Goal: Task Accomplishment & Management: Use online tool/utility

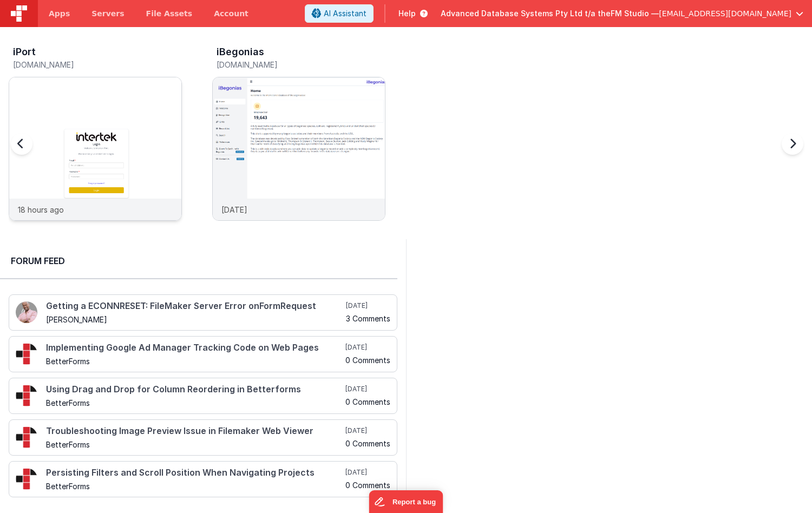
click at [95, 119] on div at bounding box center [95, 137] width 172 height 121
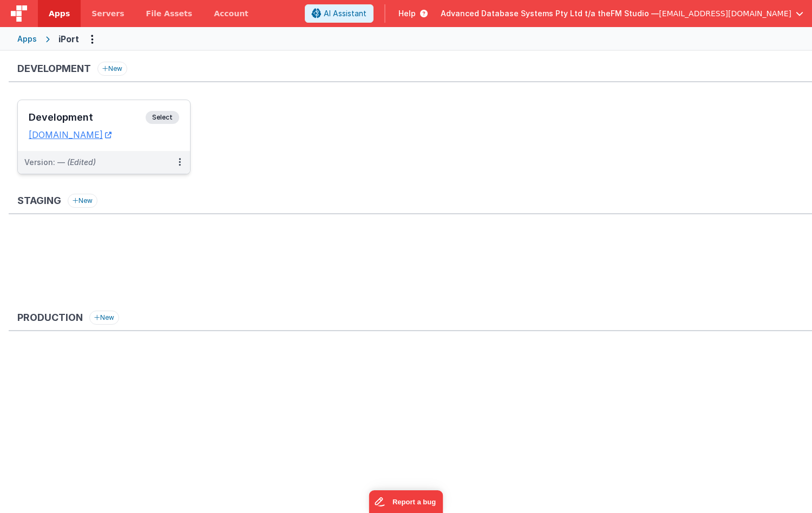
click at [53, 122] on h3 "Development" at bounding box center [87, 117] width 117 height 11
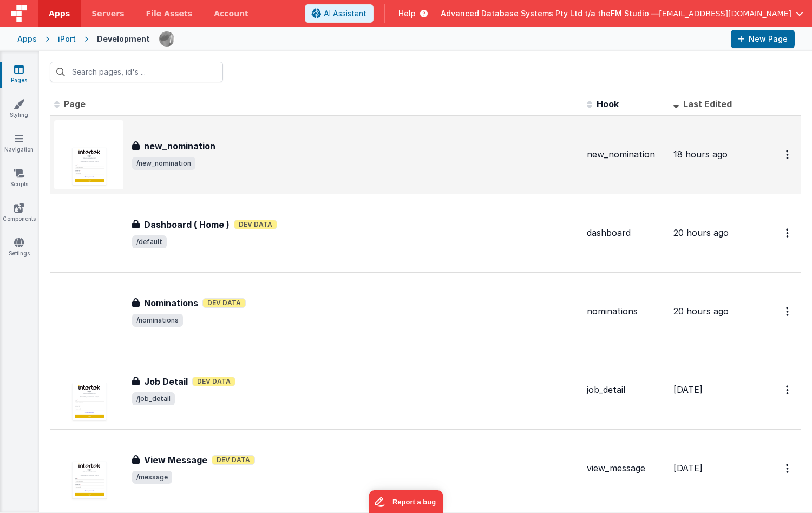
click at [208, 149] on h3 "new_nomination" at bounding box center [179, 146] width 71 height 13
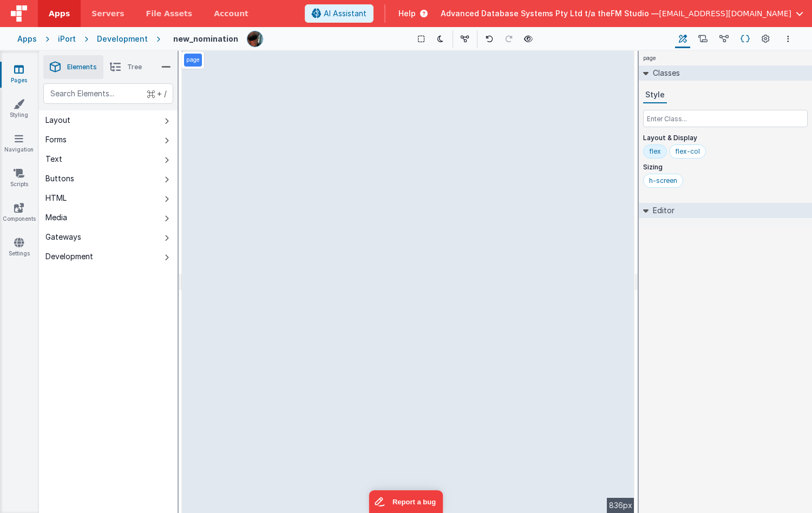
click at [745, 38] on icon at bounding box center [745, 39] width 9 height 11
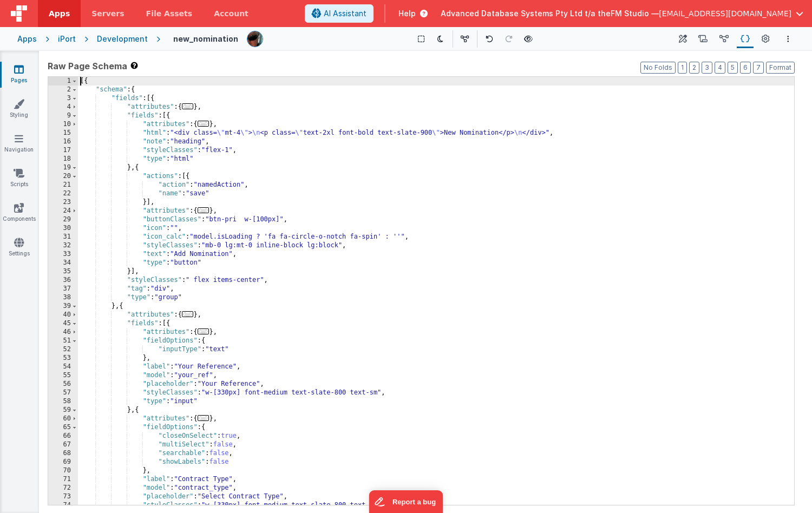
click at [276, 422] on div "[{ "schema" : { "fields" : [{ "attributes" : { ... } , "fields" : [{ "attribute…" at bounding box center [436, 300] width 716 height 446
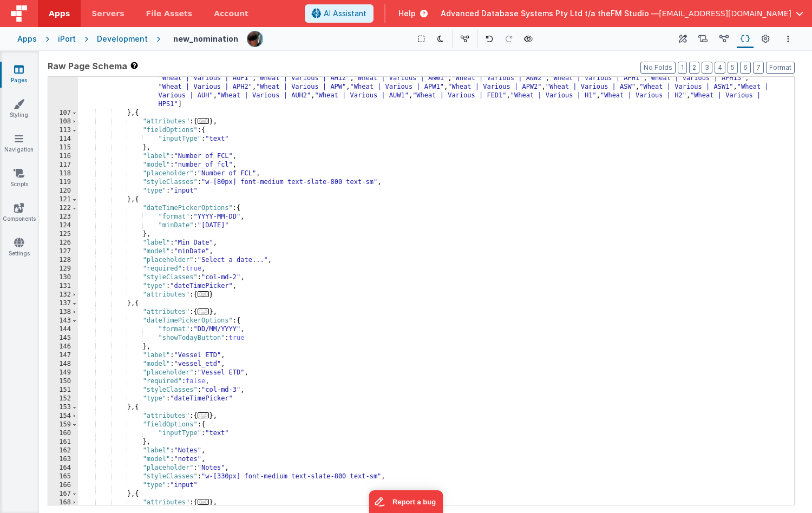
scroll to position [687, 0]
click at [200, 206] on div ""values" : [ "Barley | Commander | Malt" , "Barley | Gairdner | Malt" , "Barley…" at bounding box center [436, 284] width 716 height 524
click at [164, 211] on div ""values" : [ "Barley | Commander | Malt" , "Barley | Gairdner | Malt" , "Barley…" at bounding box center [436, 284] width 716 height 524
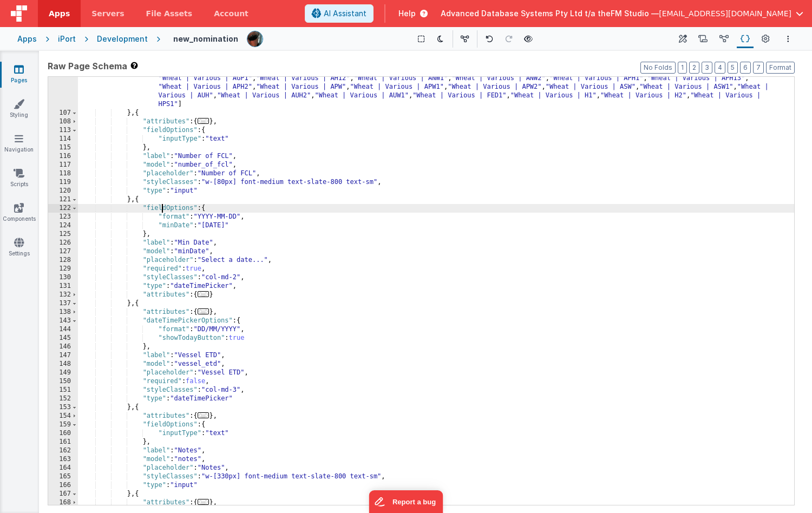
click at [164, 211] on div ""values" : [ "Barley | Commander | Malt" , "Barley | Gairdner | Malt" , "Barley…" at bounding box center [436, 284] width 716 height 524
click at [182, 322] on div ""values" : [ "Barley | Commander | Malt" , "Barley | Gairdner | Malt" , "Barley…" at bounding box center [436, 284] width 716 height 524
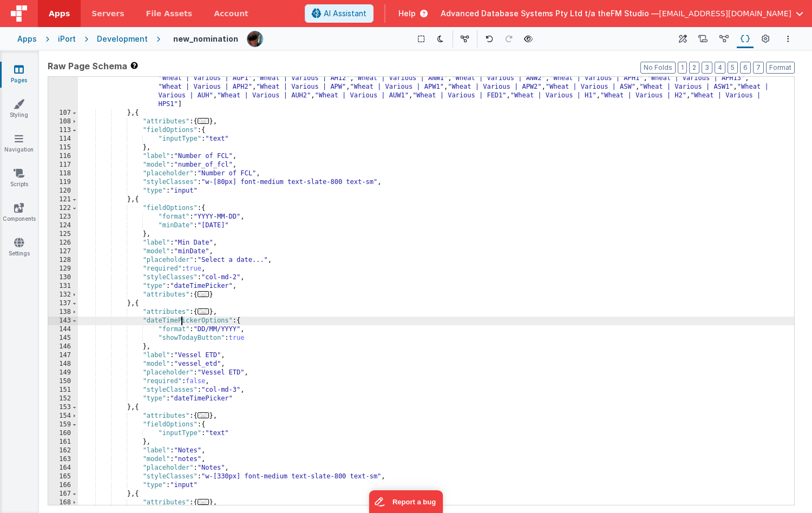
click at [182, 322] on div ""values" : [ "Barley | Commander | Malt" , "Barley | Gairdner | Malt" , "Barley…" at bounding box center [436, 284] width 716 height 524
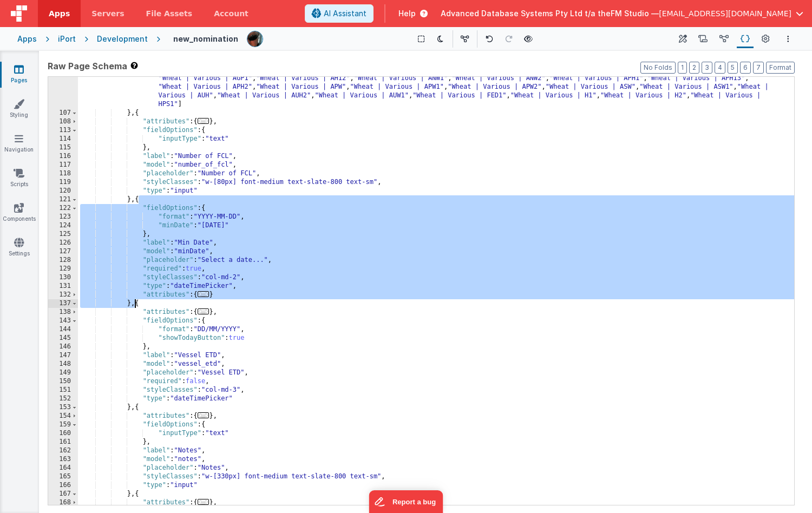
drag, startPoint x: 139, startPoint y: 201, endPoint x: 134, endPoint y: 302, distance: 100.8
click at [134, 302] on div ""values" : [ "Barley | Commander | Malt" , "Barley | Gairdner | Malt" , "Barley…" at bounding box center [436, 284] width 716 height 524
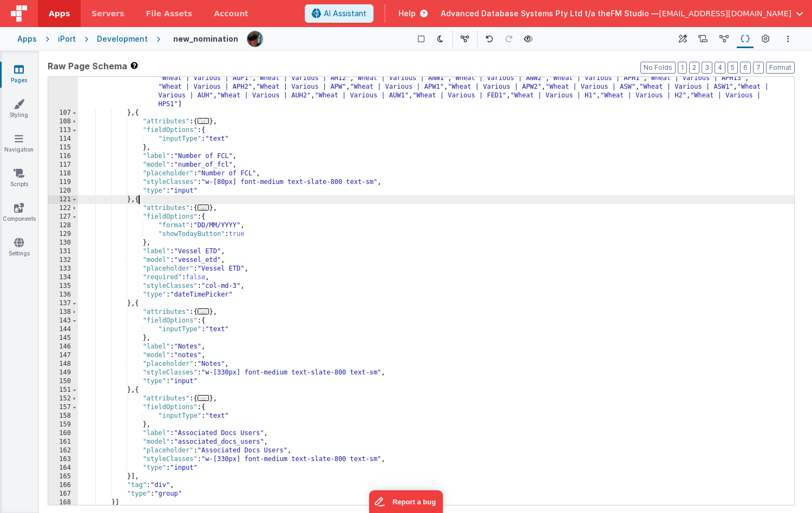
click at [21, 71] on icon at bounding box center [19, 69] width 10 height 11
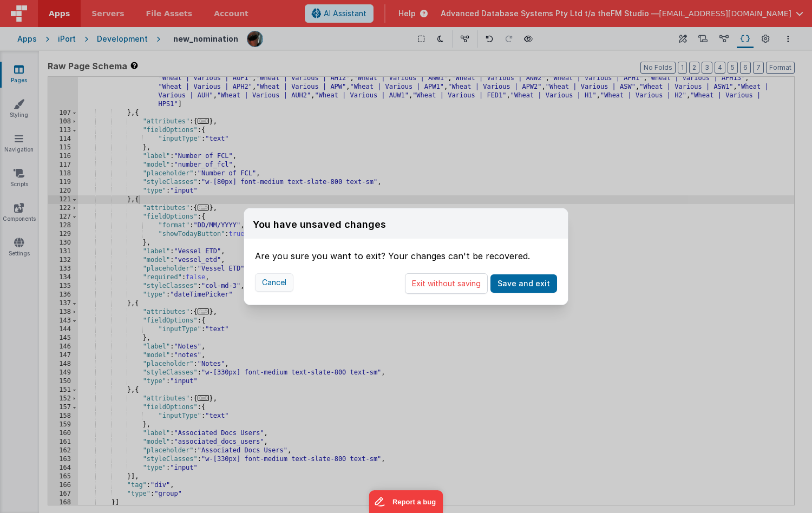
click at [286, 288] on button "Cancel" at bounding box center [274, 282] width 38 height 18
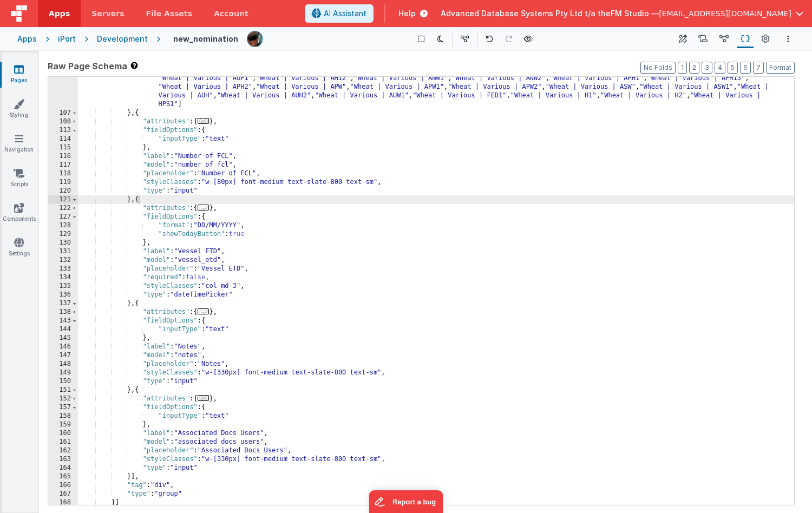
click at [223, 182] on div ""values" : [ "Barley | Commander | Malt" , "Barley | Gairdner | Malt" , "Barley…" at bounding box center [436, 284] width 716 height 524
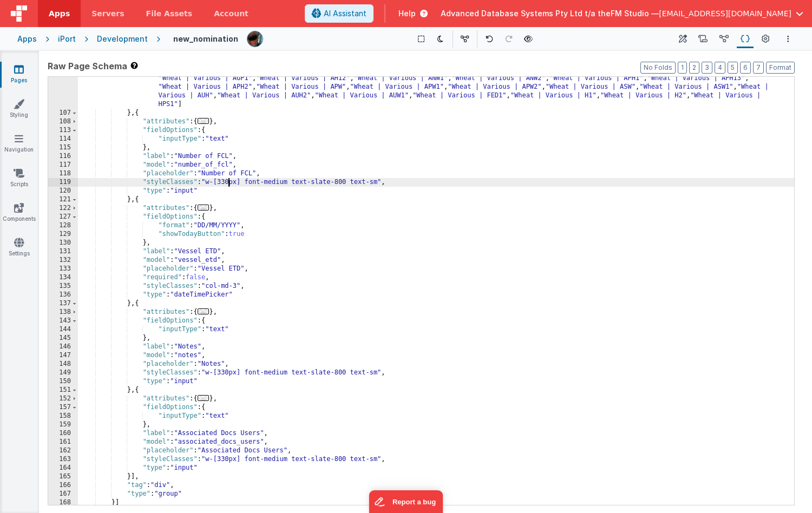
click at [13, 68] on link "Pages" at bounding box center [18, 75] width 39 height 22
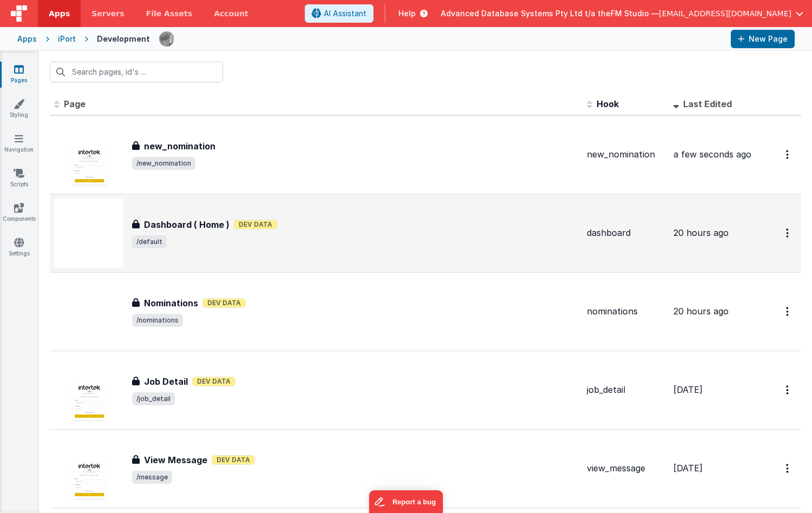
click at [185, 222] on h3 "Dashboard ( Home )" at bounding box center [187, 224] width 86 height 13
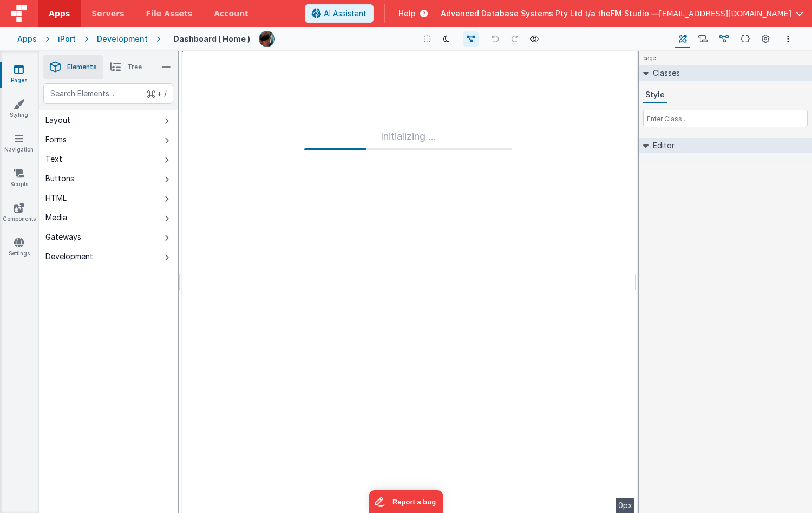
click at [724, 37] on icon at bounding box center [724, 39] width 9 height 11
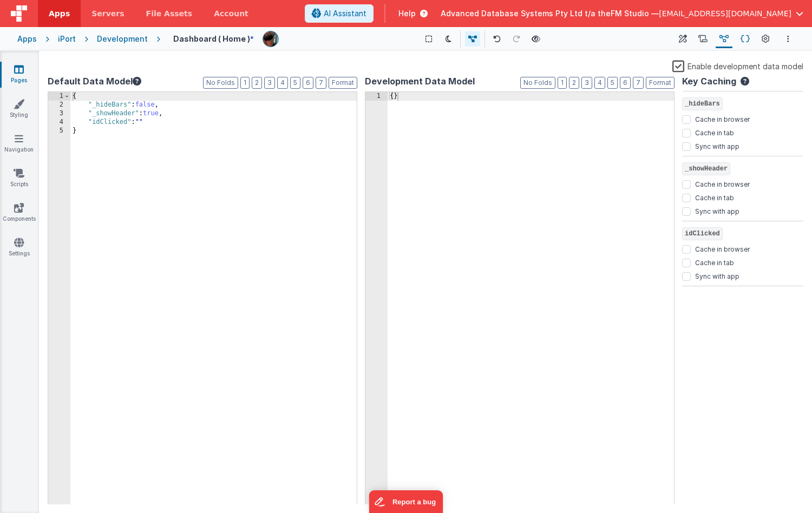
click at [749, 37] on icon at bounding box center [745, 39] width 9 height 11
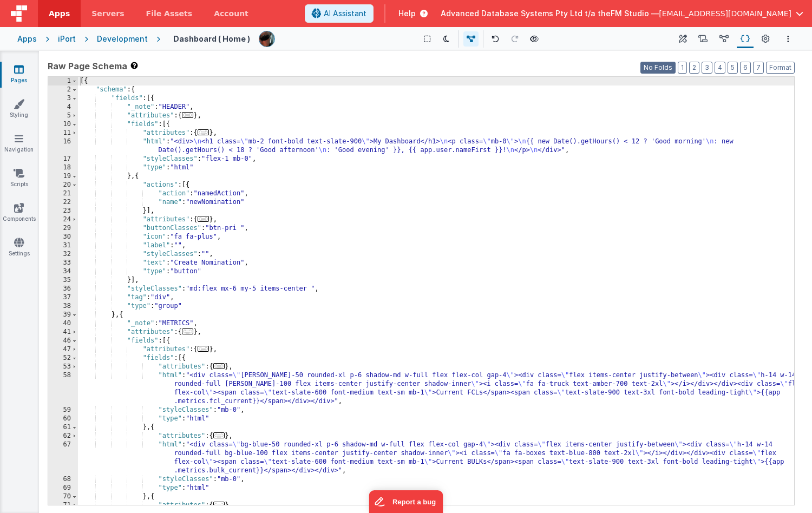
click at [669, 69] on button "No Folds" at bounding box center [658, 68] width 35 height 12
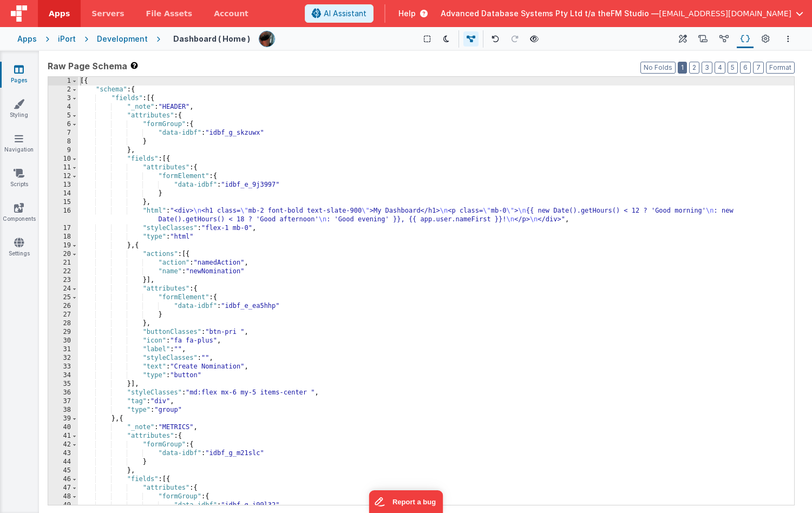
click at [685, 68] on button "1" at bounding box center [682, 68] width 9 height 12
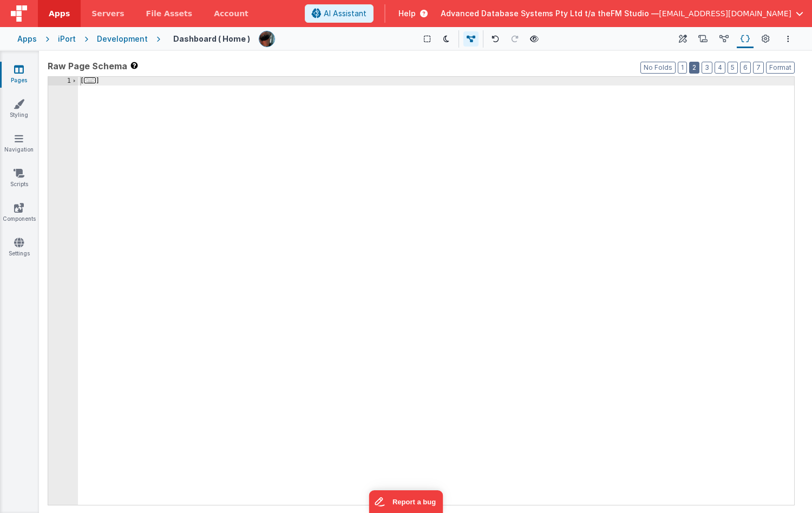
click at [697, 67] on button "2" at bounding box center [694, 68] width 10 height 12
click at [710, 67] on button "3" at bounding box center [707, 68] width 11 height 12
click at [720, 68] on button "4" at bounding box center [720, 68] width 11 height 12
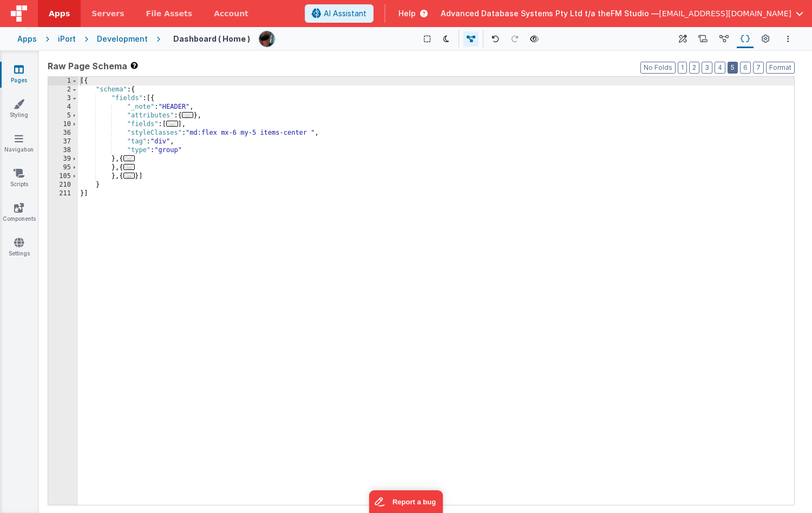
click at [734, 68] on button "5" at bounding box center [733, 68] width 10 height 12
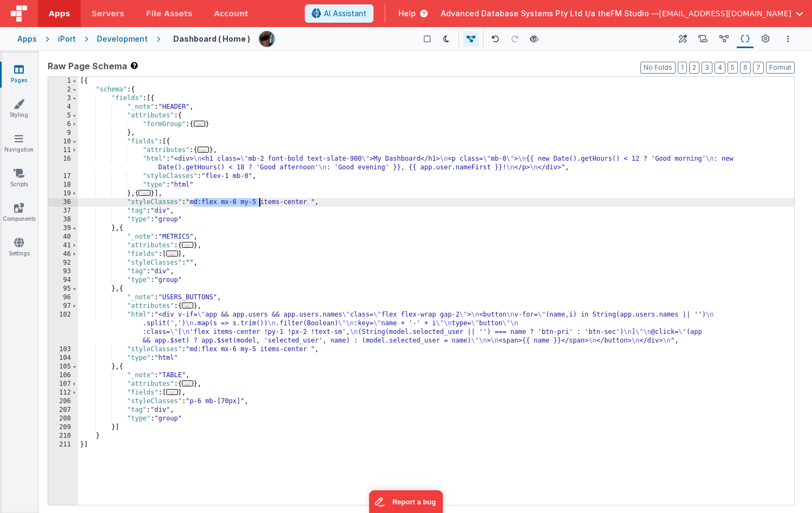
drag, startPoint x: 193, startPoint y: 200, endPoint x: 258, endPoint y: 204, distance: 65.1
click at [258, 204] on div "[{ "schema" : { "fields" : [{ "_note" : "HEADER" , "attributes" : { "formGroup"…" at bounding box center [436, 300] width 716 height 446
click at [16, 70] on icon at bounding box center [19, 69] width 10 height 11
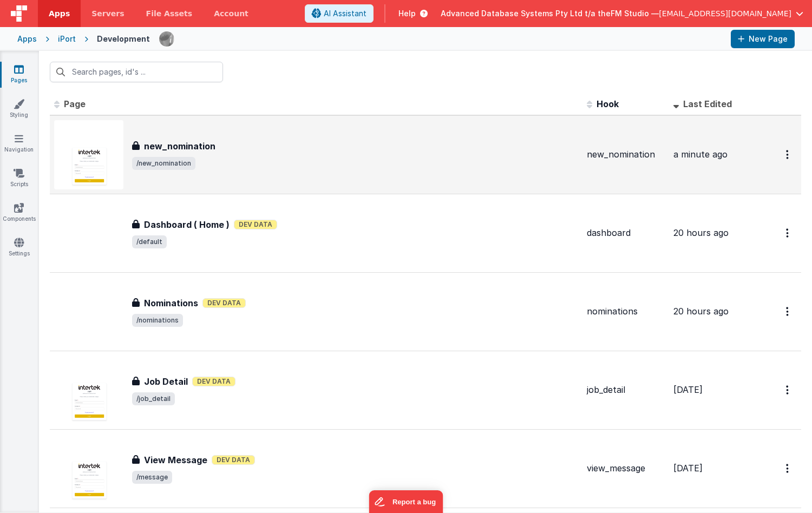
click at [206, 147] on h3 "new_nomination" at bounding box center [179, 146] width 71 height 13
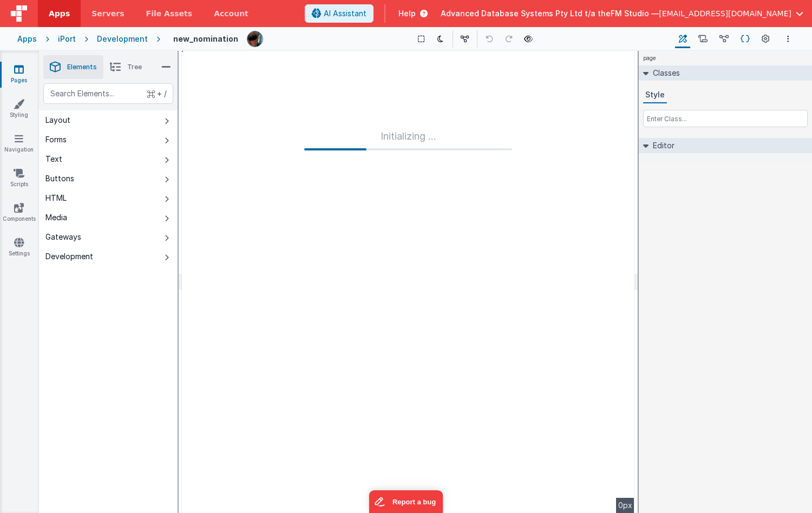
click at [748, 37] on icon at bounding box center [745, 39] width 9 height 11
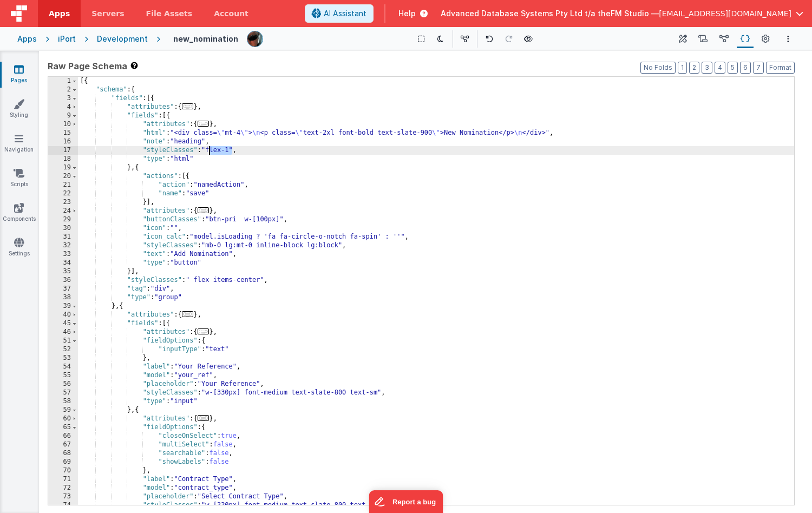
drag, startPoint x: 232, startPoint y: 151, endPoint x: 210, endPoint y: 152, distance: 22.2
click at [210, 152] on div "[{ "schema" : { "fields" : [{ "attributes" : { ... } , "fields" : [{ "attribute…" at bounding box center [436, 300] width 716 height 446
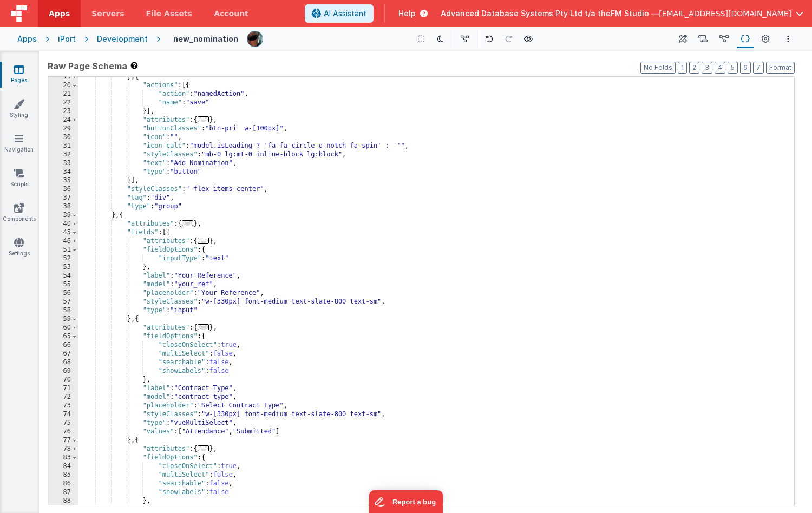
scroll to position [91, 0]
click at [125, 216] on div "} , { "actions" : [{ "action" : "namedAction" , "name" : "save" }] , "attribute…" at bounding box center [436, 296] width 716 height 446
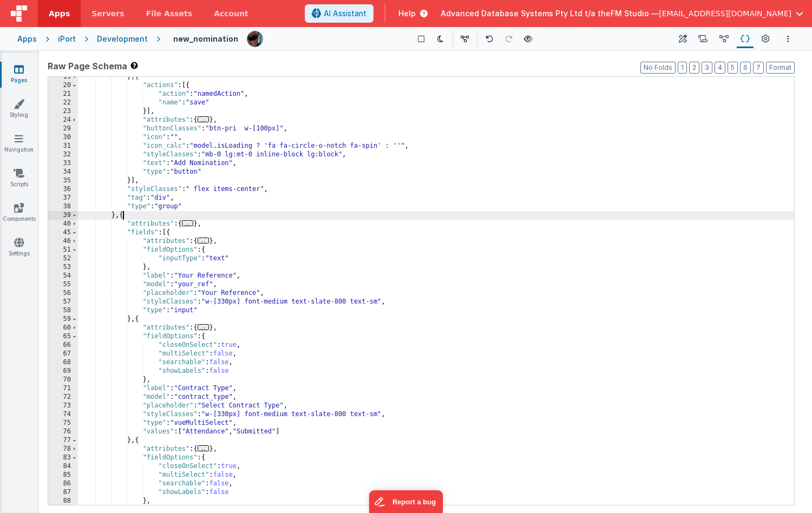
click at [125, 216] on div "} , { "actions" : [{ "action" : "namedAction" , "name" : "save" }] , "attribute…" at bounding box center [436, 296] width 716 height 446
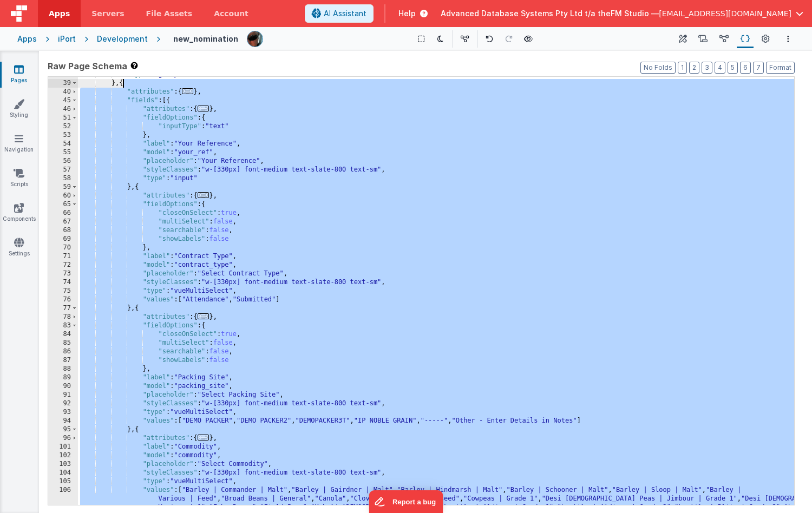
scroll to position [223, 0]
click at [217, 156] on div ""type" : "group" } , { "attributes" : { ... } , "fields" : [{ "attributes" : { …" at bounding box center [436, 332] width 716 height 524
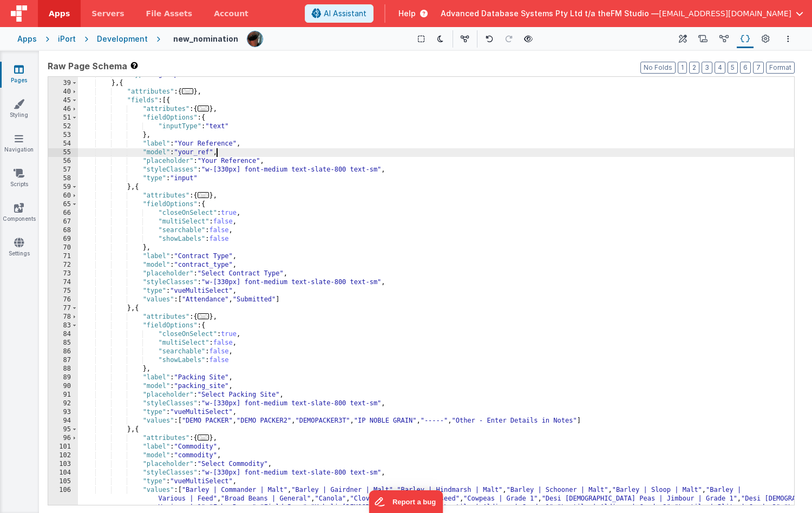
click at [208, 167] on div ""type" : "group" } , { "attributes" : { ... } , "fields" : [{ "attributes" : { …" at bounding box center [436, 332] width 716 height 524
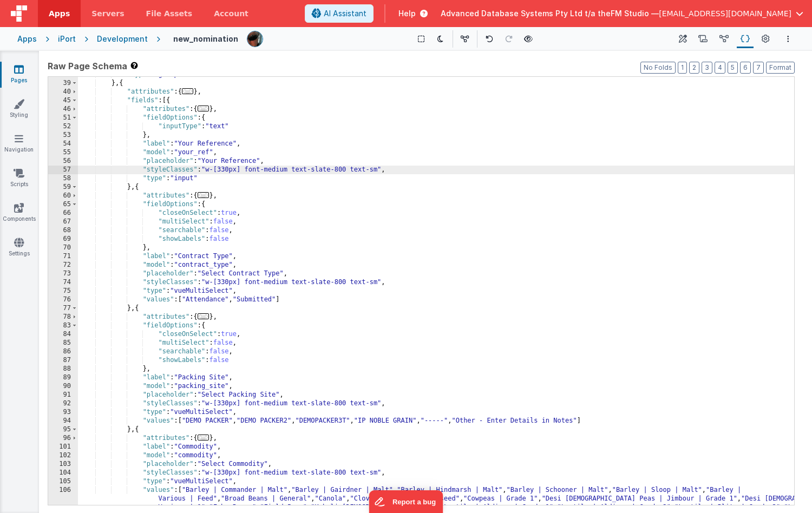
paste textarea
click at [209, 283] on div ""type" : "group" } , { "attributes" : { ... } , "fields" : [{ "attributes" : { …" at bounding box center [436, 332] width 716 height 524
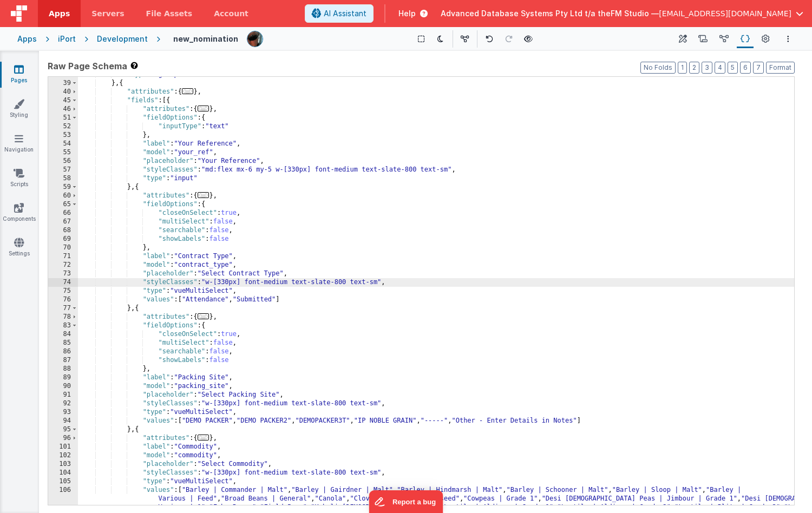
paste textarea
click at [208, 405] on div ""type" : "group" } , { "attributes" : { ... } , "fields" : [{ "attributes" : { …" at bounding box center [436, 332] width 716 height 524
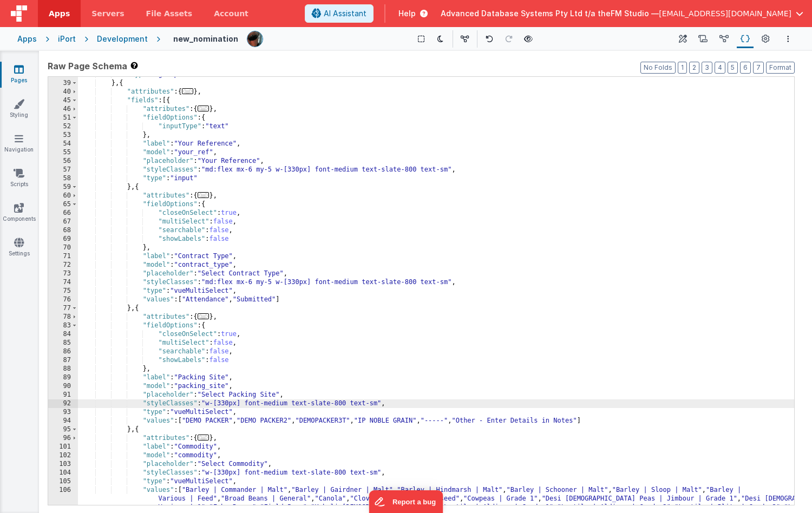
paste textarea
drag, startPoint x: 236, startPoint y: 404, endPoint x: 211, endPoint y: 406, distance: 25.5
click at [211, 406] on div ""type" : "group" } , { "attributes" : { ... } , "fields" : [{ "attributes" : { …" at bounding box center [436, 332] width 716 height 524
click at [236, 284] on div ""type" : "group" } , { "attributes" : { ... } , "fields" : [{ "attributes" : { …" at bounding box center [436, 332] width 716 height 524
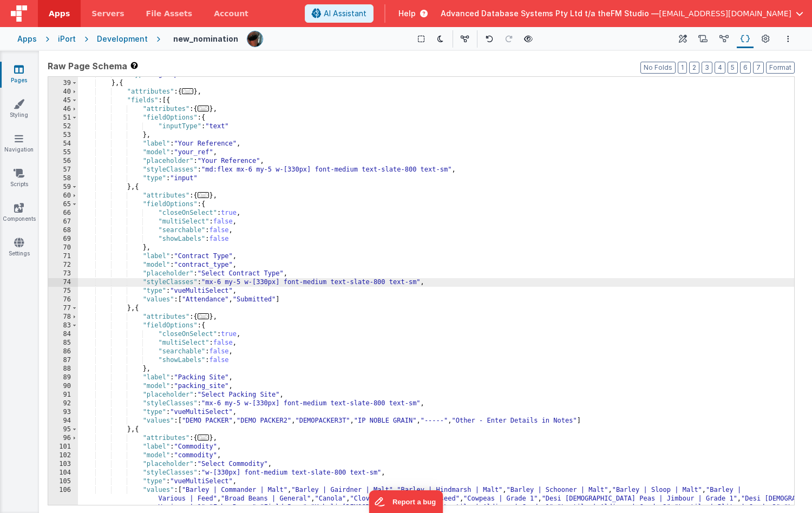
click at [239, 169] on div ""type" : "group" } , { "attributes" : { ... } , "fields" : [{ "attributes" : { …" at bounding box center [436, 332] width 716 height 524
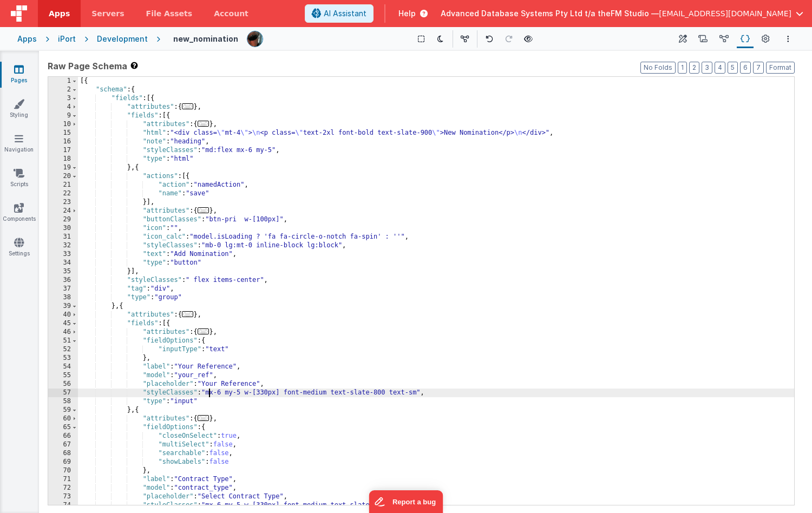
scroll to position [1, 0]
click at [239, 150] on div "[{ "schema" : { "fields" : [{ "attributes" : { ... } , "fields" : [{ "attribute…" at bounding box center [436, 299] width 716 height 446
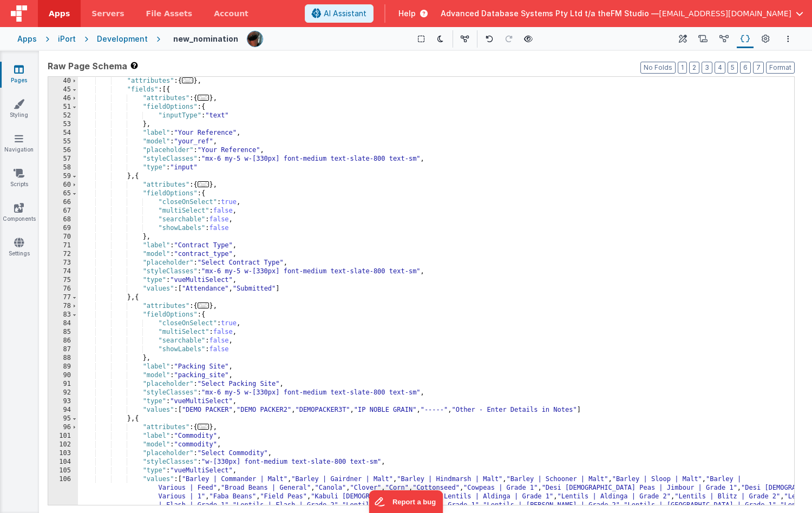
scroll to position [234, 0]
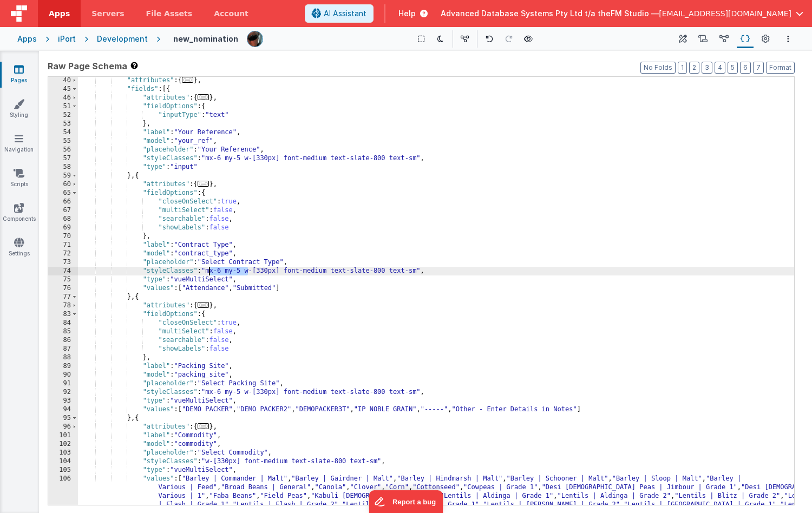
drag, startPoint x: 249, startPoint y: 271, endPoint x: 211, endPoint y: 270, distance: 37.9
click at [211, 270] on div ""attributes" : { ... } , "fields" : [{ "attributes" : { ... } , "fieldOptions" …" at bounding box center [436, 338] width 716 height 524
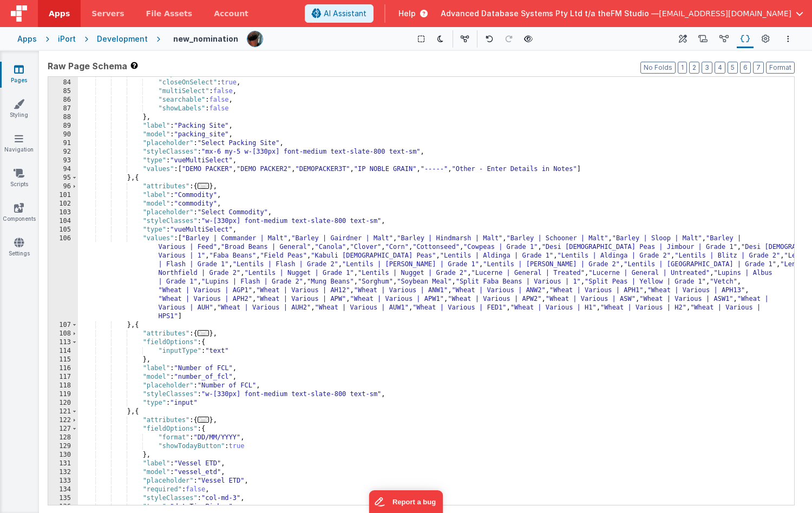
scroll to position [475, 0]
click at [208, 394] on div ""fieldOptions" : { "closeOnSelect" : true , "multiSelect" : false , "searchable…" at bounding box center [436, 293] width 716 height 446
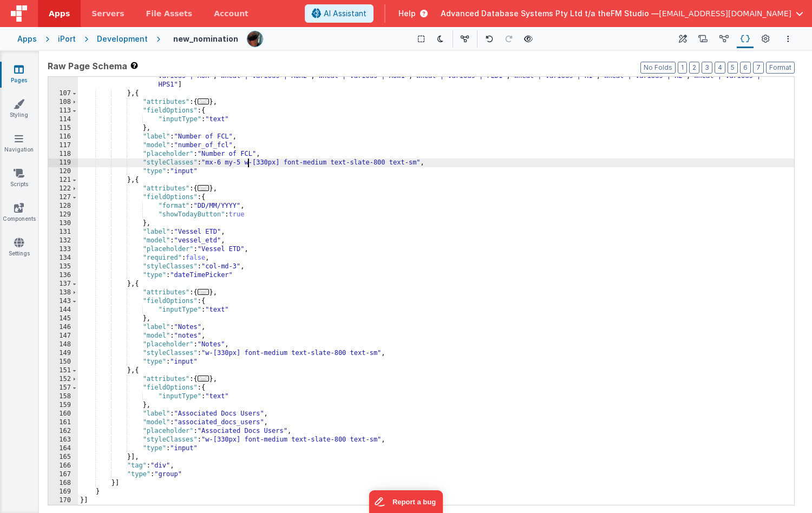
scroll to position [707, 0]
click at [210, 269] on div ""values" : [ "Barley | Commander | Malt" , "Barley | Gairdner | Malt" , "Barley…" at bounding box center [436, 265] width 716 height 524
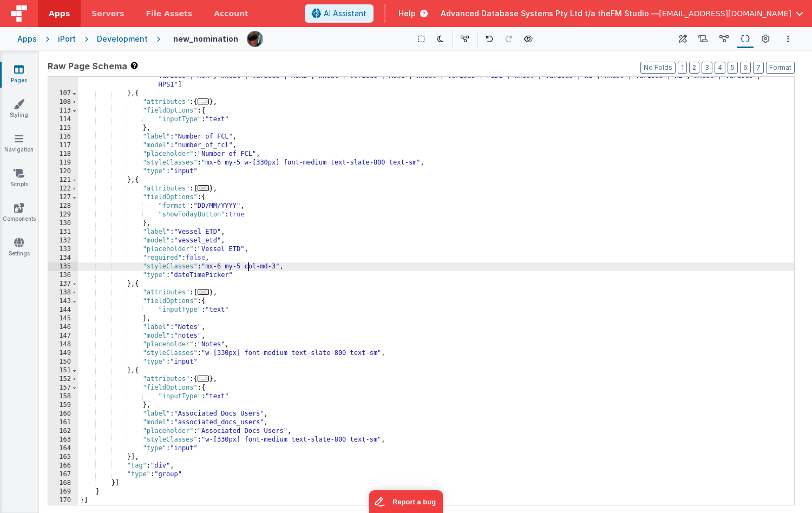
click at [207, 353] on div ""values" : [ "Barley | Commander | Malt" , "Barley | Gairdner | Malt" , "Barley…" at bounding box center [436, 265] width 716 height 524
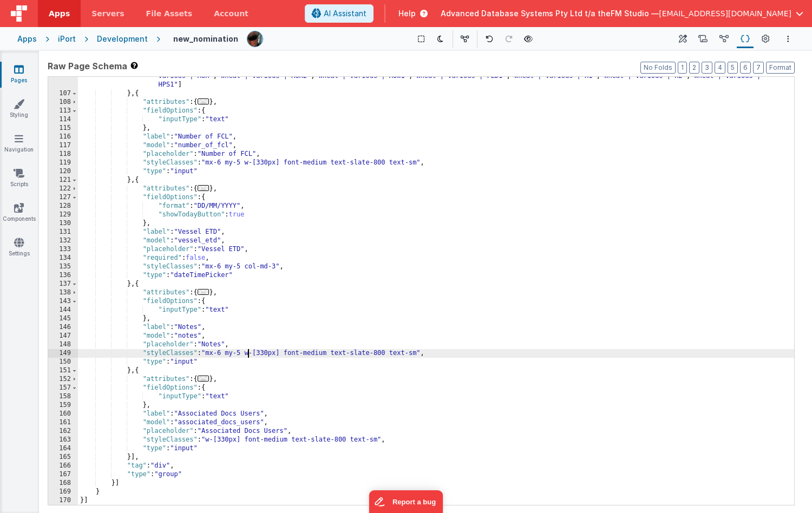
click at [207, 439] on div ""values" : [ "Barley | Commander | Malt" , "Barley | Gairdner | Malt" , "Barley…" at bounding box center [436, 265] width 716 height 524
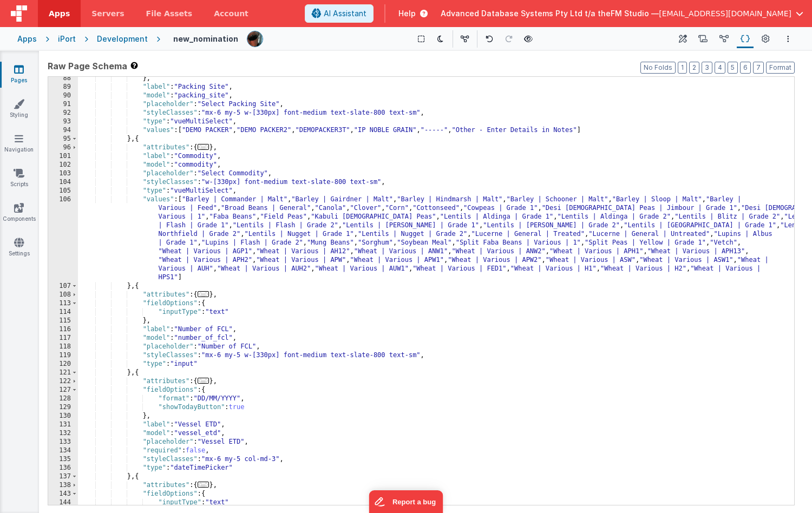
scroll to position [488, 0]
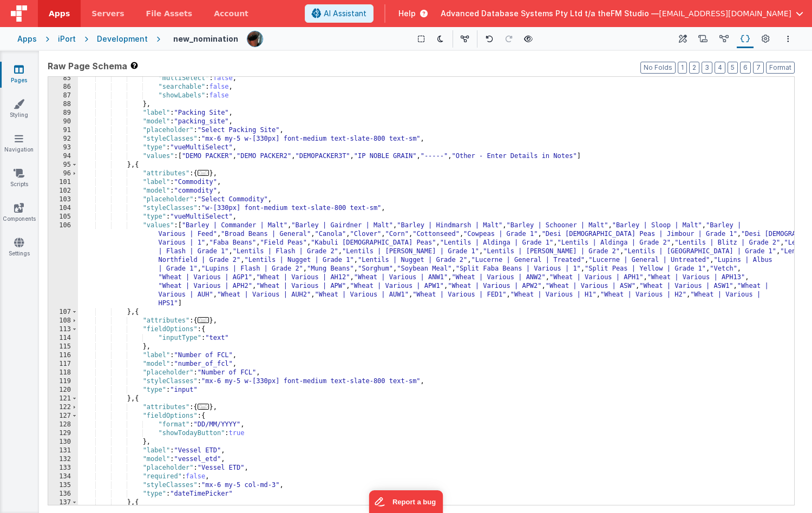
click at [207, 207] on div ""multiSelect" : false , "searchable" : false , "showLabels" : false } , "label"…" at bounding box center [436, 297] width 716 height 446
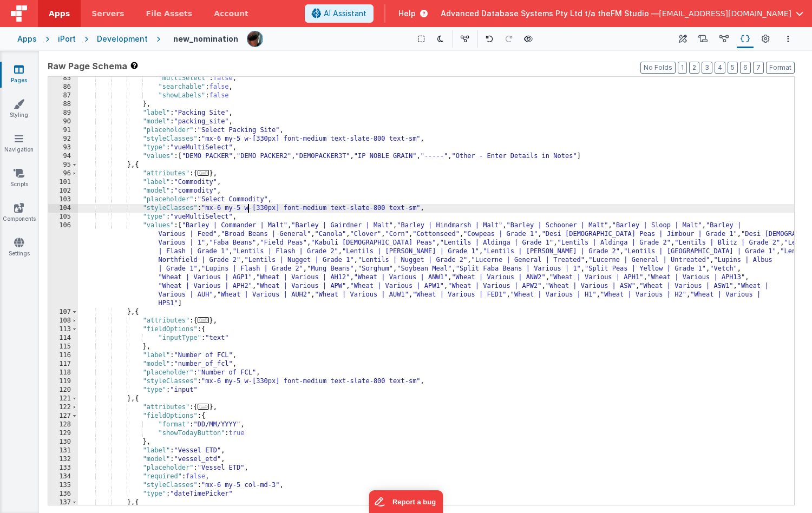
click at [223, 308] on div ""multiSelect" : false , "searchable" : false , "showLabels" : false } , "label"…" at bounding box center [436, 297] width 716 height 446
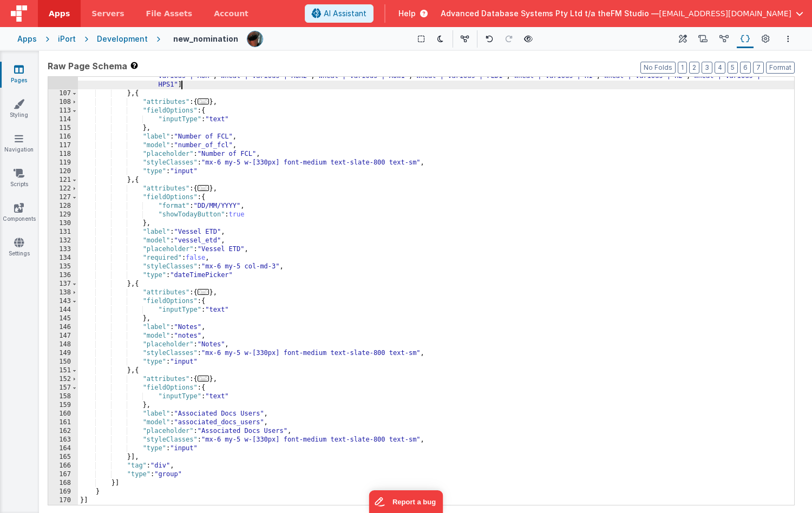
scroll to position [707, 0]
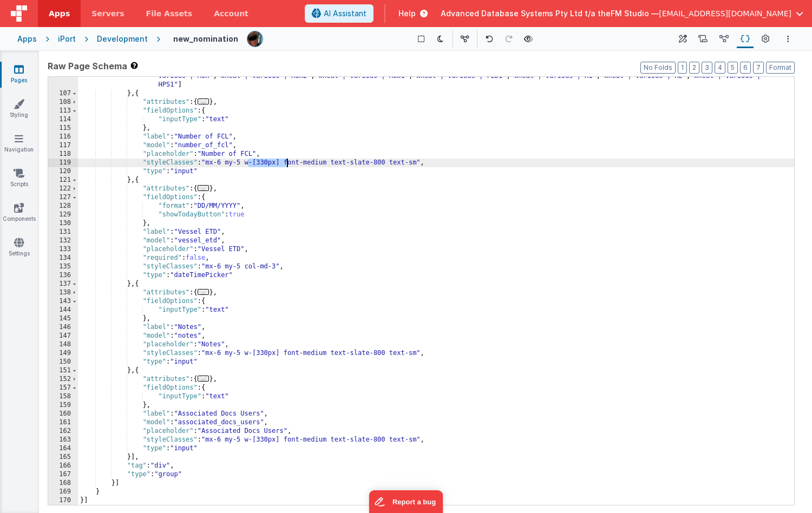
drag, startPoint x: 247, startPoint y: 163, endPoint x: 286, endPoint y: 162, distance: 39.0
click at [286, 162] on div ""values" : [ "Barley | Commander | Malt" , "Barley | Gairdner | Malt" , "Barley…" at bounding box center [436, 265] width 716 height 524
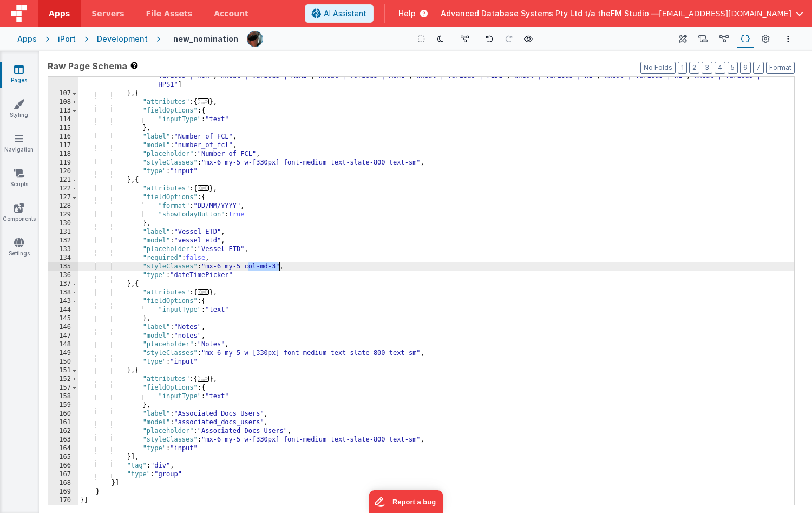
drag, startPoint x: 248, startPoint y: 268, endPoint x: 277, endPoint y: 267, distance: 29.3
click at [277, 267] on div ""values" : [ "Barley | Commander | Malt" , "Barley | Gairdner | Malt" , "Barley…" at bounding box center [436, 265] width 716 height 524
click at [283, 354] on div ""values" : [ "Barley | Commander | Malt" , "Barley | Gairdner | Malt" , "Barley…" at bounding box center [436, 265] width 716 height 524
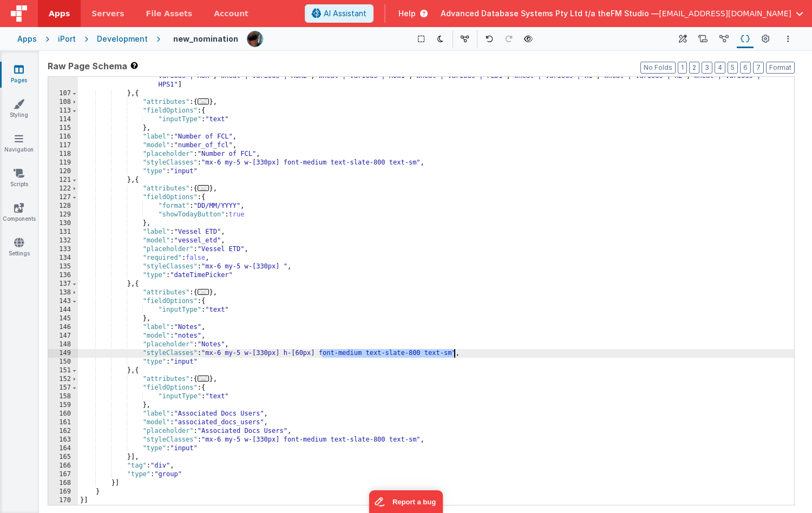
drag, startPoint x: 321, startPoint y: 354, endPoint x: 453, endPoint y: 351, distance: 132.1
click at [453, 351] on div ""values" : [ "Barley | Commander | Malt" , "Barley | Gairdner | Malt" , "Barley…" at bounding box center [436, 265] width 716 height 524
click at [288, 268] on div ""values" : [ "Barley | Commander | Malt" , "Barley | Gairdner | Malt" , "Barley…" at bounding box center [436, 265] width 716 height 524
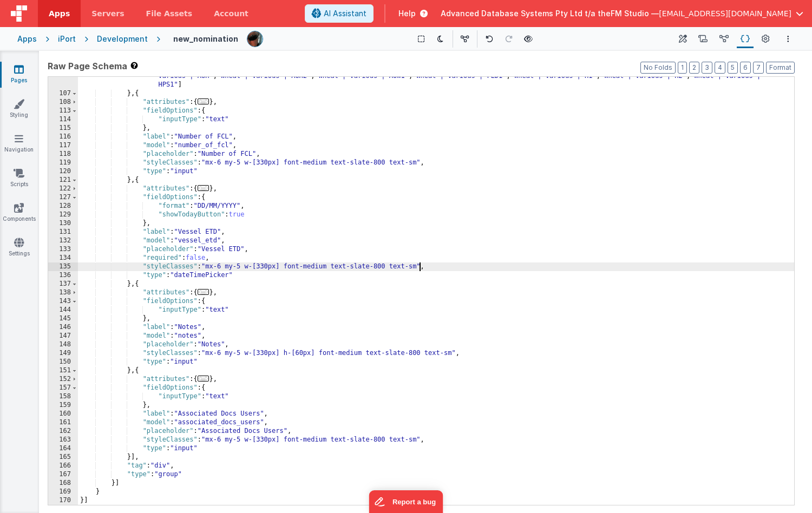
click at [259, 348] on div ""values" : [ "Barley | Commander | Malt" , "Barley | Gairdner | Malt" , "Barley…" at bounding box center [436, 265] width 716 height 524
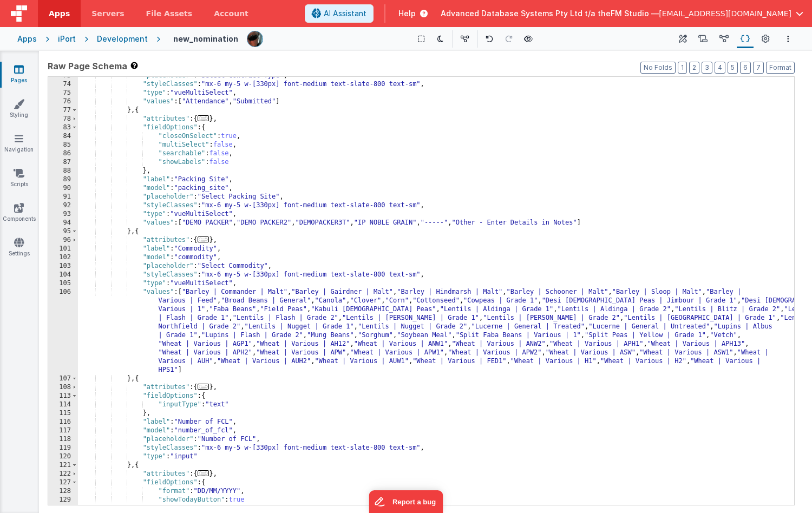
scroll to position [416, 0]
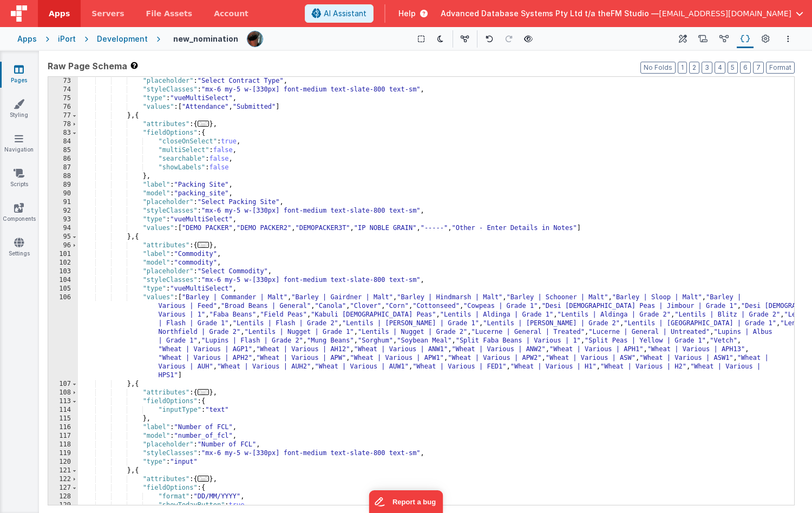
click at [232, 263] on div ""placeholder" : "Select Contract Type" , "styleClasses" : "mx-6 my-5 w-[330px] …" at bounding box center [436, 300] width 716 height 446
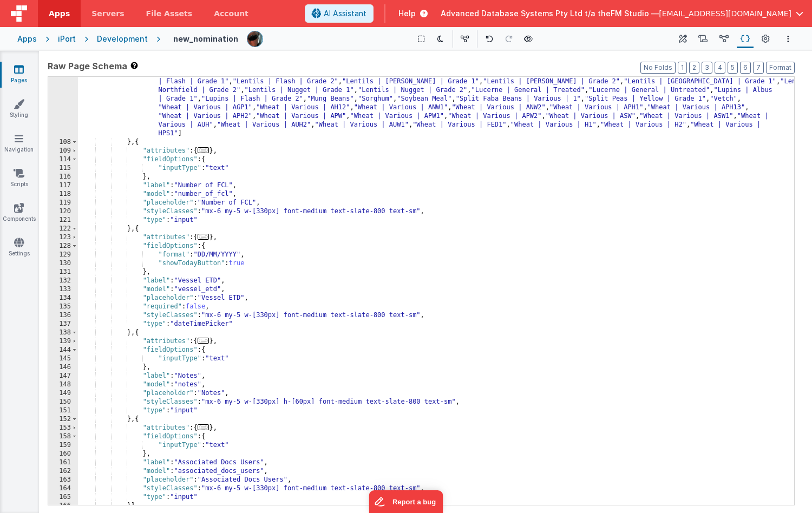
scroll to position [667, 0]
click at [191, 394] on div ""values" : [ "Barley | Commander | Malt" , "Barley | Gairdner | Malt" , "Barley…" at bounding box center [436, 313] width 716 height 524
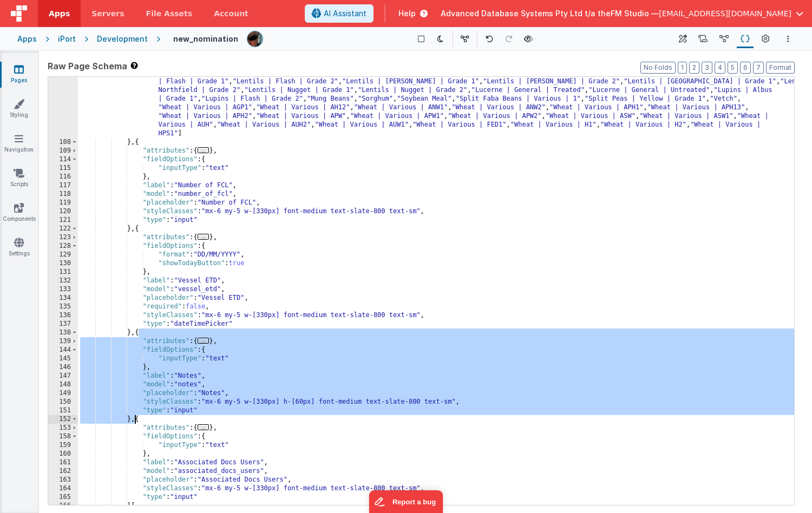
drag, startPoint x: 140, startPoint y: 334, endPoint x: 136, endPoint y: 419, distance: 85.6
click at [136, 419] on div ""values" : [ "Barley | Commander | Malt" , "Barley | Gairdner | Malt" , "Barley…" at bounding box center [436, 313] width 716 height 524
click at [682, 37] on icon at bounding box center [683, 39] width 8 height 11
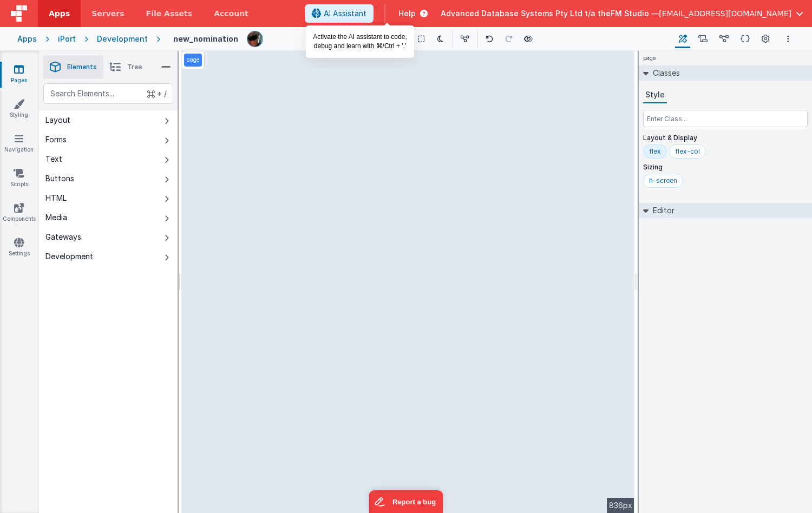
click at [367, 10] on span "AI Assistant" at bounding box center [345, 13] width 43 height 11
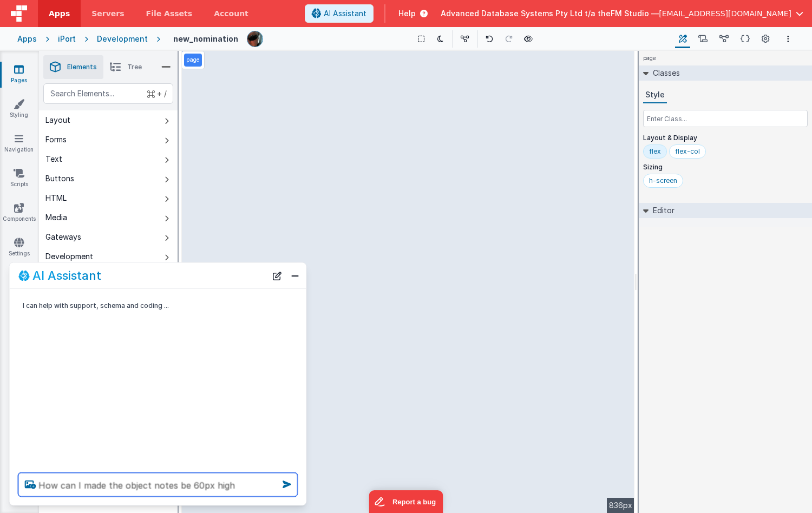
type textarea "How can I made the object notes be 60px high"
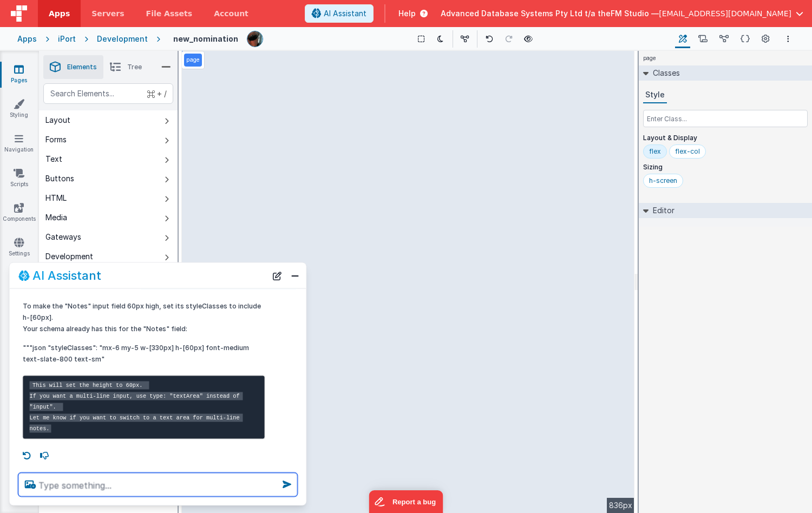
scroll to position [74, 0]
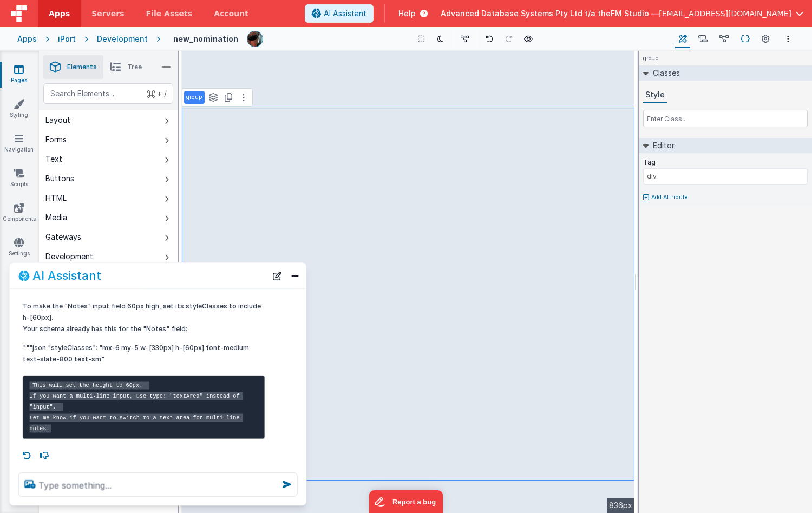
click at [745, 36] on icon at bounding box center [745, 39] width 9 height 11
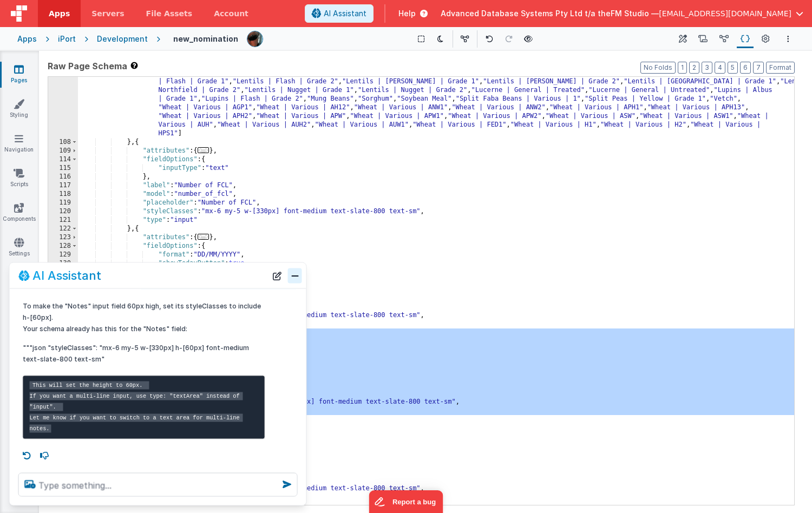
click at [297, 272] on button "Close" at bounding box center [295, 275] width 14 height 15
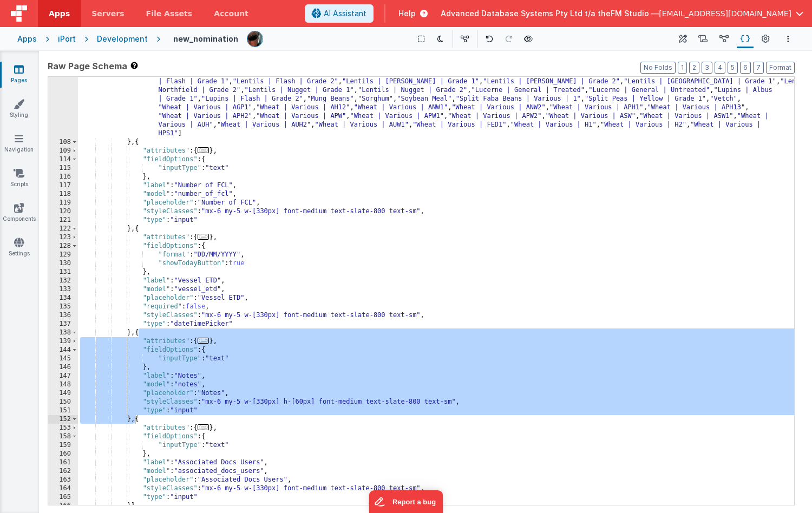
click at [316, 402] on div ""values" : [ "Barley | Commander | Malt" , "Barley | Gairdner | Malt" , "Barley…" at bounding box center [436, 313] width 716 height 524
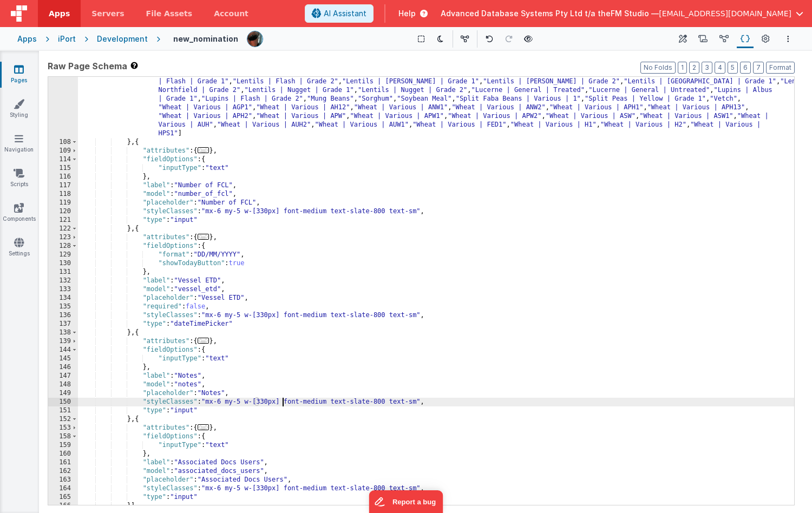
click at [182, 410] on div ""values" : [ "Barley | Commander | Malt" , "Barley | Gairdner | Malt" , "Barley…" at bounding box center [436, 313] width 716 height 524
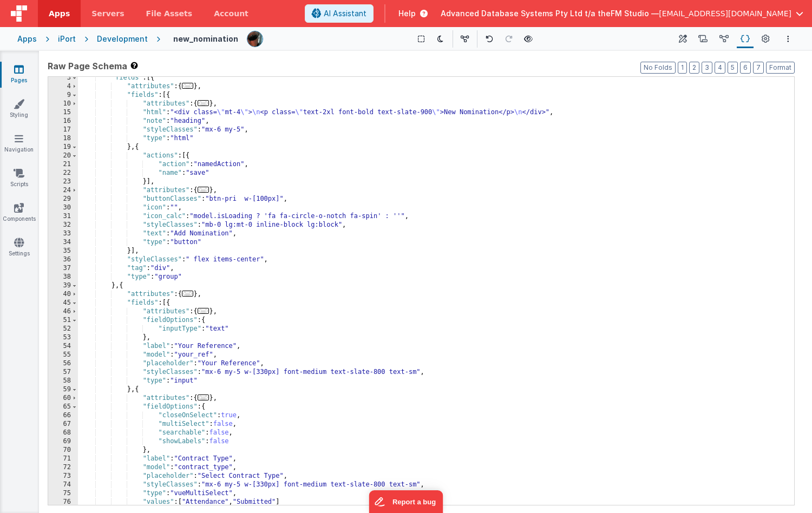
scroll to position [0, 0]
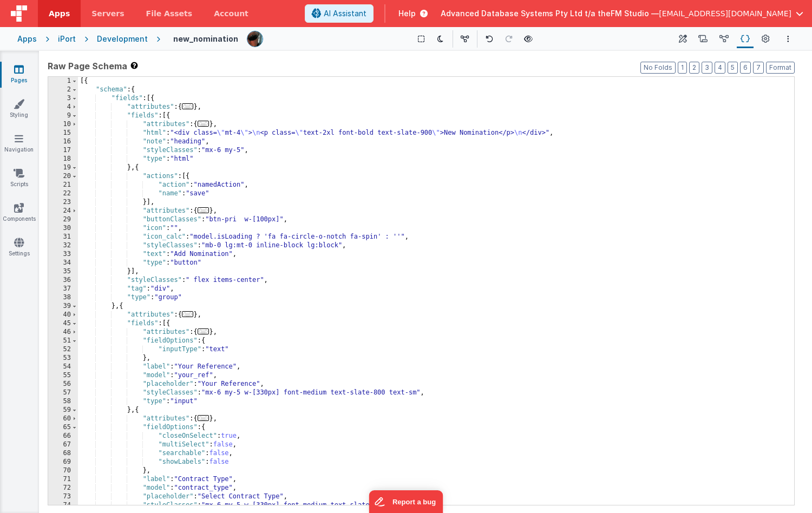
click at [264, 219] on div "[{ "schema" : { "fields" : [{ "attributes" : { ... } , "fields" : [{ "attribute…" at bounding box center [436, 300] width 716 height 446
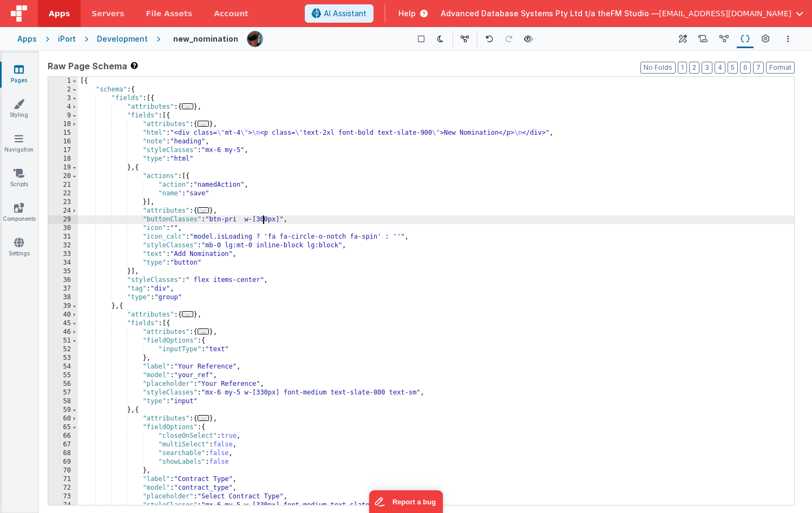
click at [341, 245] on div "[{ "schema" : { "fields" : [{ "attributes" : { ... } , "fields" : [{ "attribute…" at bounding box center [436, 300] width 716 height 446
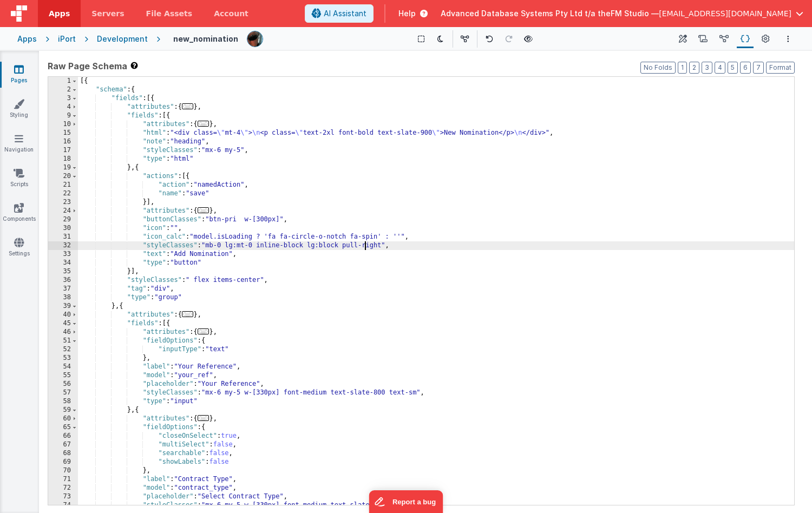
click at [243, 148] on div "[{ "schema" : { "fields" : [{ "attributes" : { ... } , "fields" : [{ "attribute…" at bounding box center [436, 300] width 716 height 446
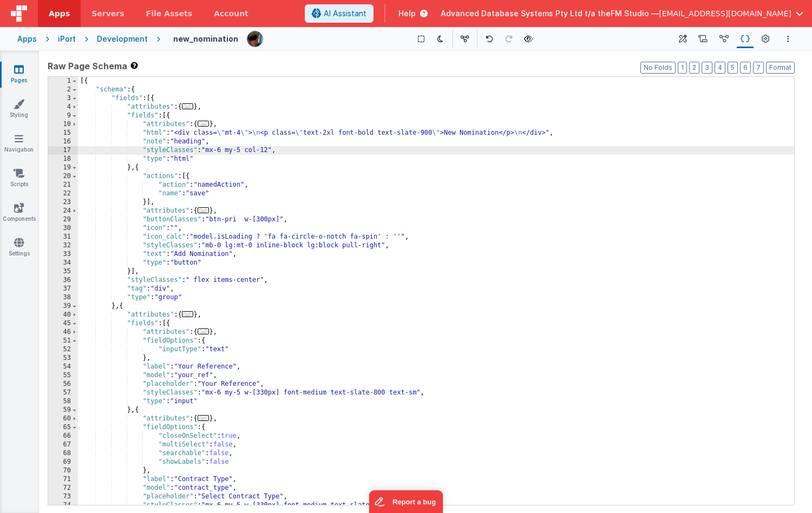
click at [263, 219] on div "[{ "schema" : { "fields" : [{ "attributes" : { ... } , "fields" : [{ "attribute…" at bounding box center [436, 300] width 716 height 446
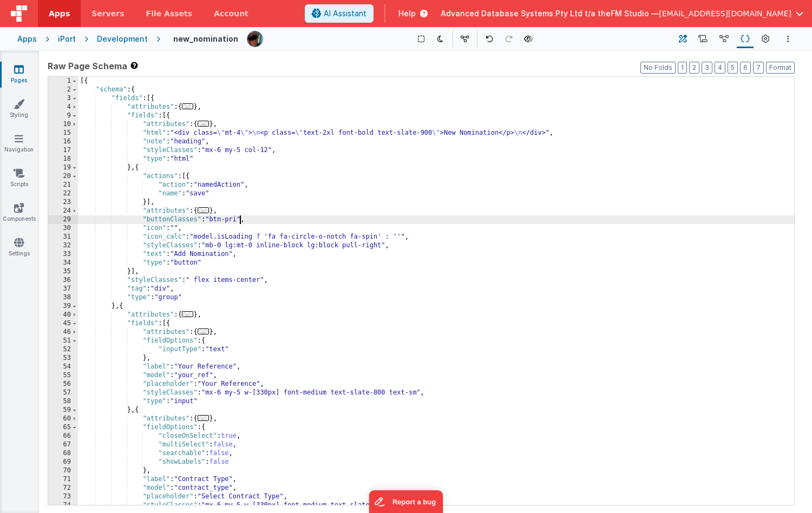
click at [685, 39] on icon at bounding box center [683, 39] width 8 height 11
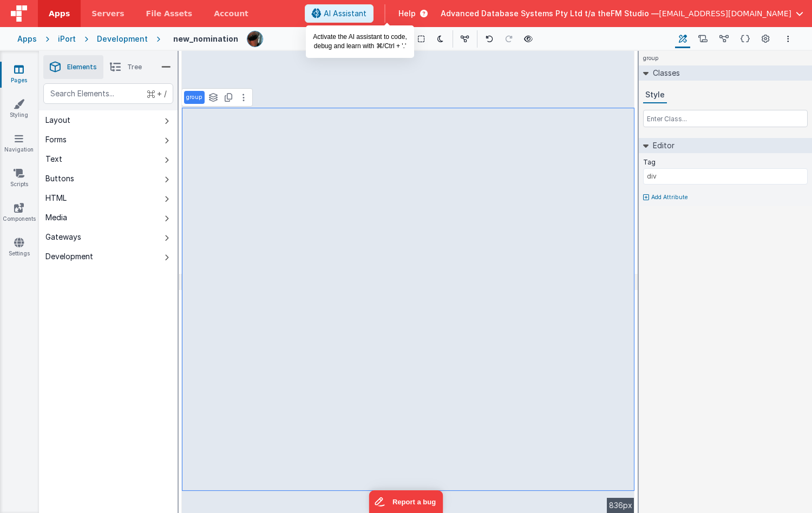
click at [367, 16] on span "AI Assistant" at bounding box center [345, 13] width 43 height 11
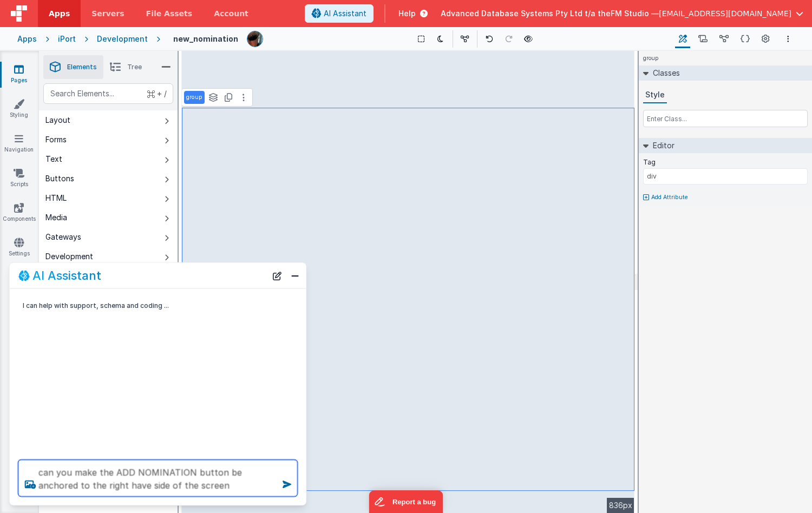
click at [96, 490] on textarea "can you make the ADD NOMINATION button be anchored to the right have side of th…" at bounding box center [157, 478] width 279 height 37
type textarea "can you make the ADD NOMINATION button be anchored to the right hand side of th…"
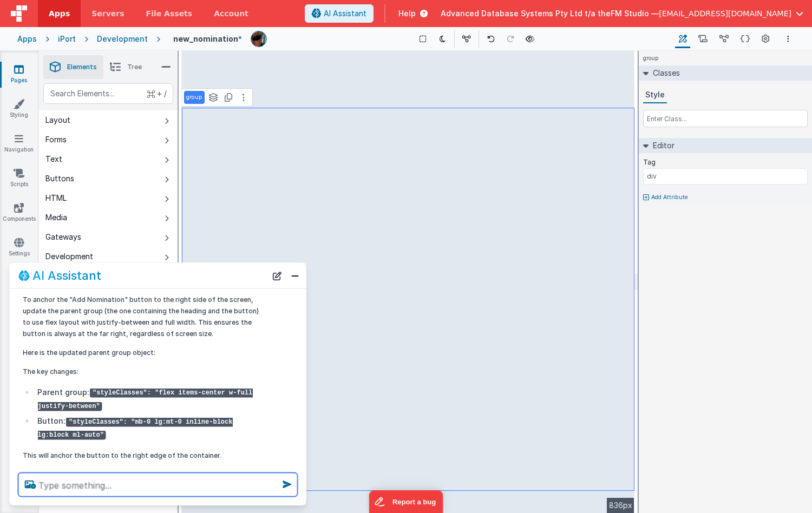
scroll to position [91, 0]
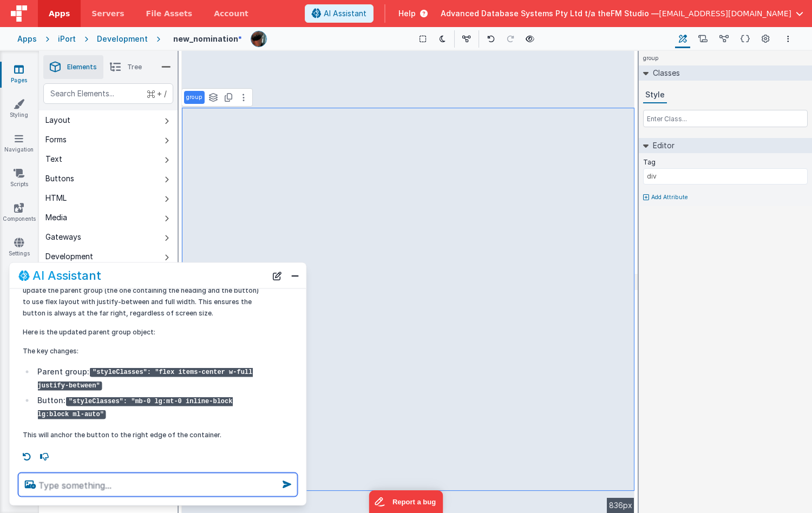
click at [72, 482] on textarea at bounding box center [157, 485] width 279 height 24
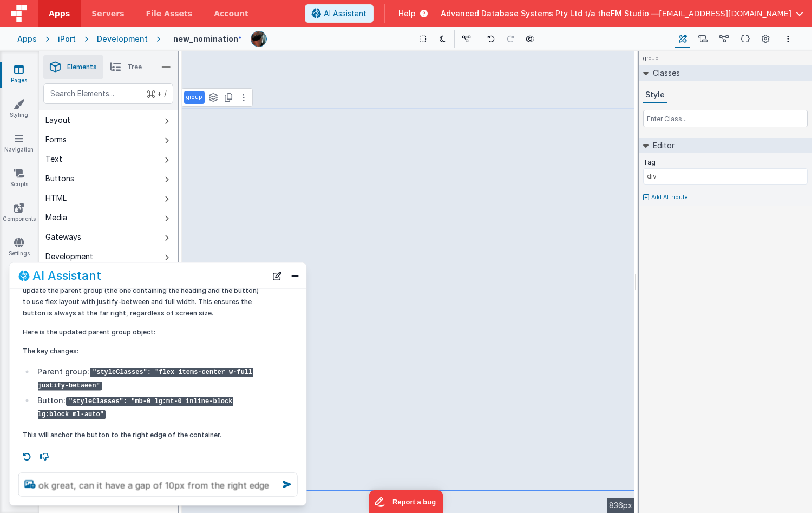
click at [608, 37] on div "Show Group Outlines Toggle Dark Mode Toggle Dev Data Preview Page cmd + b" at bounding box center [474, 38] width 397 height 17
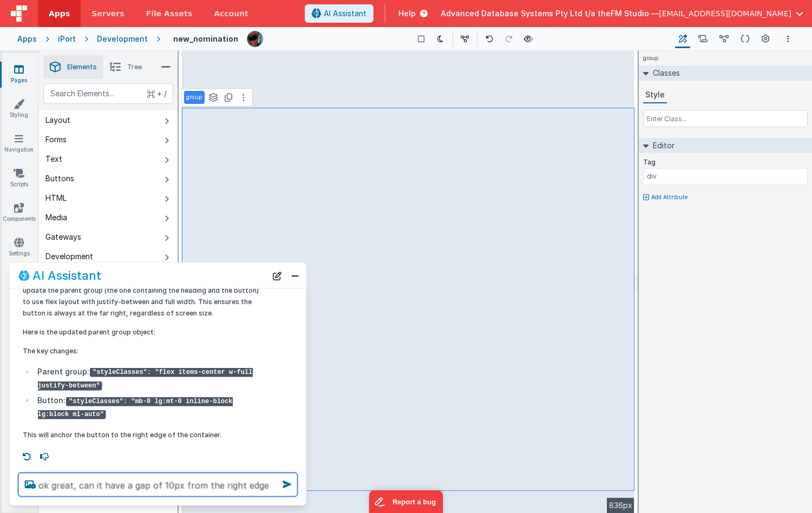
click at [257, 486] on textarea "ok great, can it have a gap of 10px from the right edge" at bounding box center [157, 485] width 279 height 24
click at [262, 488] on textarea "ok great, can it have a gap of 10px from the right edge" at bounding box center [157, 485] width 279 height 24
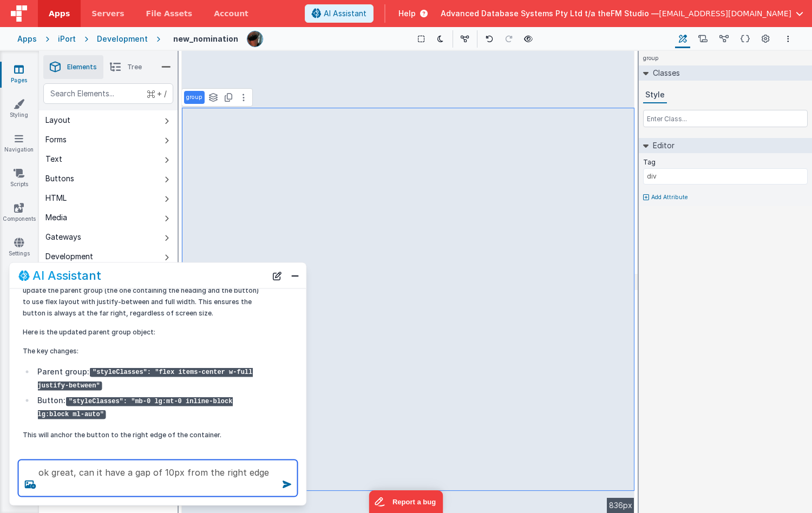
type textarea "ok great, can it have a gap of 10px from the right edge"
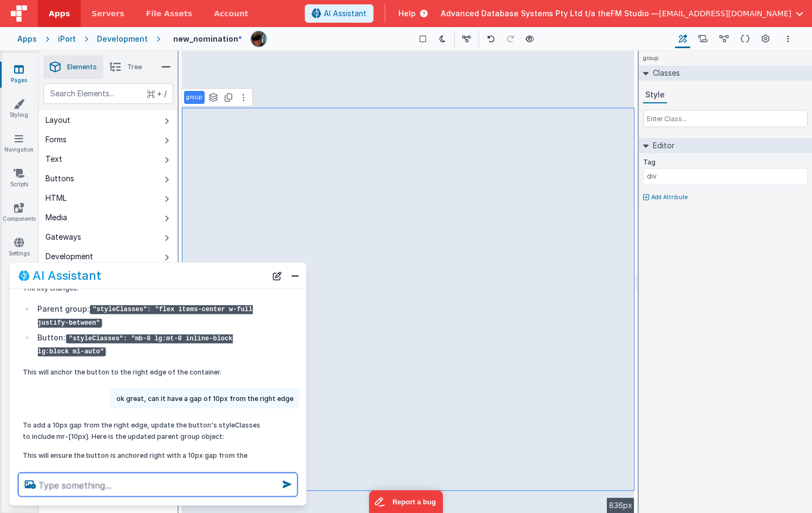
scroll to position [174, 0]
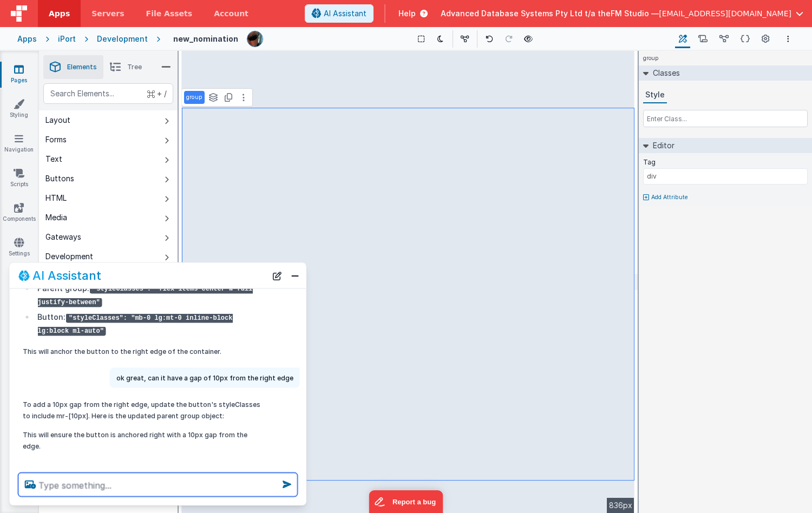
click at [61, 484] on textarea at bounding box center [157, 485] width 279 height 24
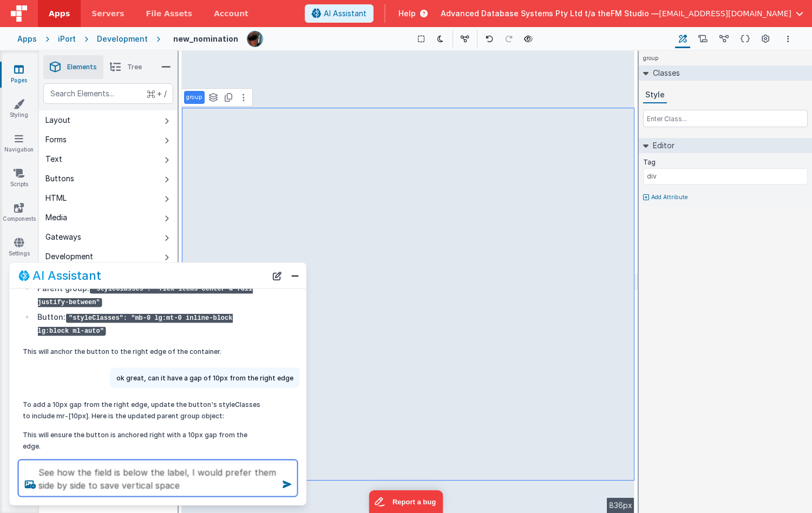
type textarea "See how the field is below the label, I would prefer them side by side to save …"
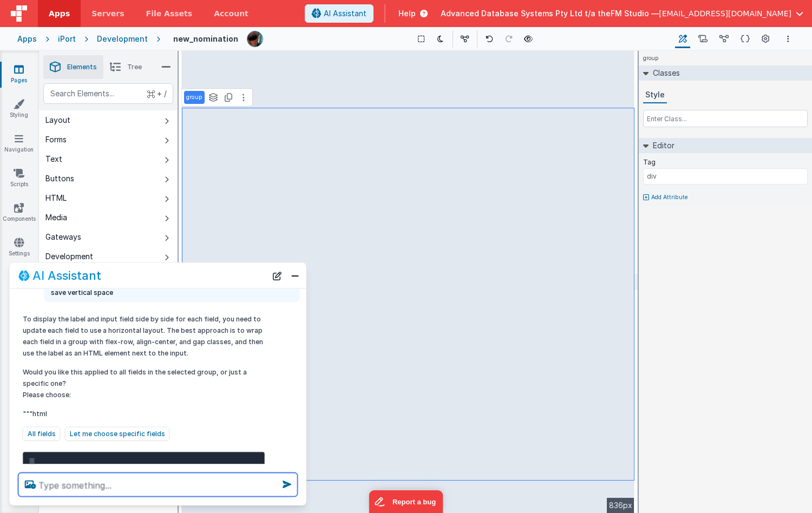
scroll to position [387, 0]
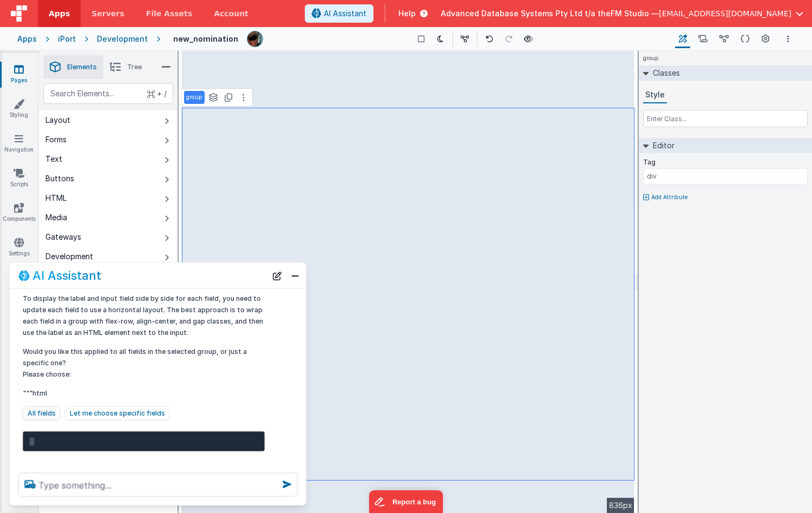
click at [38, 407] on button "All fields" at bounding box center [42, 414] width 38 height 14
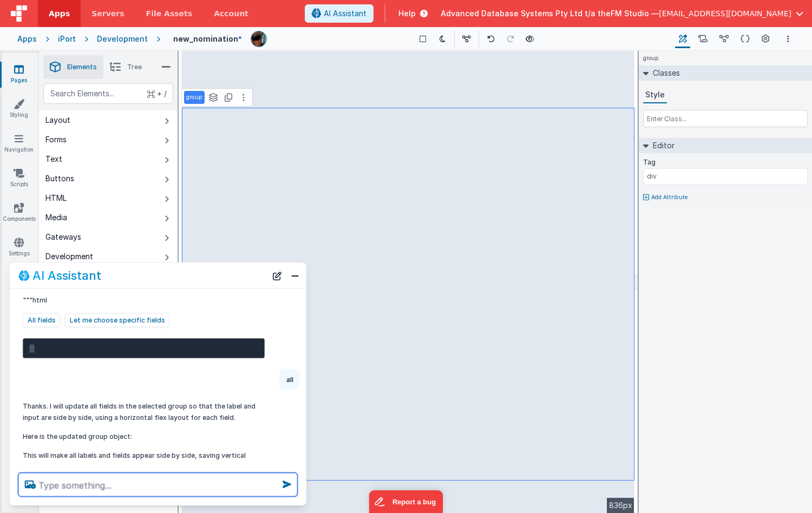
scroll to position [500, 0]
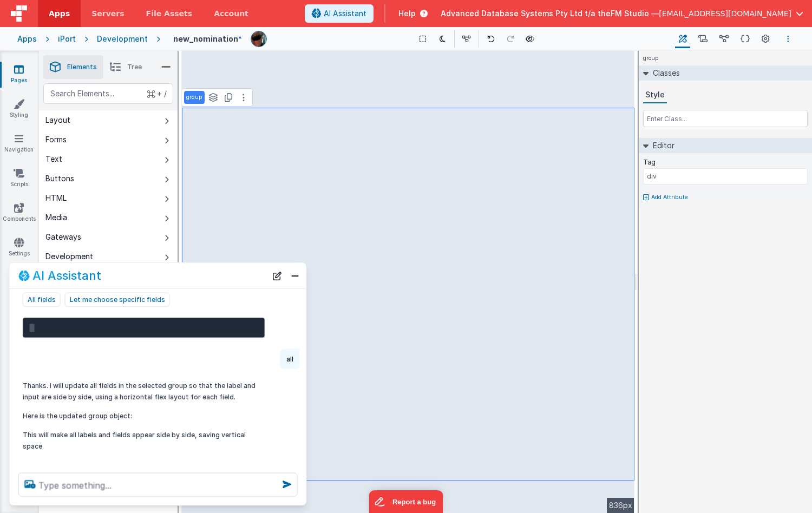
click at [786, 39] on button "Options" at bounding box center [788, 38] width 13 height 13
click at [711, 59] on p "Save" at bounding box center [725, 60] width 68 height 11
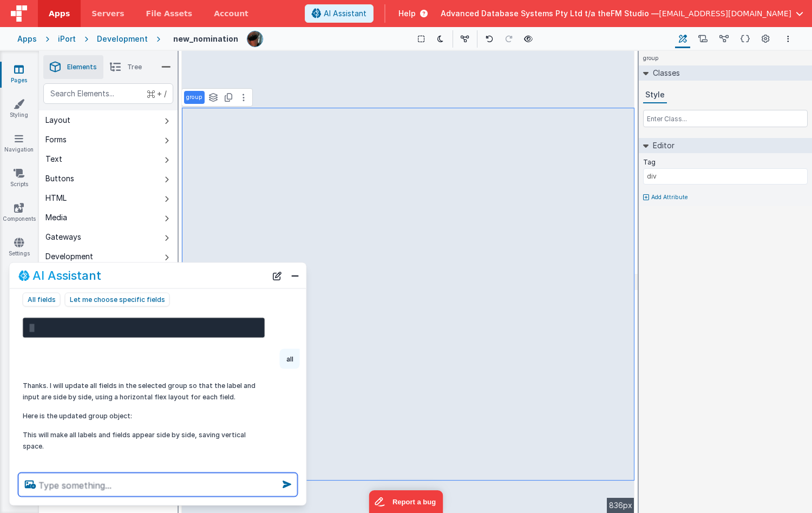
click at [71, 484] on textarea at bounding box center [157, 485] width 279 height 24
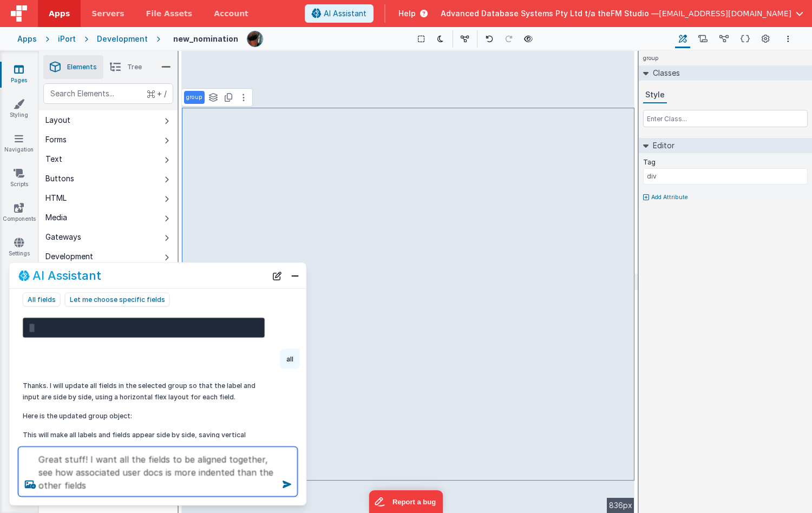
type textarea "Great stuff! I want all the fields to be aligned together, see how associated u…"
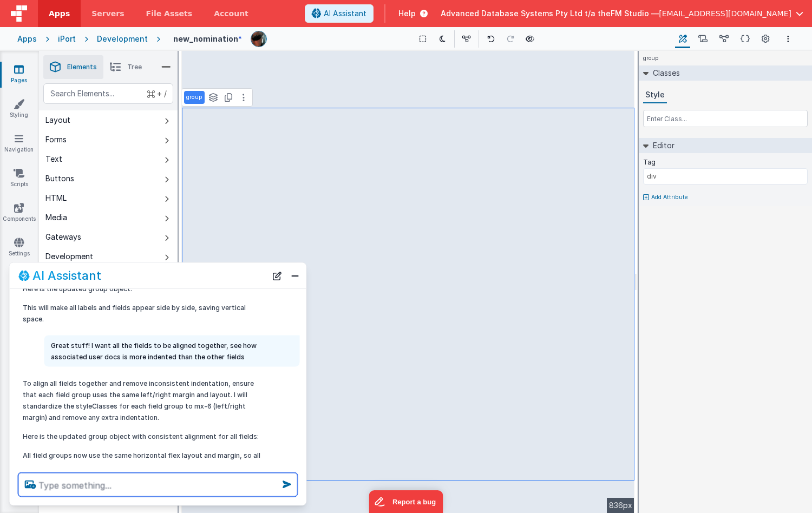
scroll to position [648, 0]
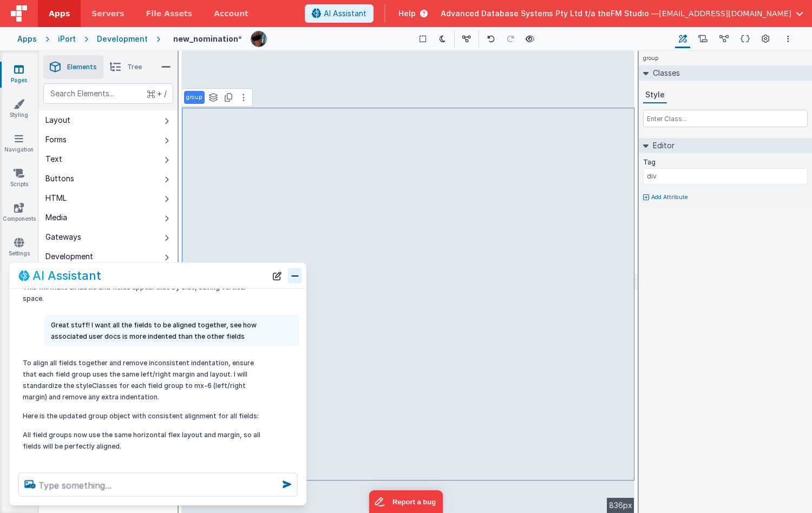
click at [296, 273] on button "Close" at bounding box center [295, 275] width 14 height 15
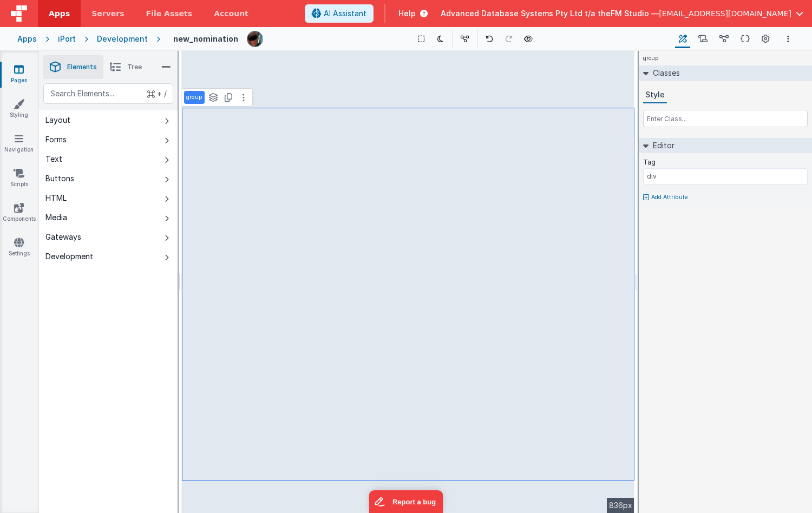
click at [367, 14] on span "AI Assistant" at bounding box center [345, 13] width 43 height 11
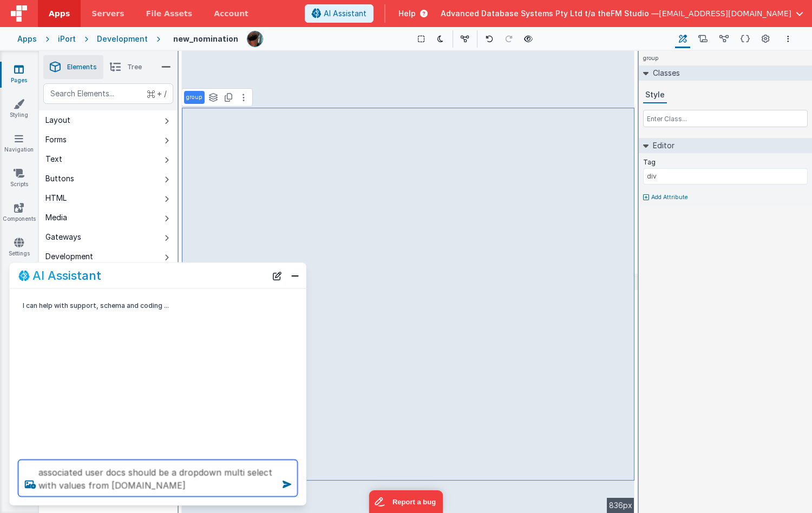
type textarea "associated user docs should be a dropdown multi select with values from [DOMAIN…"
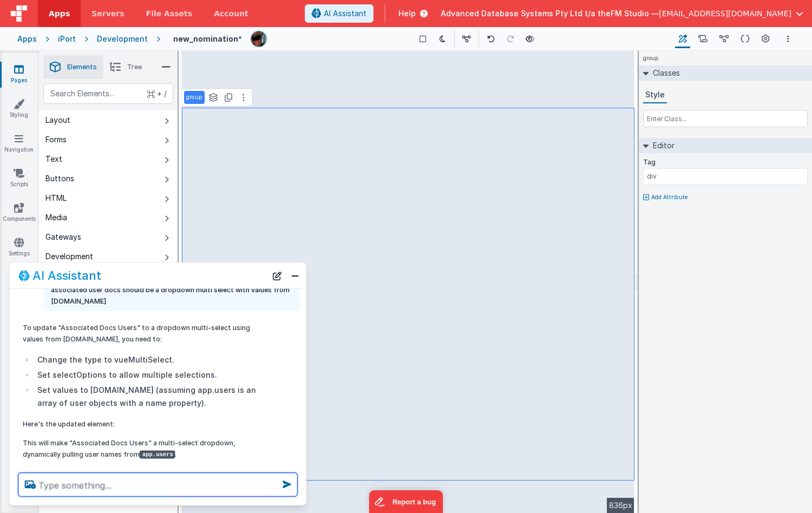
scroll to position [63, 0]
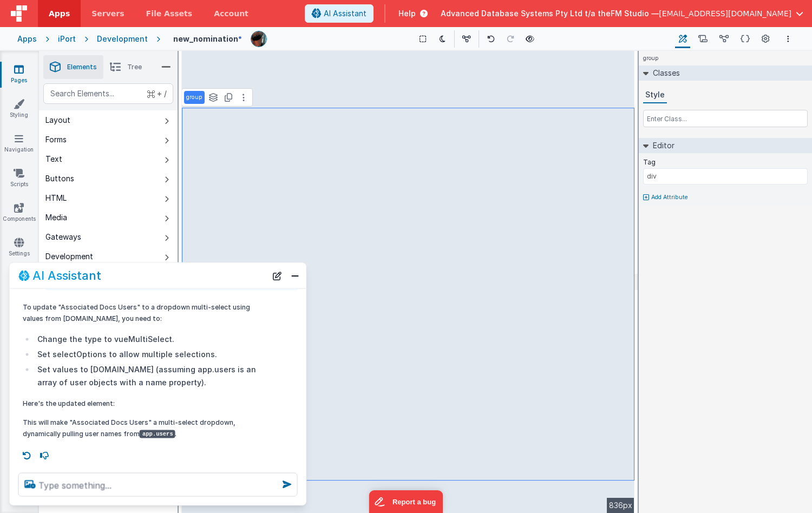
click at [293, 273] on button "Close" at bounding box center [295, 275] width 14 height 15
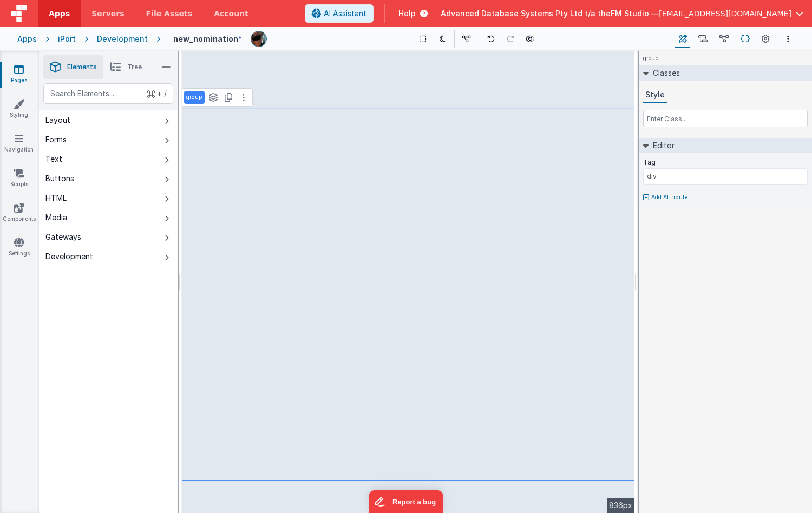
click at [748, 40] on icon at bounding box center [745, 39] width 9 height 11
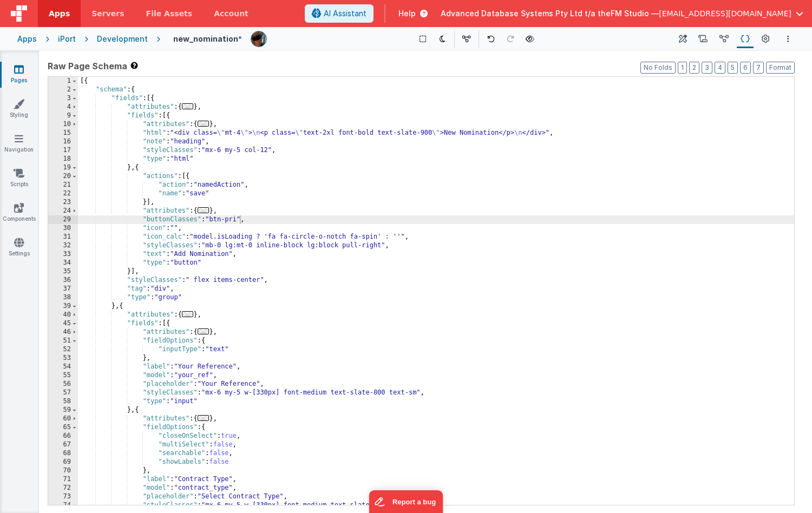
click at [255, 330] on div "[{ "schema" : { "fields" : [{ "attributes" : { ... } , "fields" : [{ "attribute…" at bounding box center [436, 300] width 716 height 446
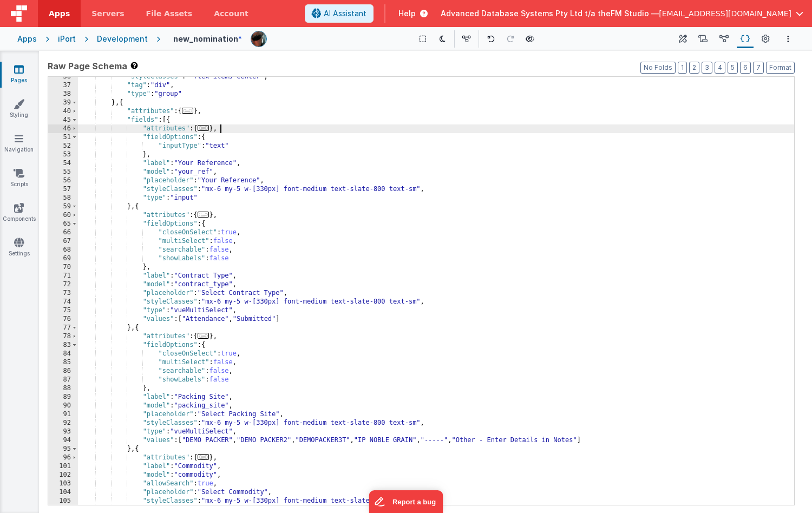
scroll to position [204, 0]
click at [255, 330] on div ""styleClasses" : " flex items-center" , "tag" : "div" , "type" : "group" } , { …" at bounding box center [436, 296] width 716 height 446
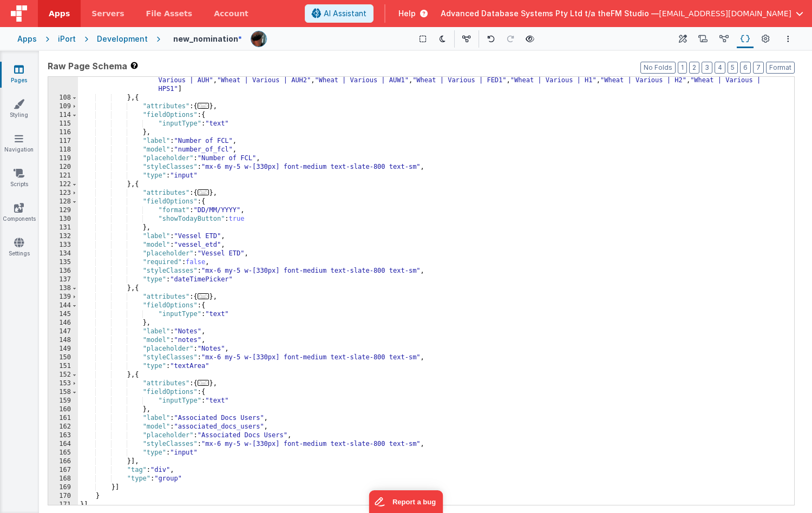
scroll to position [715, 0]
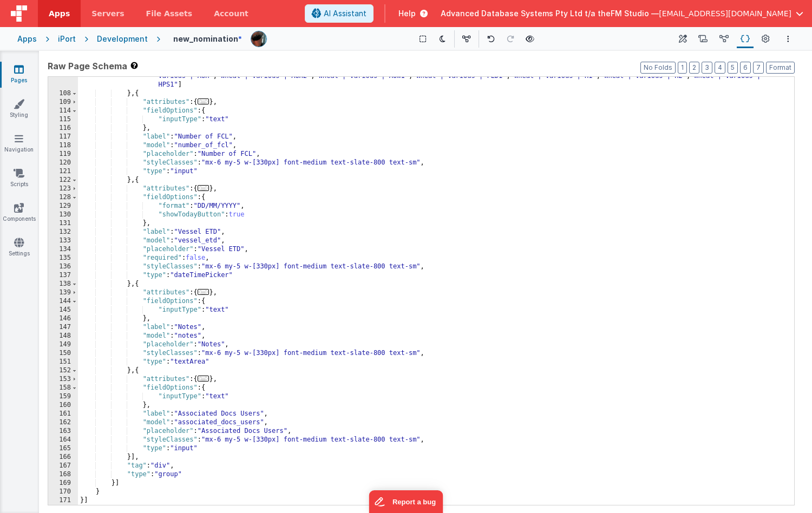
click at [206, 380] on span "..." at bounding box center [204, 379] width 12 height 6
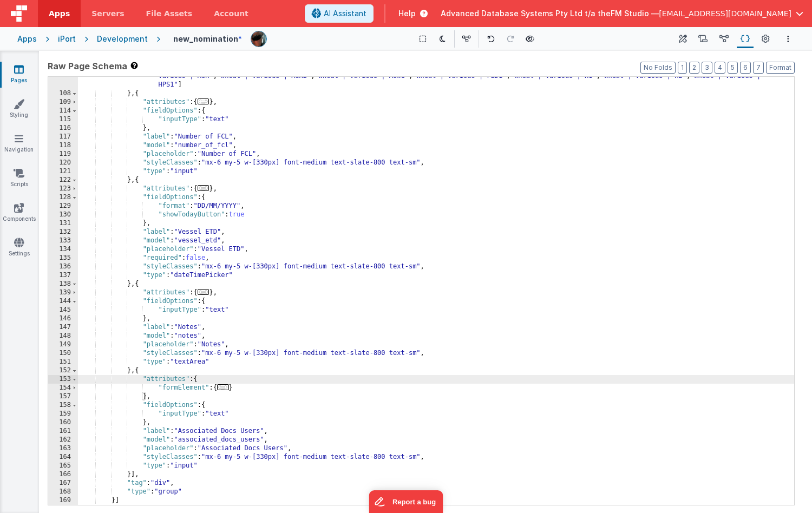
click at [229, 389] on span "..." at bounding box center [223, 387] width 12 height 6
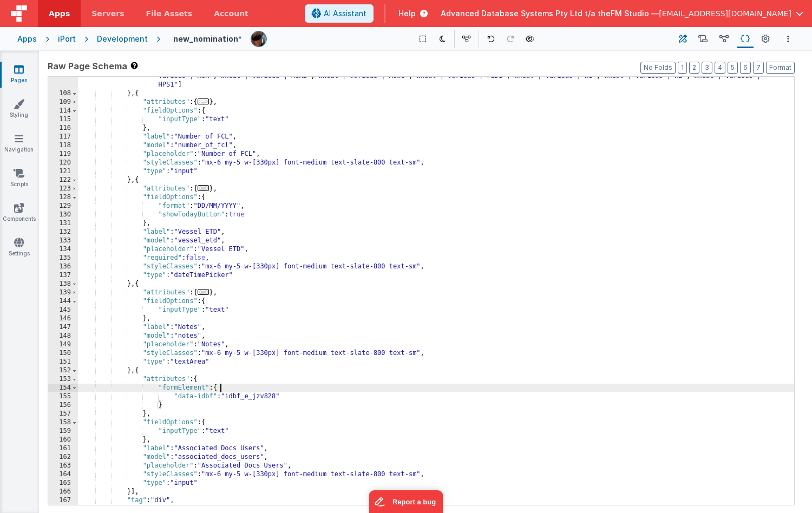
click at [682, 35] on icon at bounding box center [683, 39] width 8 height 11
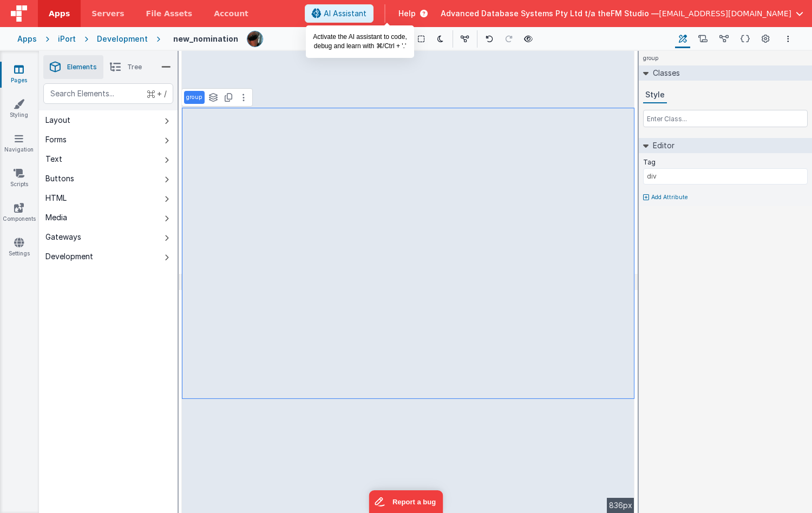
click at [367, 12] on span "AI Assistant" at bounding box center [345, 13] width 43 height 11
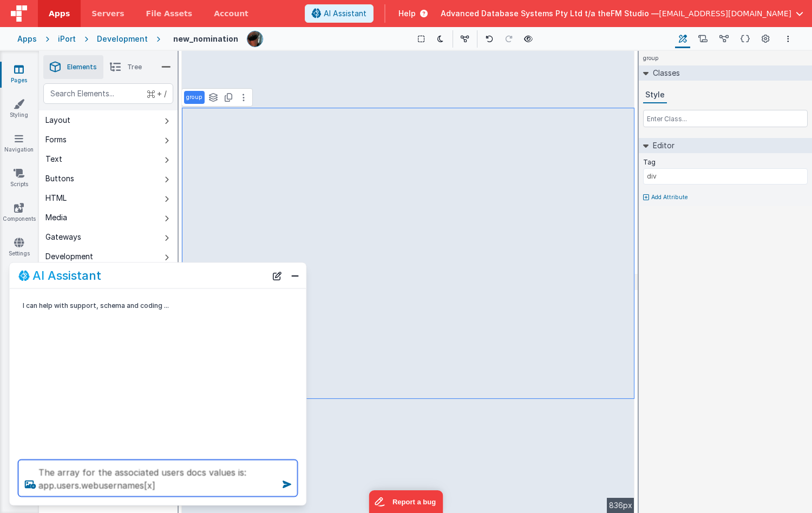
type textarea "The array for the associated users docs values is: app.users.webusernames[x]"
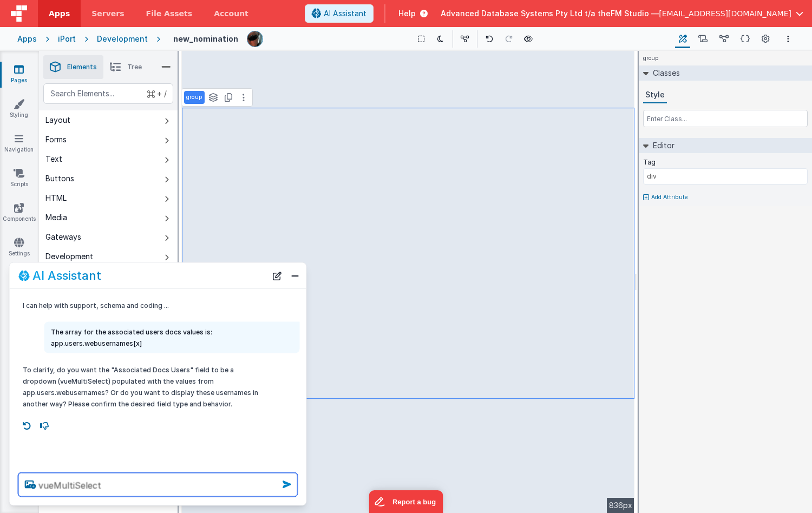
type textarea "vueMultiSelect"
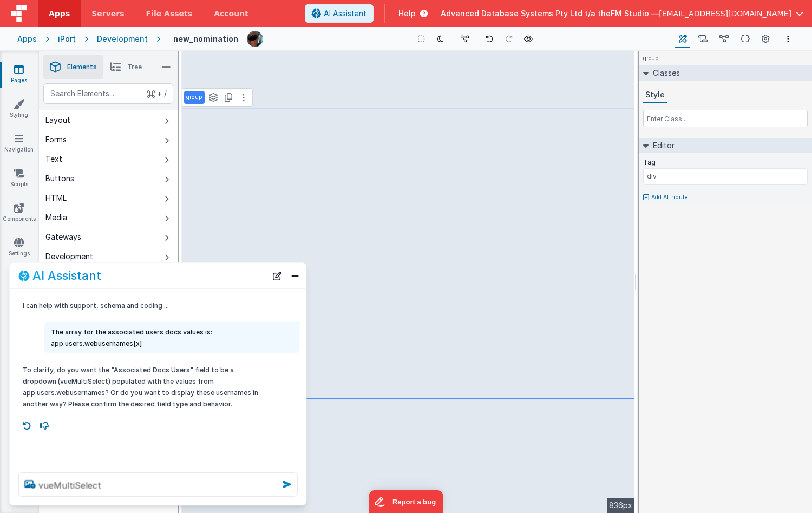
click at [289, 487] on icon at bounding box center [286, 484] width 17 height 17
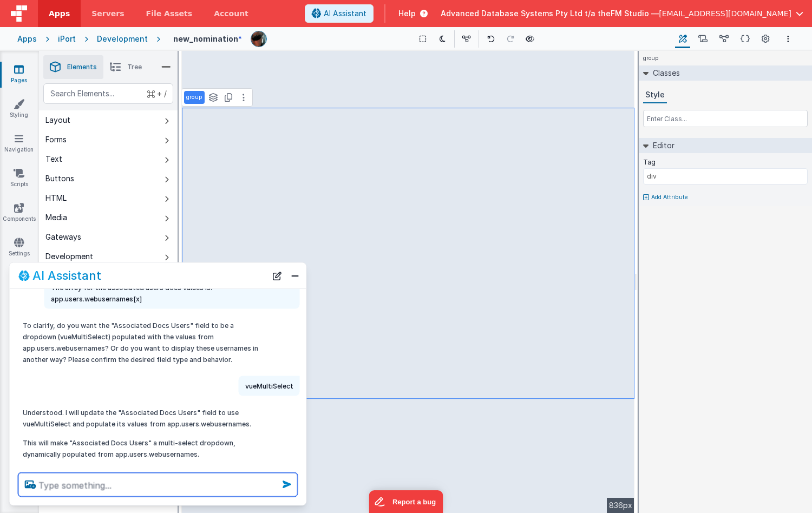
scroll to position [65, 0]
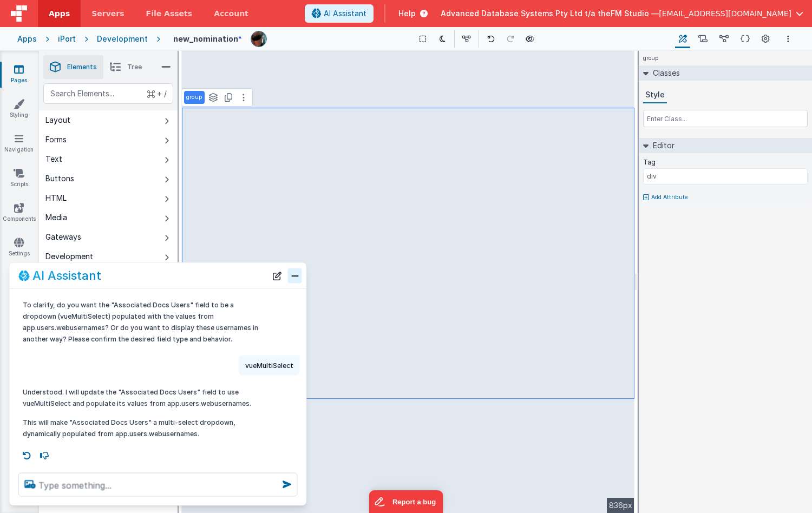
click at [295, 275] on button "Close" at bounding box center [295, 275] width 14 height 15
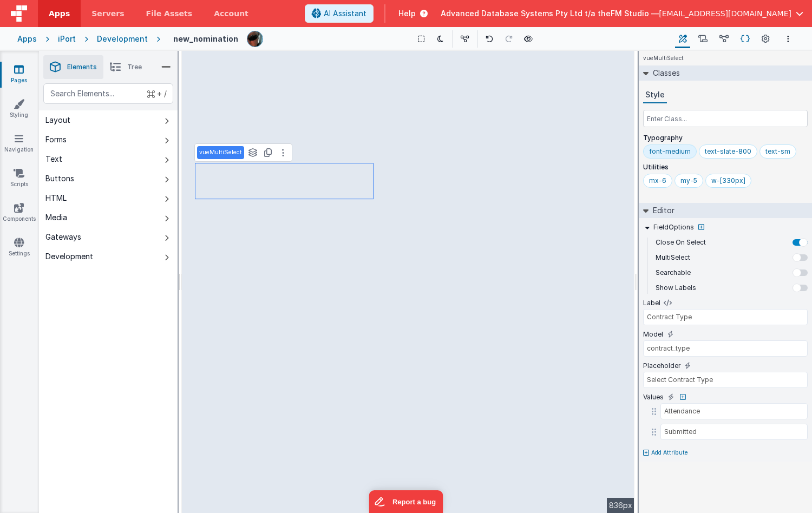
click at [742, 39] on icon at bounding box center [745, 39] width 9 height 11
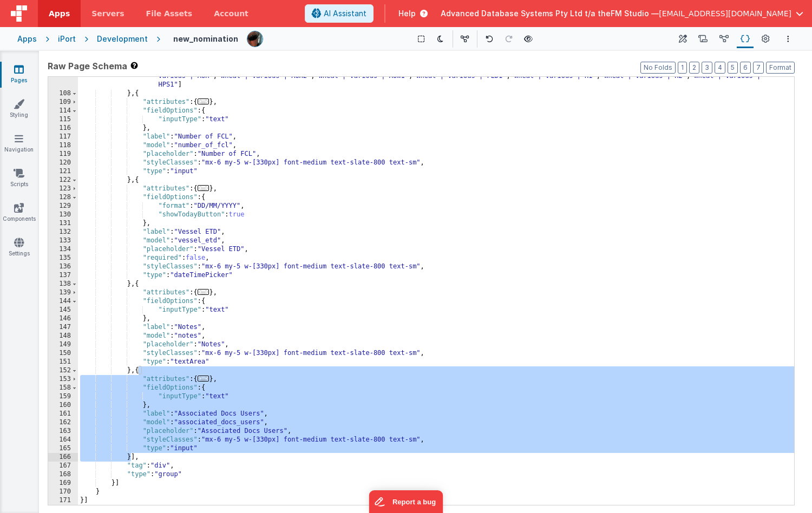
drag, startPoint x: 139, startPoint y: 372, endPoint x: 129, endPoint y: 456, distance: 85.0
click at [129, 456] on div ""values" : [ "Barley | Commander | Malt" , "Barley | Gairdner | Malt" , "Barley…" at bounding box center [436, 265] width 716 height 524
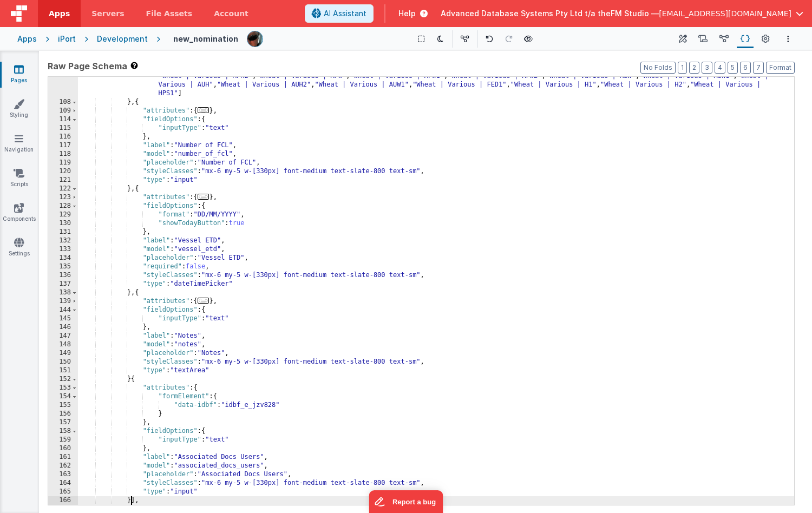
scroll to position [707, 0]
click at [131, 380] on div ""values" : [ "Barley | Commander | Malt" , "Barley | Gairdner | Malt" , "Barley…" at bounding box center [436, 273] width 716 height 524
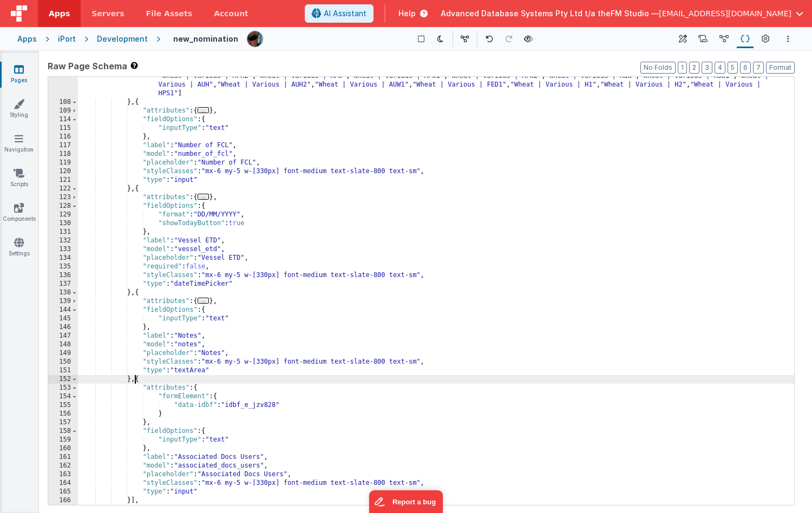
click at [182, 491] on div ""values" : [ "Barley | Commander | Malt" , "Barley | Gairdner | Malt" , "Barley…" at bounding box center [436, 273] width 716 height 524
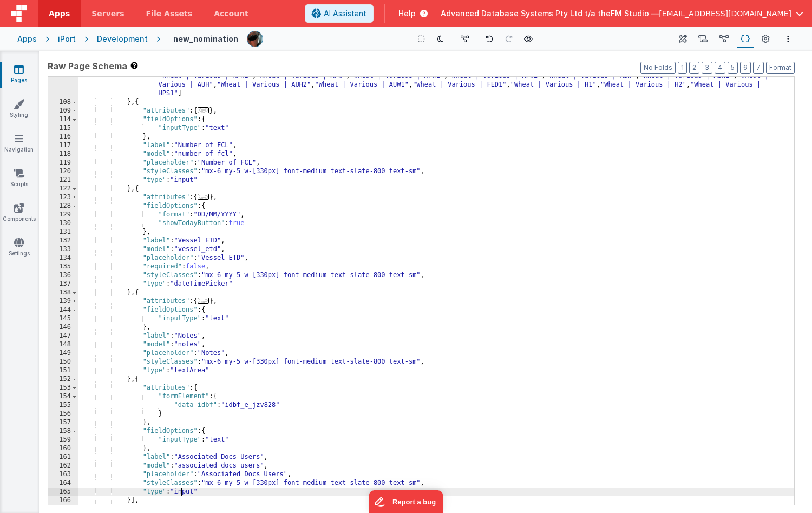
click at [182, 491] on div ""values" : [ "Barley | Commander | Malt" , "Barley | Gairdner | Malt" , "Barley…" at bounding box center [436, 273] width 716 height 524
click at [441, 7] on div "Help" at bounding box center [413, 13] width 55 height 18
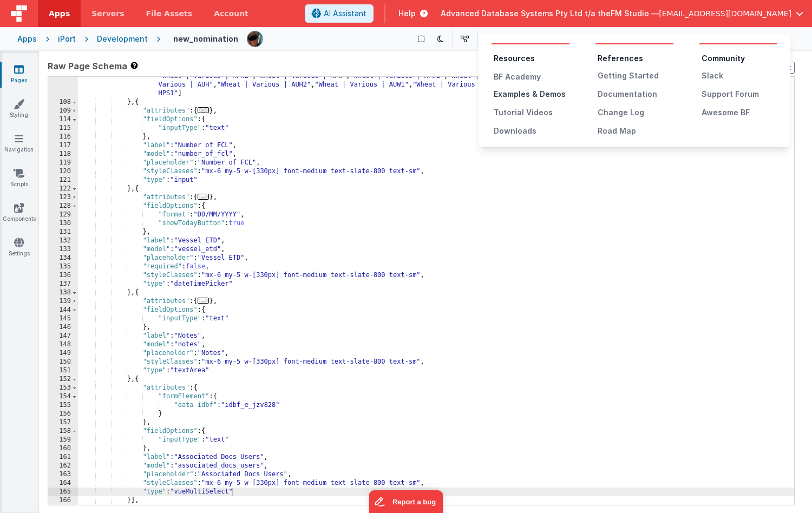
click at [505, 89] on div "Examples & Demos" at bounding box center [532, 94] width 76 height 11
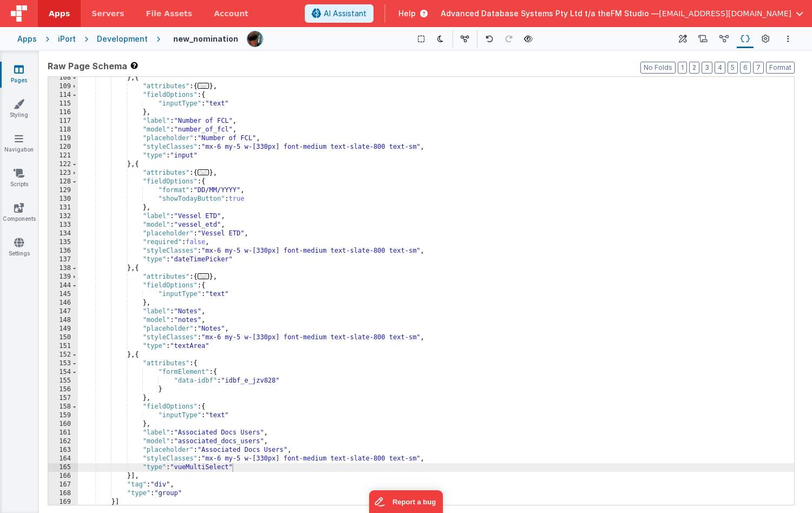
scroll to position [750, 0]
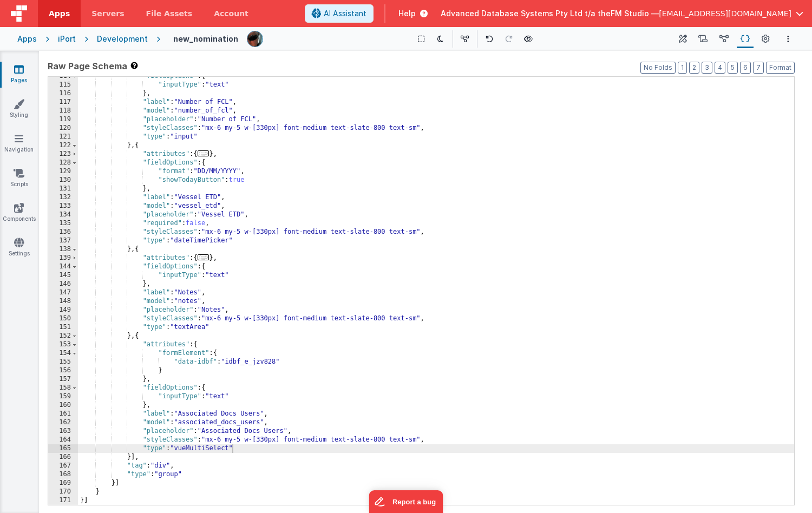
click at [132, 458] on div ""fieldOptions" : { "inputType" : "text" } , "label" : "Number of FCL" , "model"…" at bounding box center [436, 295] width 716 height 446
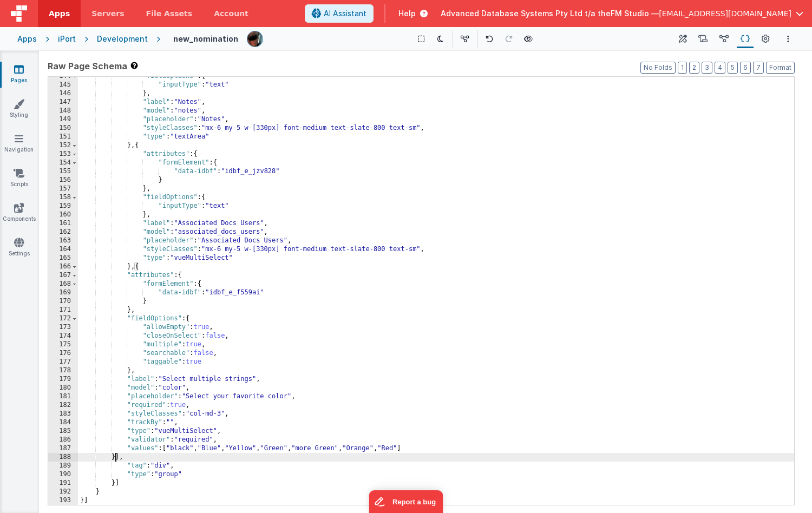
scroll to position [941, 0]
click at [200, 223] on div ""fieldOptions" : { "inputType" : "text" } , "label" : "Notes" , "model" : "note…" at bounding box center [436, 295] width 716 height 446
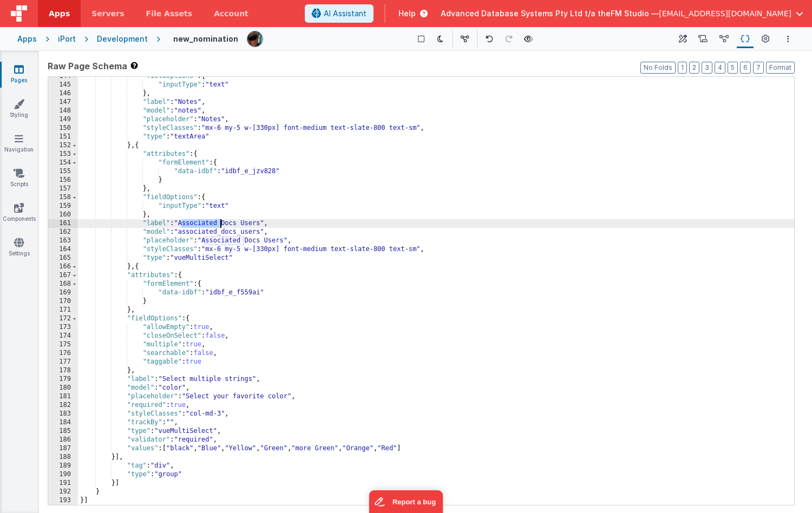
click at [188, 221] on div ""fieldOptions" : { "inputType" : "text" } , "label" : "Notes" , "model" : "note…" at bounding box center [436, 295] width 716 height 446
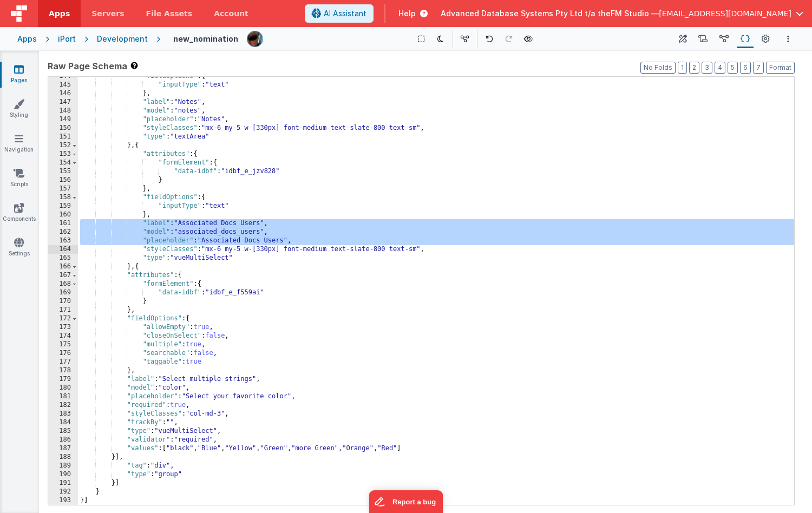
click at [141, 378] on div ""fieldOptions" : { "inputType" : "text" } , "label" : "Notes" , "model" : "note…" at bounding box center [436, 295] width 716 height 446
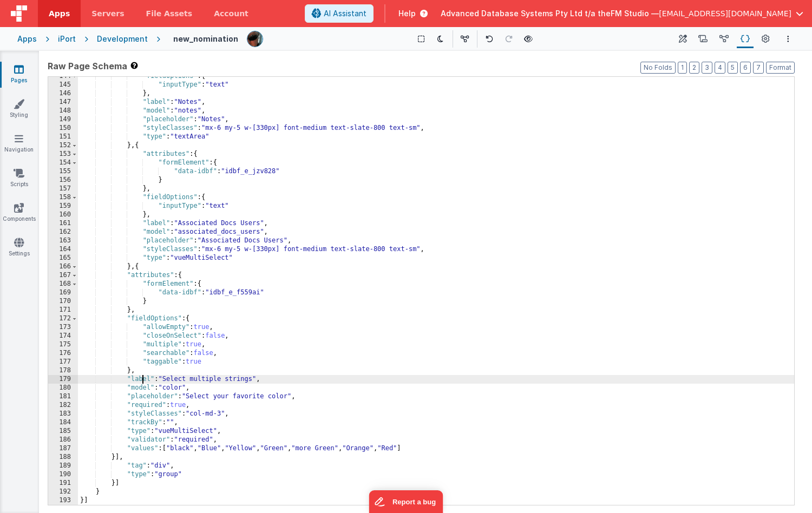
click at [141, 378] on div ""fieldOptions" : { "inputType" : "text" } , "label" : "Notes" , "model" : "note…" at bounding box center [436, 295] width 716 height 446
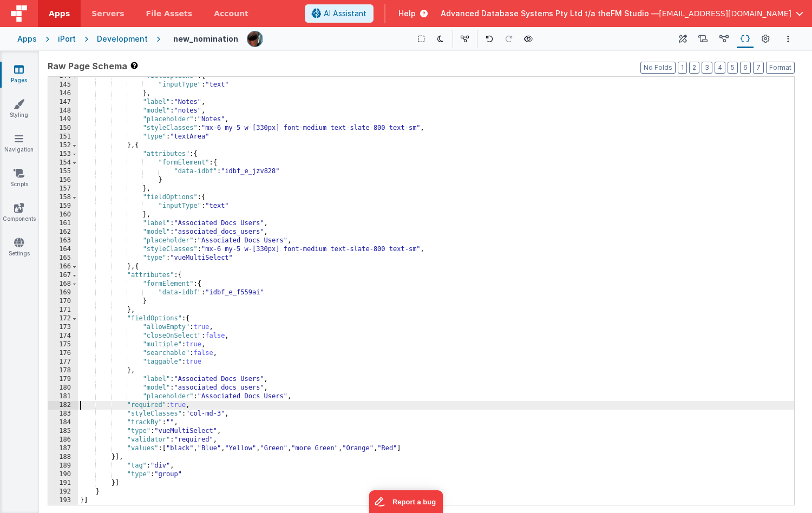
click at [141, 407] on div ""fieldOptions" : { "inputType" : "text" } , "label" : "Notes" , "model" : "note…" at bounding box center [436, 295] width 716 height 446
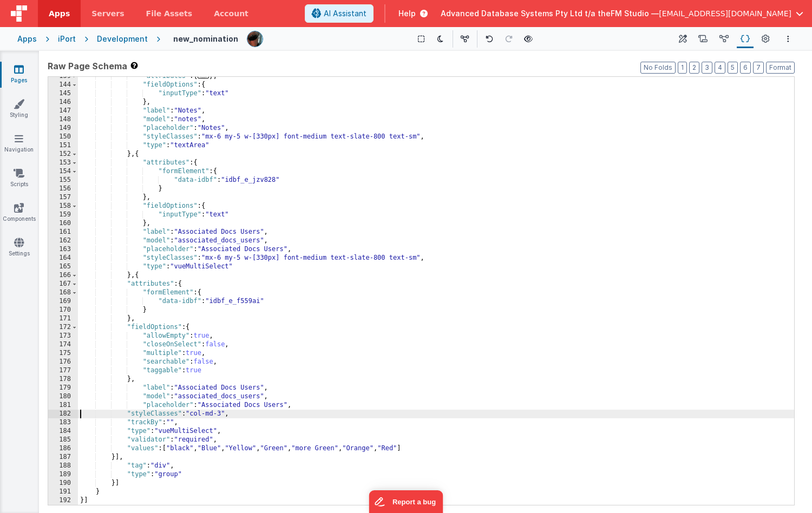
scroll to position [932, 0]
click at [146, 449] on div ""attributes" : { ... } , "fieldOptions" : { "inputType" : "text" } , "label" : …" at bounding box center [436, 295] width 716 height 446
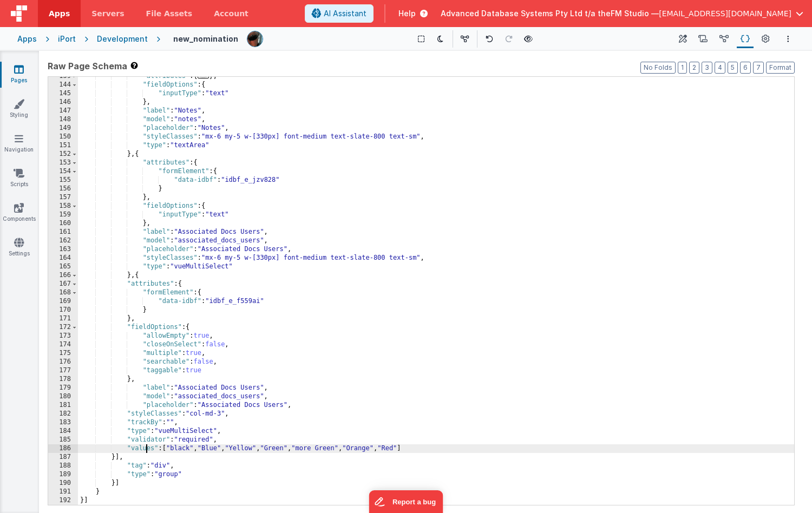
click at [146, 449] on div ""attributes" : { ... } , "fieldOptions" : { "inputType" : "text" } , "label" : …" at bounding box center [436, 295] width 716 height 446
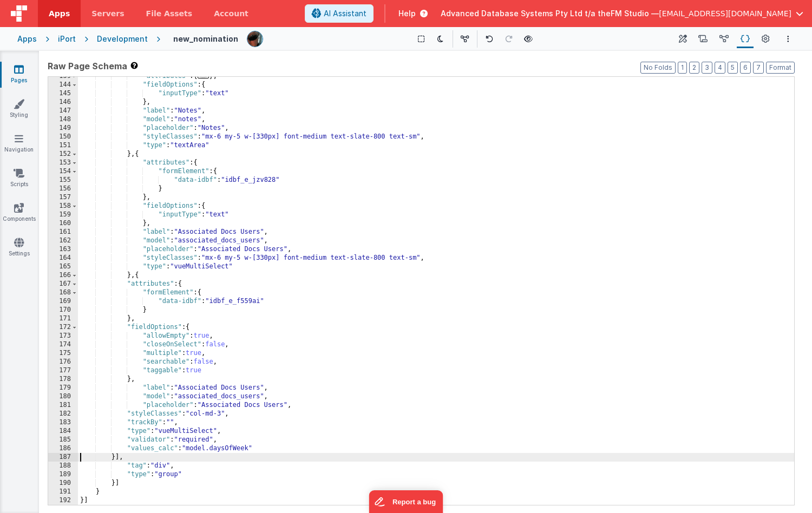
click at [199, 449] on div ""attributes" : { ... } , "fieldOptions" : { "inputType" : "text" } , "label" : …" at bounding box center [436, 295] width 716 height 446
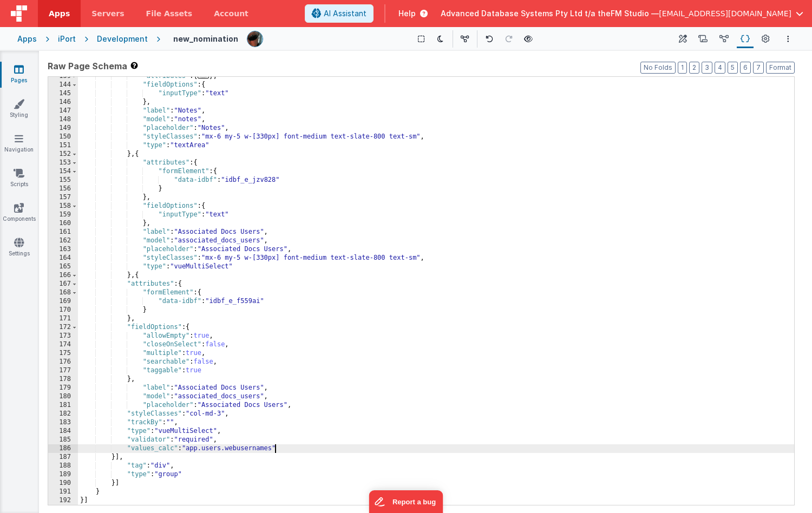
click at [135, 155] on div ""attributes" : { ... } , "fieldOptions" : { "inputType" : "text" } , "label" : …" at bounding box center [436, 295] width 716 height 446
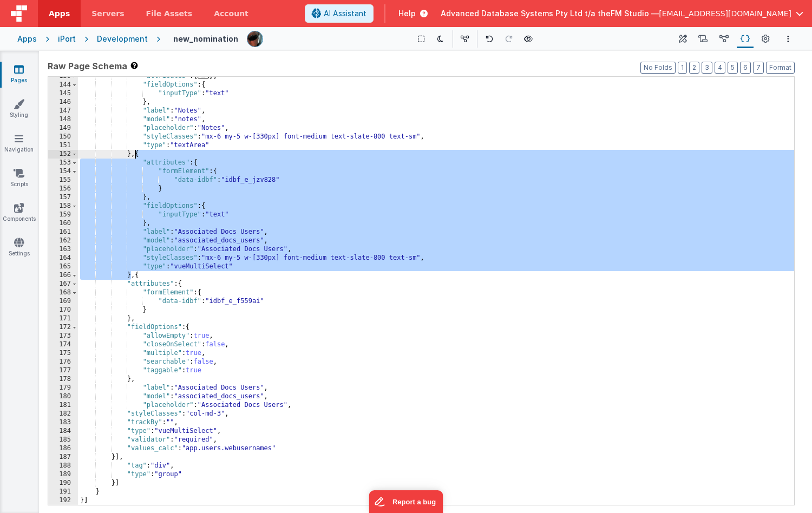
click at [213, 253] on div ""attributes" : { ... } , "fieldOptions" : { "inputType" : "text" } , "label" : …" at bounding box center [436, 295] width 716 height 446
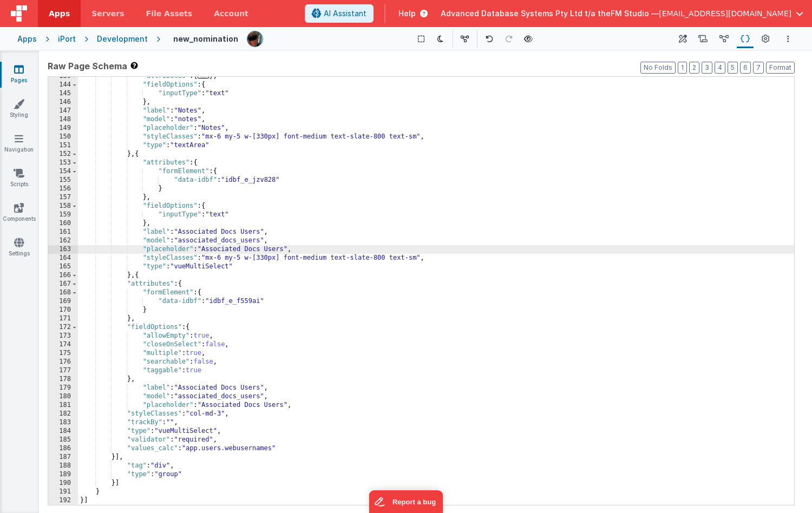
click at [208, 258] on div ""attributes" : { ... } , "fieldOptions" : { "inputType" : "text" } , "label" : …" at bounding box center [436, 295] width 716 height 446
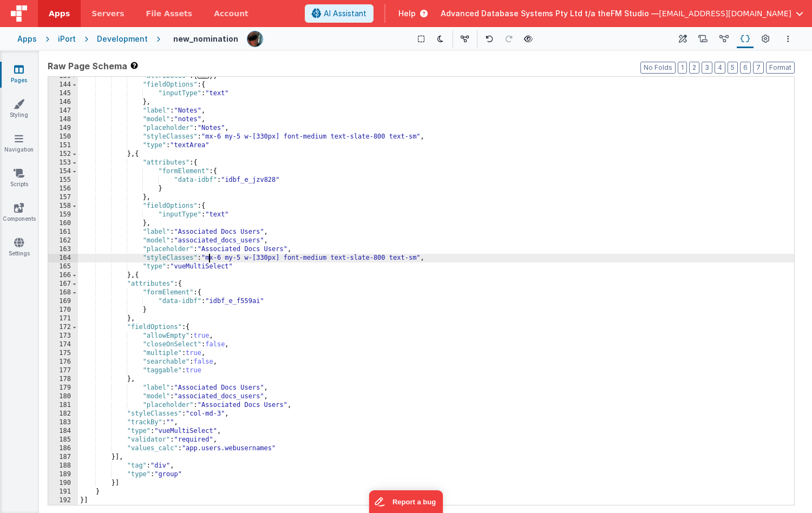
click at [208, 258] on div ""attributes" : { ... } , "fieldOptions" : { "inputType" : "text" } , "label" : …" at bounding box center [436, 295] width 716 height 446
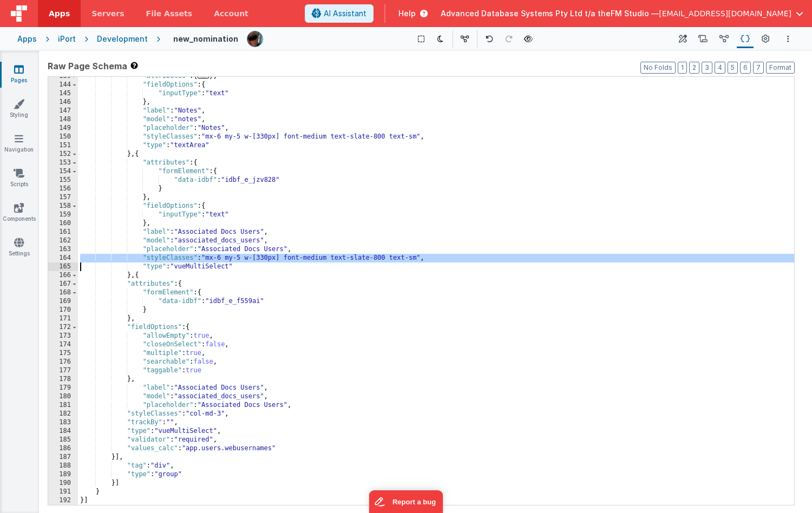
click at [149, 414] on div ""attributes" : { ... } , "fieldOptions" : { "inputType" : "text" } , "label" : …" at bounding box center [436, 295] width 716 height 446
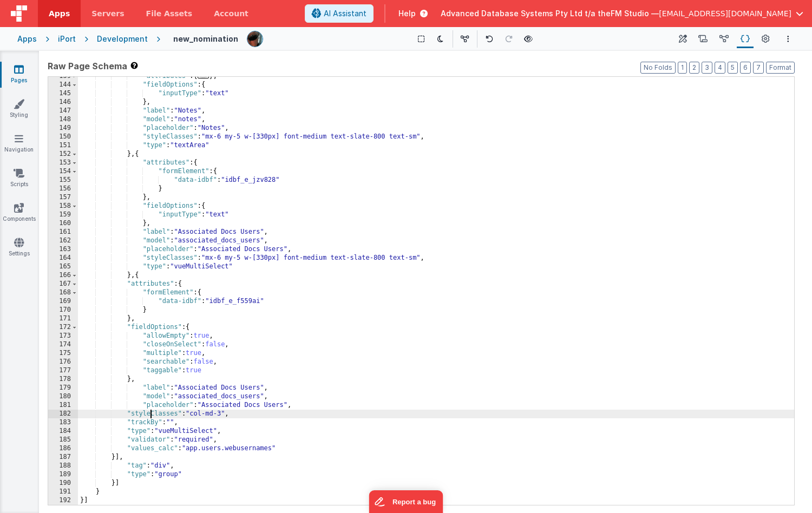
click at [149, 414] on div ""attributes" : { ... } , "fieldOptions" : { "inputType" : "text" } , "label" : …" at bounding box center [436, 295] width 716 height 446
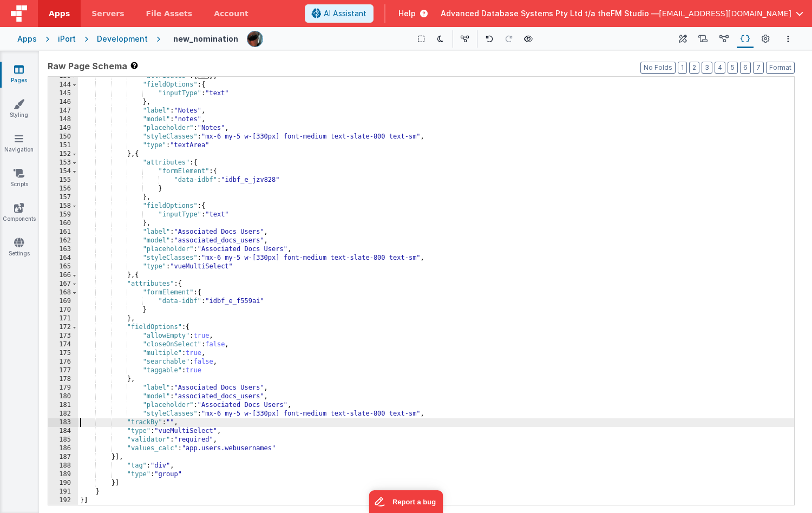
click at [148, 441] on div ""attributes" : { ... } , "fieldOptions" : { "inputType" : "text" } , "label" : …" at bounding box center [436, 295] width 716 height 446
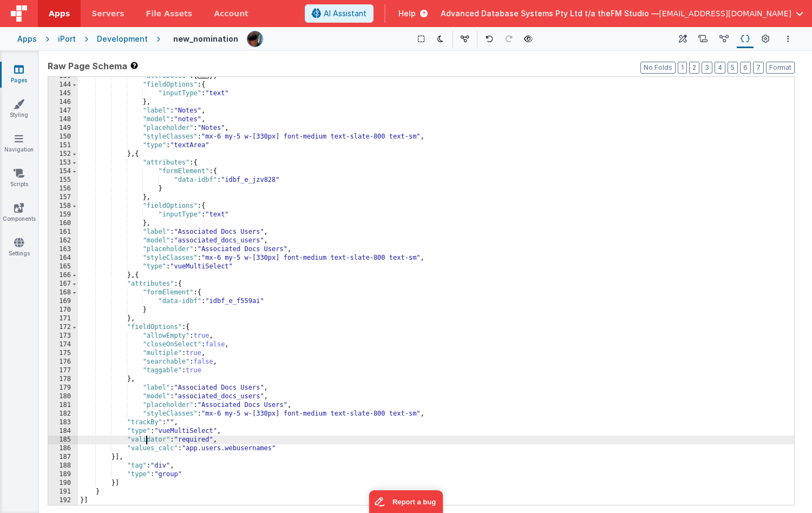
click at [148, 441] on div ""attributes" : { ... } , "fieldOptions" : { "inputType" : "text" } , "label" : …" at bounding box center [436, 295] width 716 height 446
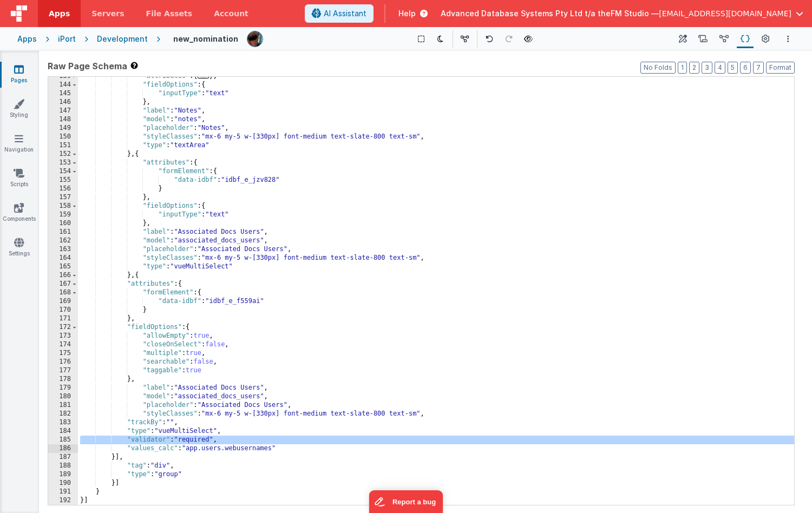
scroll to position [923, 0]
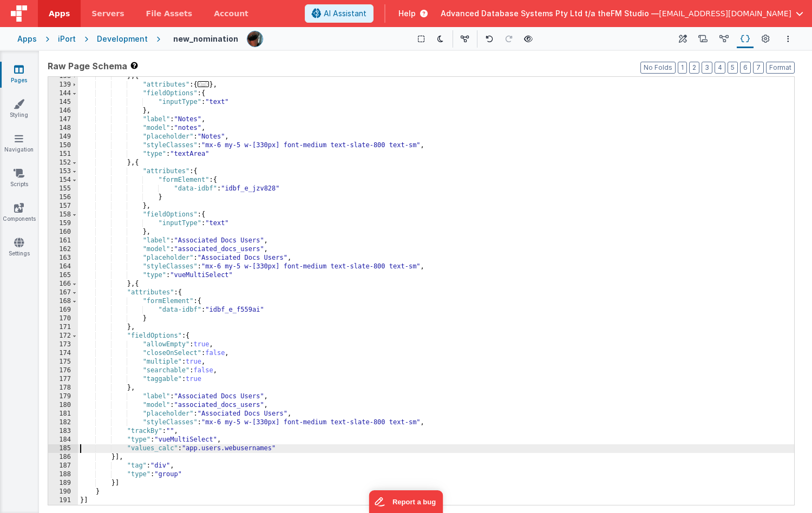
click at [136, 162] on div "} , { "attributes" : { ... } , "fieldOptions" : { "inputType" : "text" } , "lab…" at bounding box center [436, 295] width 716 height 446
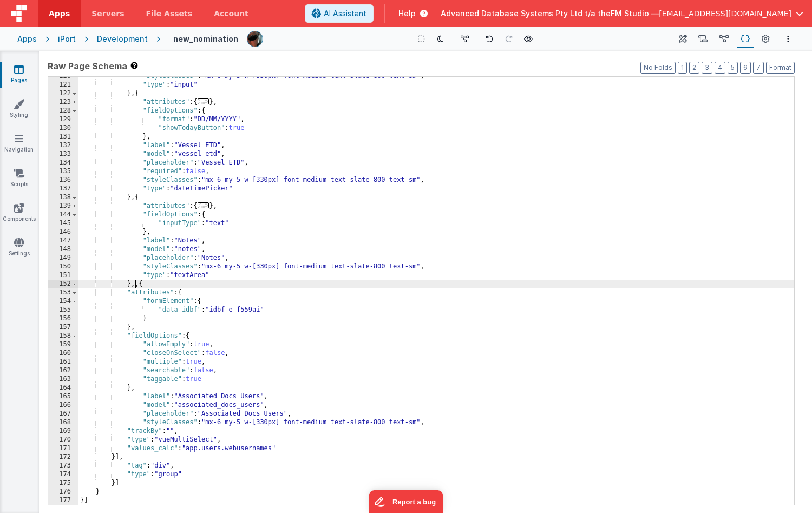
scroll to position [802, 0]
click at [204, 417] on div ""styleClasses" : "mx-6 my-5 w-[330px] font-medium text-slate-800 text-sm" , "ty…" at bounding box center [436, 295] width 716 height 446
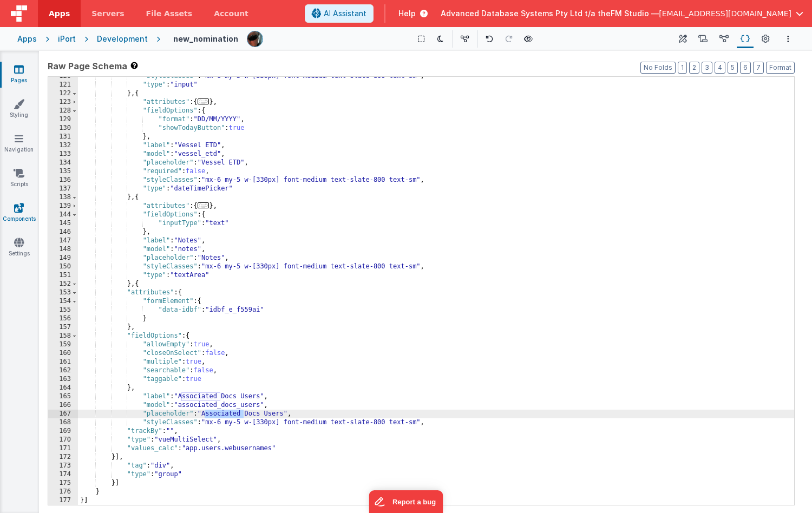
click at [204, 417] on div ""styleClasses" : "mx-6 my-5 w-[330px] font-medium text-slate-800 text-sm" , "ty…" at bounding box center [436, 295] width 716 height 446
click at [766, 38] on icon at bounding box center [766, 39] width 8 height 11
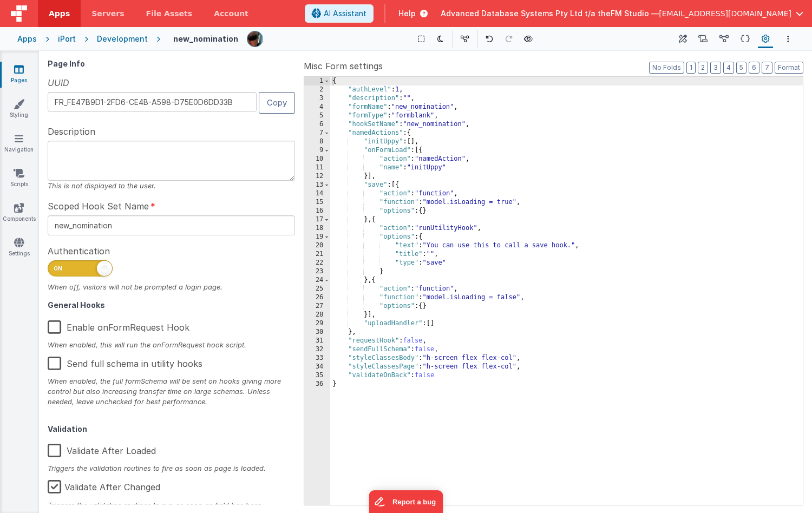
click at [50, 329] on label "Enable onFormRequest Hook" at bounding box center [119, 325] width 142 height 23
click at [0, 0] on input "Enable onFormRequest Hook" at bounding box center [0, 0] width 0 height 0
click at [746, 38] on icon at bounding box center [745, 39] width 9 height 11
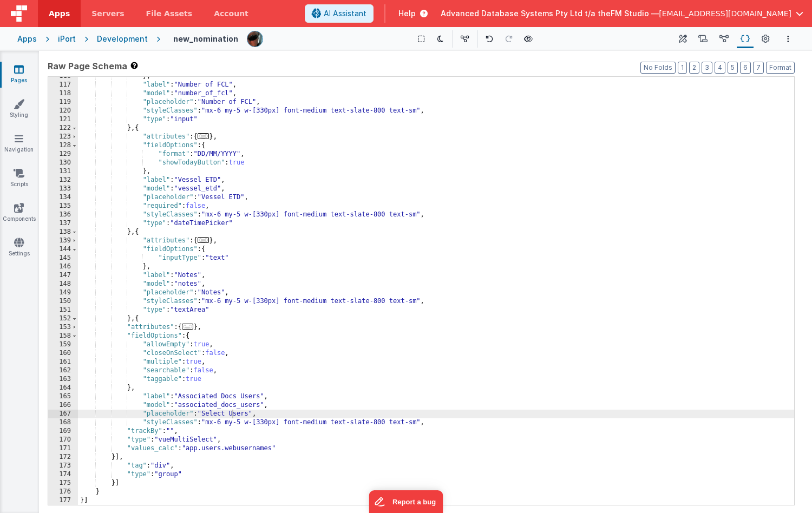
scroll to position [767, 0]
click at [394, 96] on div "} , "label" : "Number of FCL" , "model" : "number_of_fcl" , "placeholder" : "Nu…" at bounding box center [436, 295] width 716 height 446
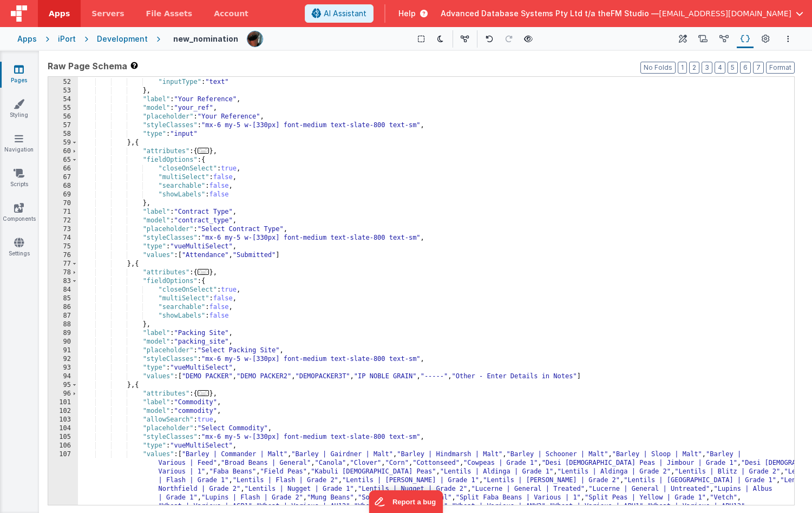
scroll to position [267, 0]
click at [277, 294] on div ""fieldOptions" : { "inputType" : "text" } , "label" : "Your Reference" , "model…" at bounding box center [436, 331] width 716 height 524
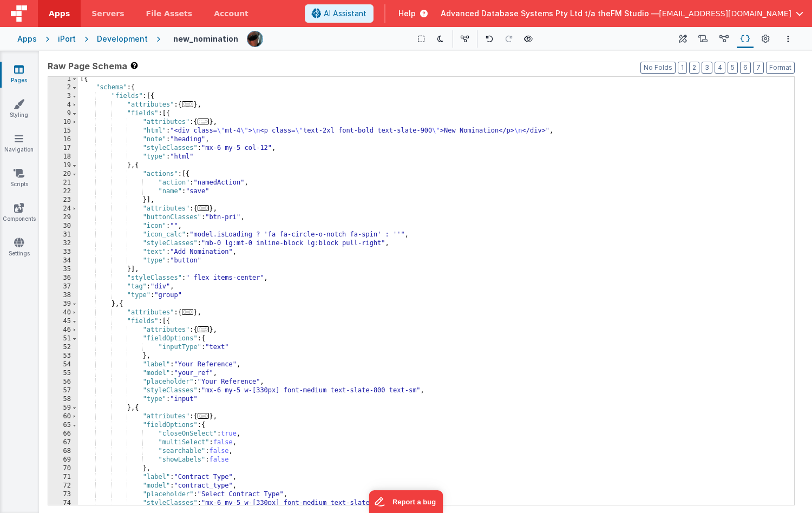
scroll to position [0, 0]
click at [177, 253] on div "[{ "schema" : { "fields" : [{ "attributes" : { ... } , "fields" : [{ "attribute…" at bounding box center [436, 300] width 716 height 446
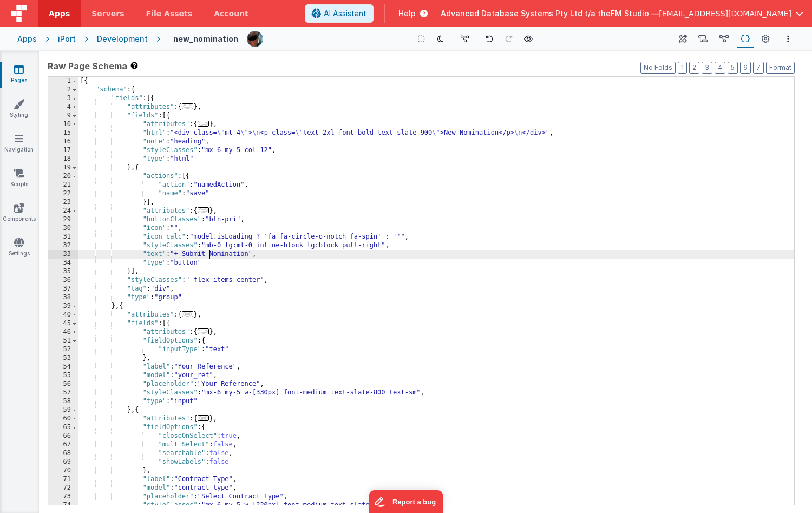
click at [186, 254] on div "[{ "schema" : { "fields" : [{ "attributes" : { ... } , "fields" : [{ "attribute…" at bounding box center [436, 300] width 716 height 446
click at [686, 38] on icon at bounding box center [683, 39] width 8 height 11
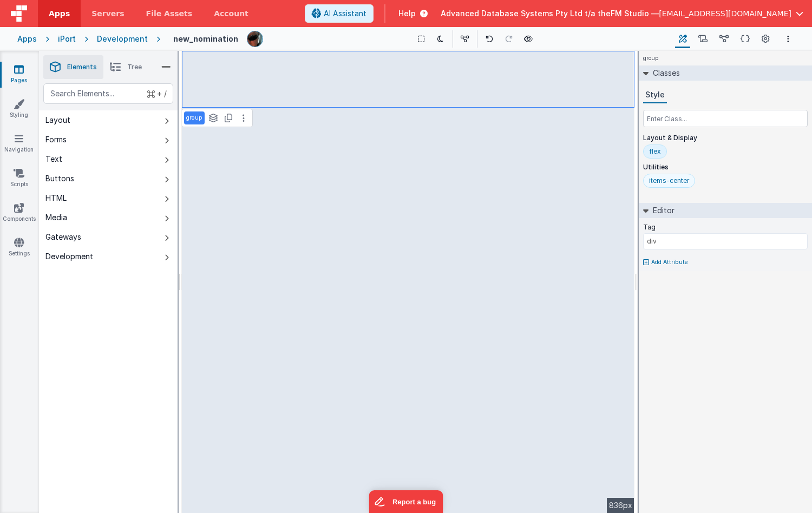
click at [668, 182] on div "items-center" at bounding box center [669, 181] width 40 height 9
click at [655, 153] on div "flex" at bounding box center [655, 151] width 12 height 9
click at [647, 261] on icon at bounding box center [646, 262] width 6 height 6
type input "width"
click at [688, 275] on input "text" at bounding box center [725, 273] width 165 height 16
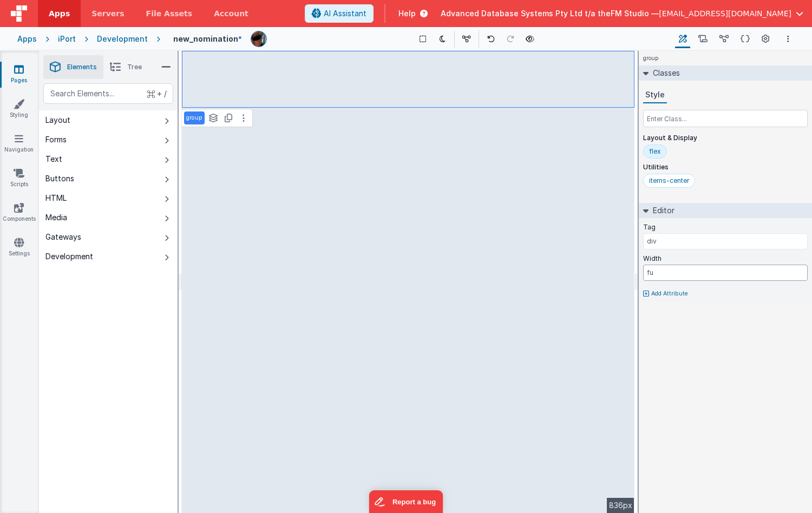
type input "f"
click at [721, 370] on div "group Classes Style Layout & Display flex Utilities items-center Editor Tag div…" at bounding box center [725, 282] width 173 height 462
click at [670, 258] on icon at bounding box center [669, 259] width 6 height 6
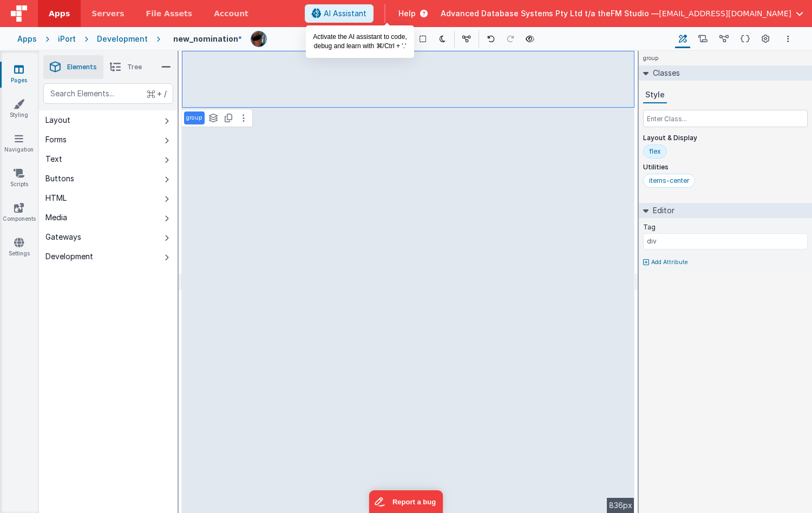
click at [367, 15] on span "AI Assistant" at bounding box center [345, 13] width 43 height 11
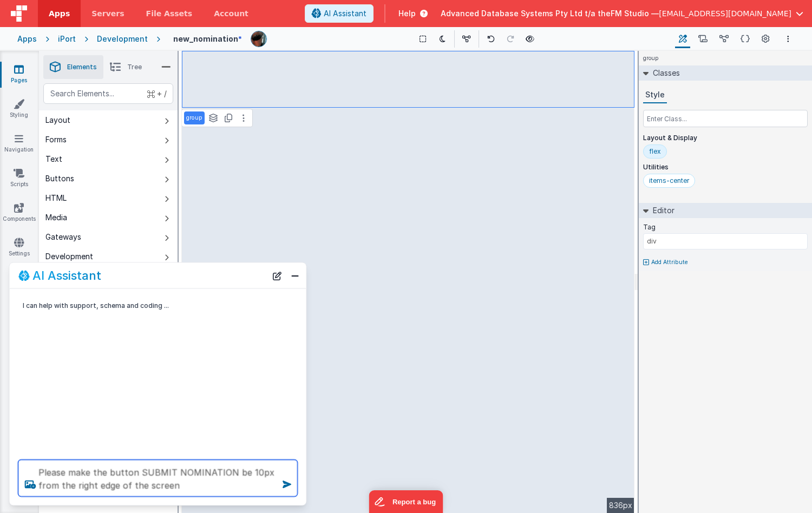
type textarea "Please make the button SUBMIT NOMINATION be 10px from the right edge of the scr…"
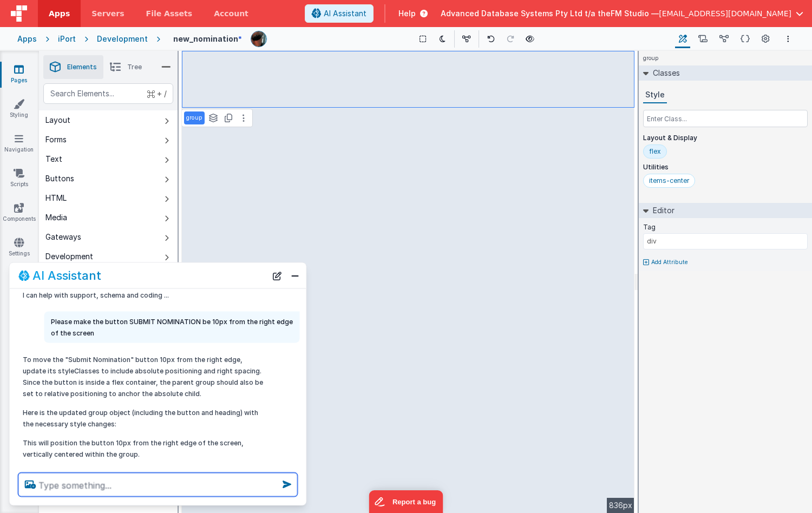
scroll to position [31, 0]
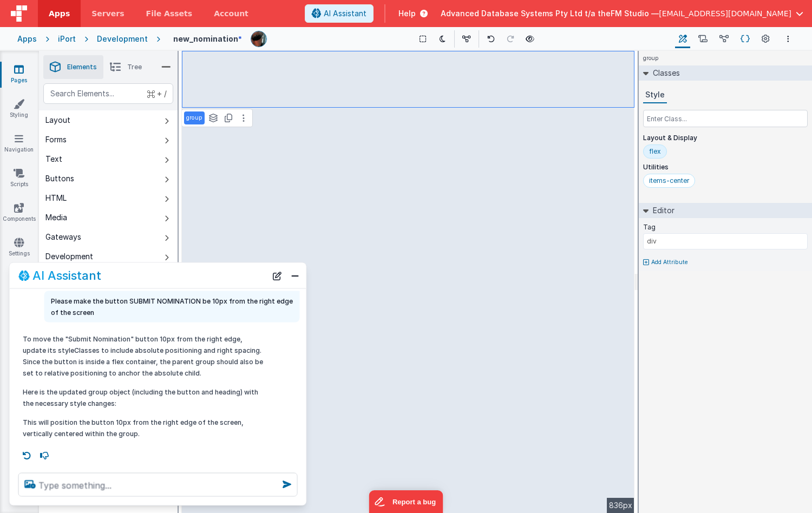
click at [745, 40] on icon at bounding box center [745, 39] width 9 height 11
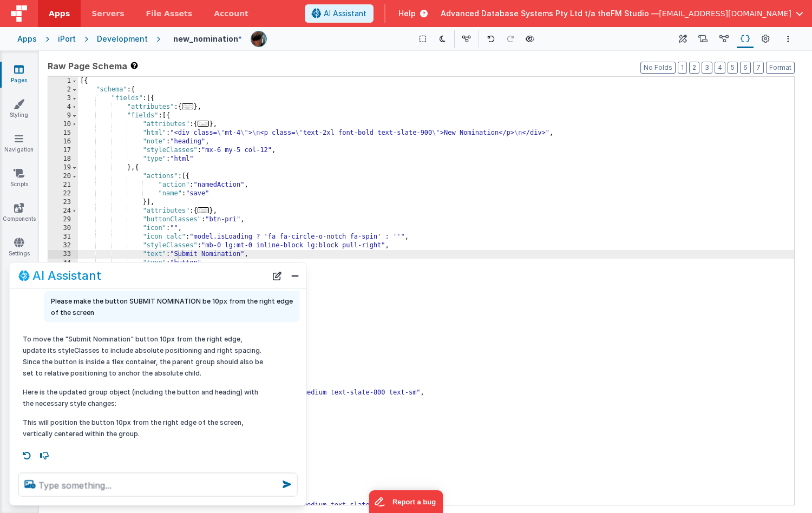
click at [299, 230] on div "[{ "schema" : { "fields" : [{ "attributes" : { ... } , "fields" : [{ "attribute…" at bounding box center [436, 300] width 716 height 446
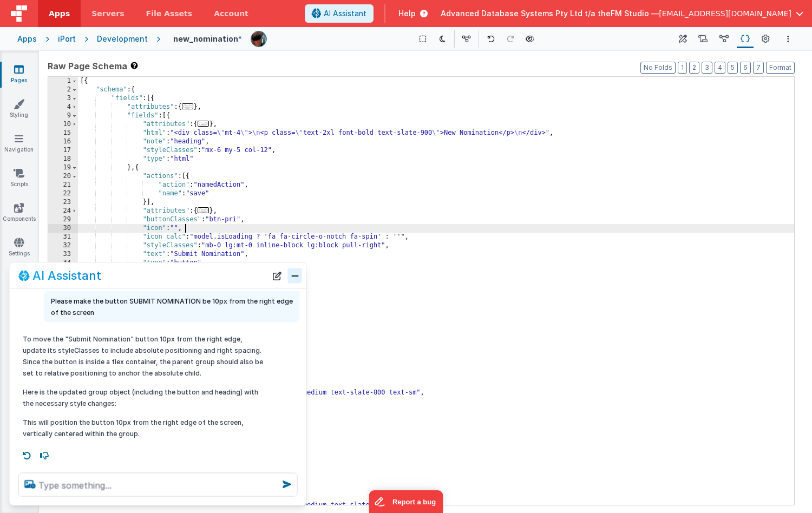
click at [294, 274] on button "Close" at bounding box center [295, 275] width 14 height 15
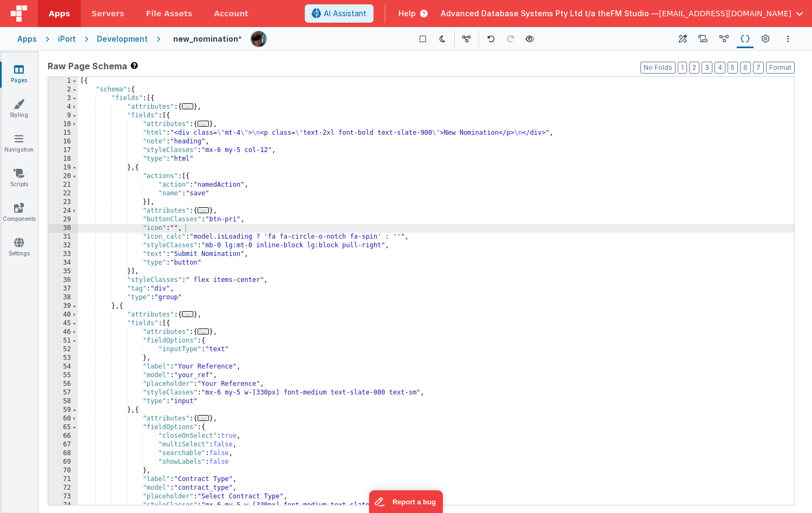
click at [199, 194] on div "[{ "schema" : { "fields" : [{ "attributes" : { ... } , "fields" : [{ "attribute…" at bounding box center [436, 300] width 716 height 446
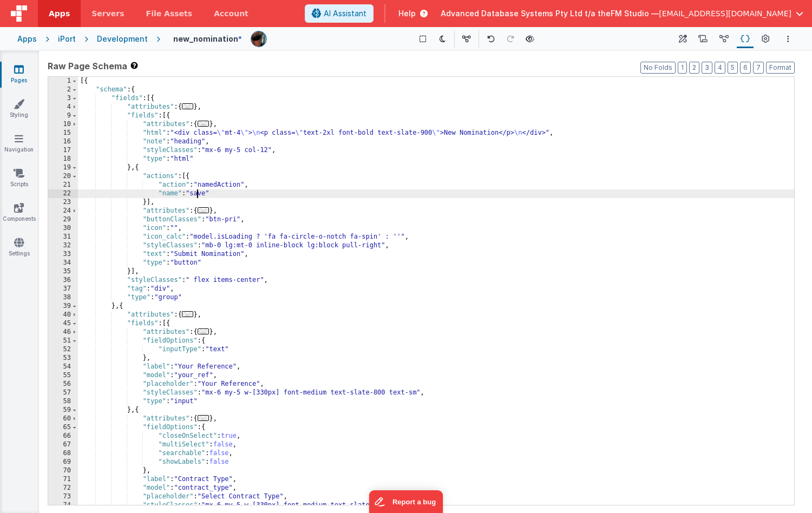
click at [199, 194] on div "[{ "schema" : { "fields" : [{ "attributes" : { ... } , "fields" : [{ "attribute…" at bounding box center [436, 300] width 716 height 446
click at [704, 39] on icon at bounding box center [703, 39] width 9 height 11
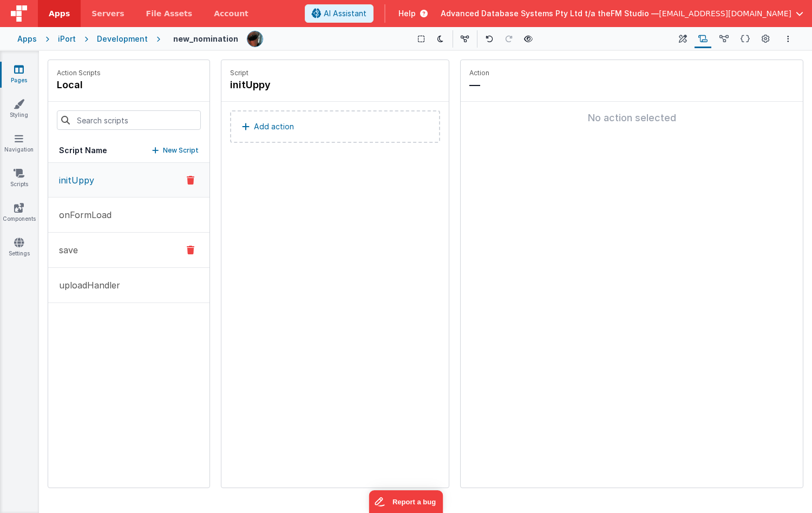
click at [92, 250] on button "save" at bounding box center [128, 250] width 161 height 35
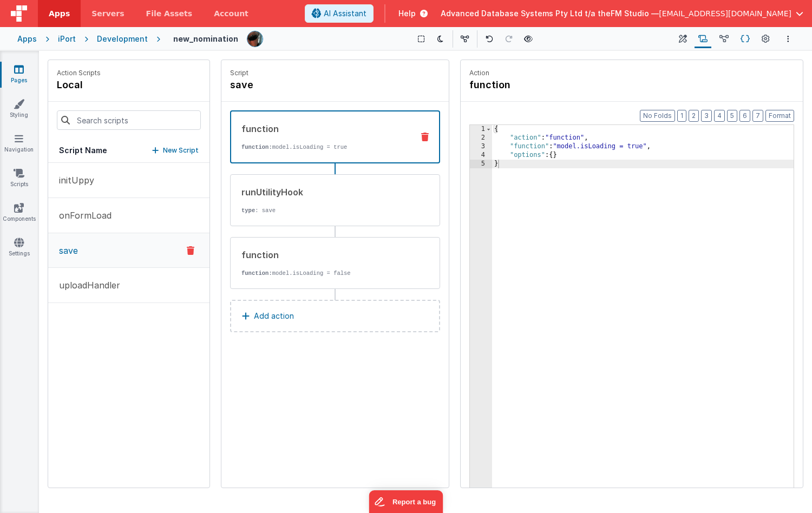
click at [745, 38] on icon at bounding box center [745, 39] width 9 height 11
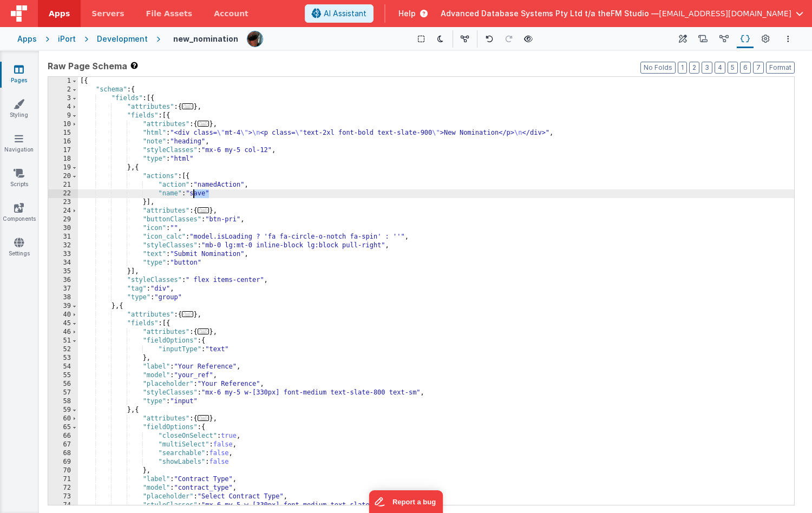
click at [266, 348] on div "[{ "schema" : { "fields" : [{ "attributes" : { ... } , "fields" : [{ "attribute…" at bounding box center [436, 300] width 716 height 446
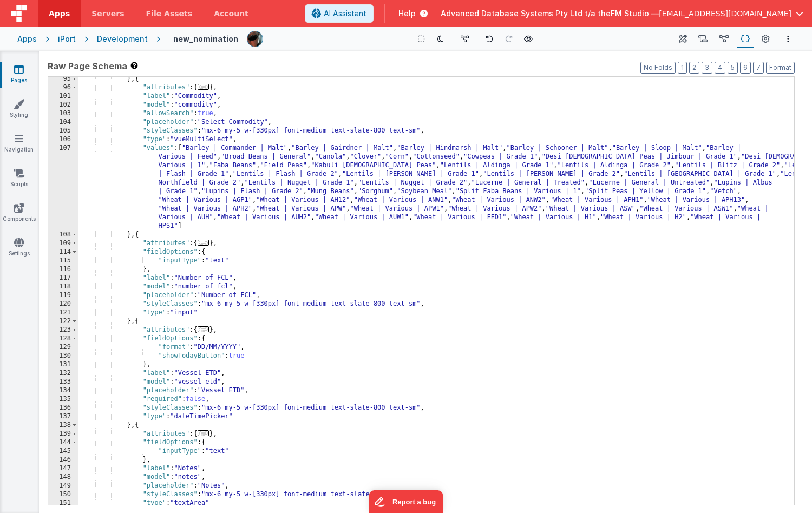
scroll to position [574, 0]
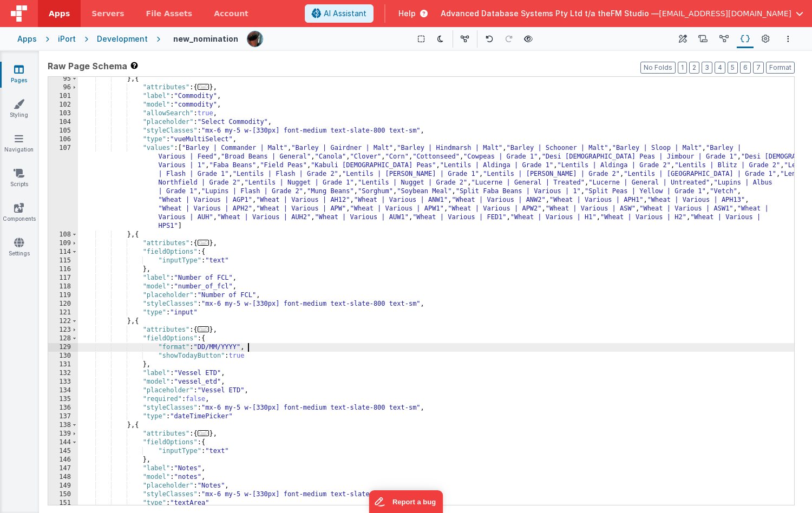
click at [266, 348] on div "} , { "attributes" : { ... } , "label" : "Commodity" , "model" : "commodity" , …" at bounding box center [436, 298] width 716 height 446
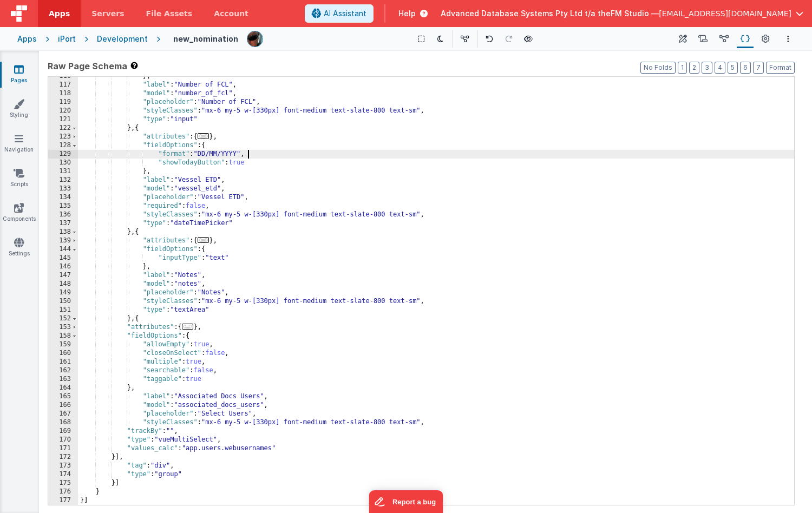
scroll to position [767, 0]
click at [214, 449] on div "} , "label" : "Number of FCL" , "model" : "number_of_fcl" , "placeholder" : "Nu…" at bounding box center [436, 295] width 716 height 446
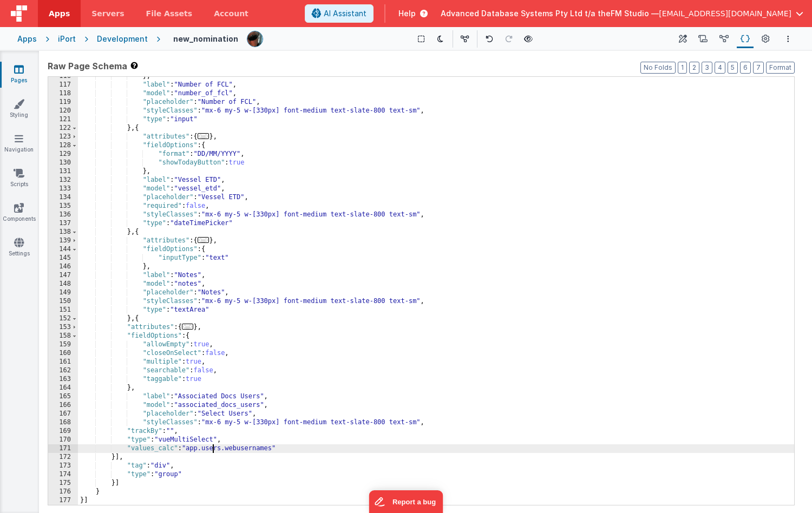
click at [214, 449] on div "} , "label" : "Number of FCL" , "model" : "number_of_fcl" , "placeholder" : "Nu…" at bounding box center [436, 295] width 716 height 446
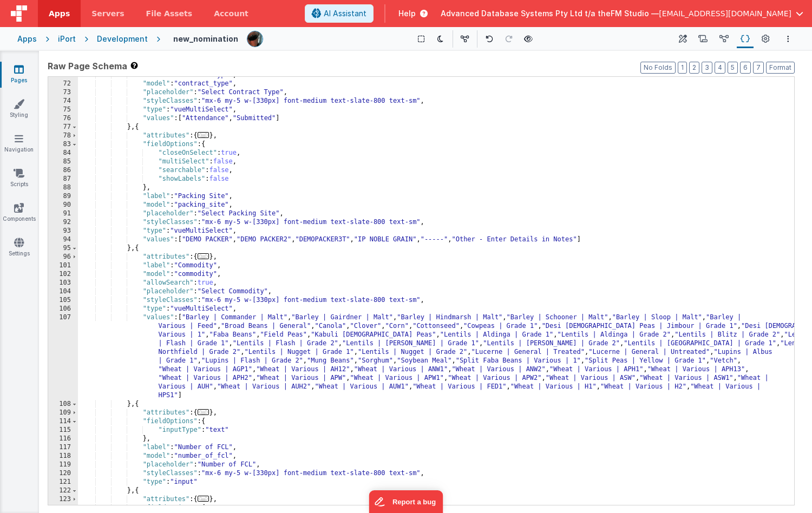
scroll to position [404, 0]
click at [244, 230] on div ""label" : "Contract Type" , "model" : "contract_type" , "placeholder" : "Select…" at bounding box center [436, 294] width 716 height 446
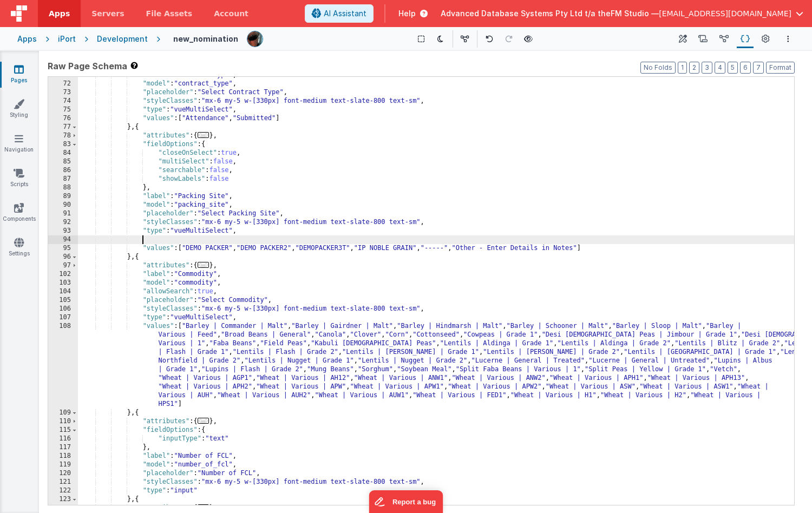
paste textarea
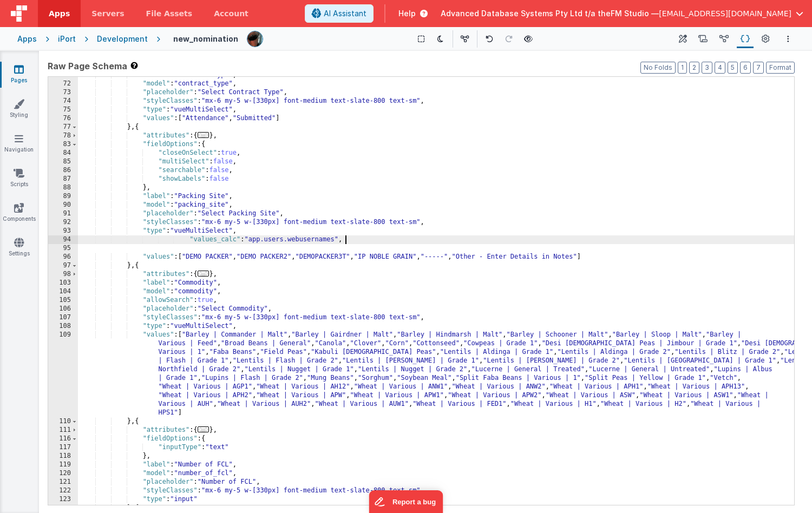
click at [187, 239] on div ""label" : "Contract Type" , "model" : "contract_type" , "placeholder" : "Select…" at bounding box center [436, 294] width 716 height 446
click at [147, 257] on div ""label" : "Contract Type" , "model" : "contract_type" , "placeholder" : "Select…" at bounding box center [436, 294] width 716 height 446
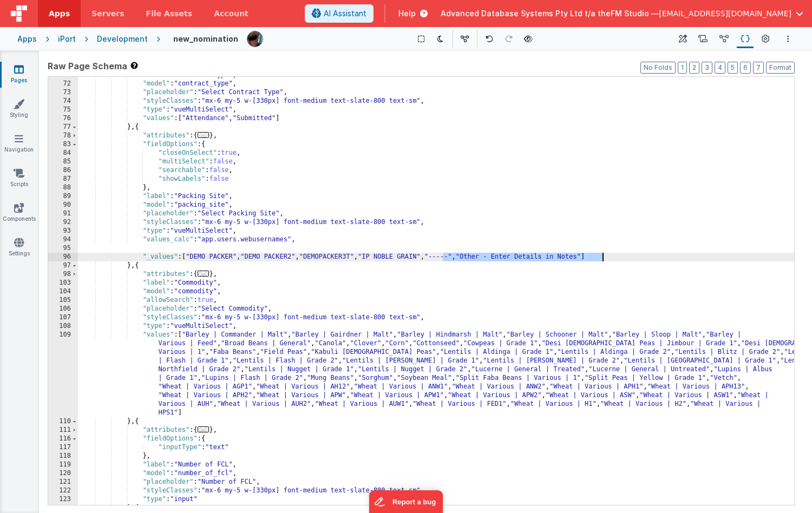
drag, startPoint x: 442, startPoint y: 258, endPoint x: 602, endPoint y: 257, distance: 159.7
click at [602, 257] on div ""label" : "Contract Type" , "model" : "contract_type" , "placeholder" : "Select…" at bounding box center [436, 294] width 716 height 446
click at [325, 244] on div ""label" : "Contract Type" , "model" : "contract_type" , "placeholder" : "Select…" at bounding box center [436, 294] width 716 height 446
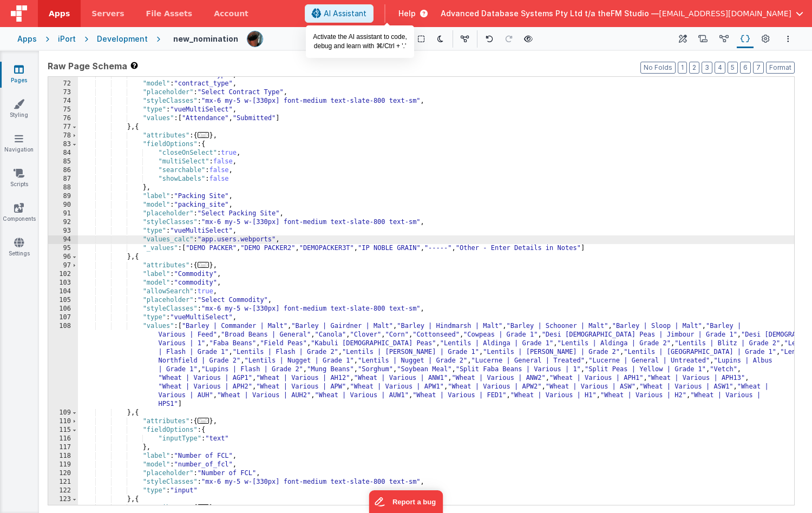
click at [367, 11] on span "AI Assistant" at bounding box center [345, 13] width 43 height 11
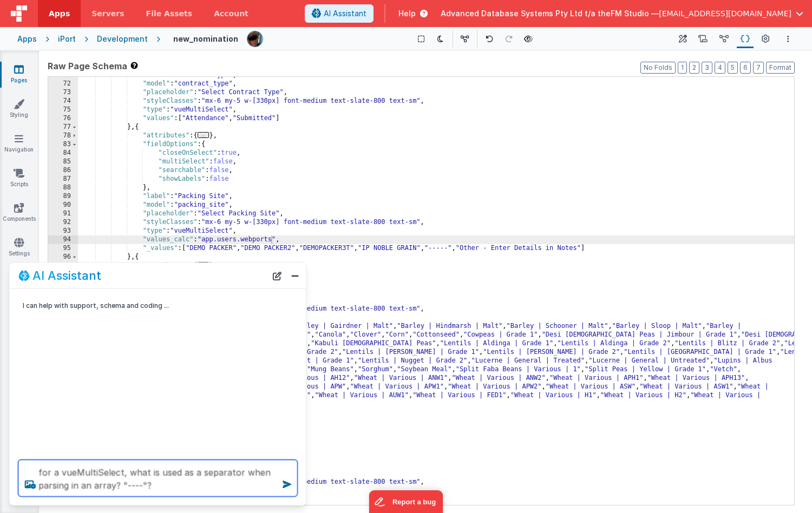
type textarea "for a vueMultiSelect, what is used as a separator when parsing in an array? "--…"
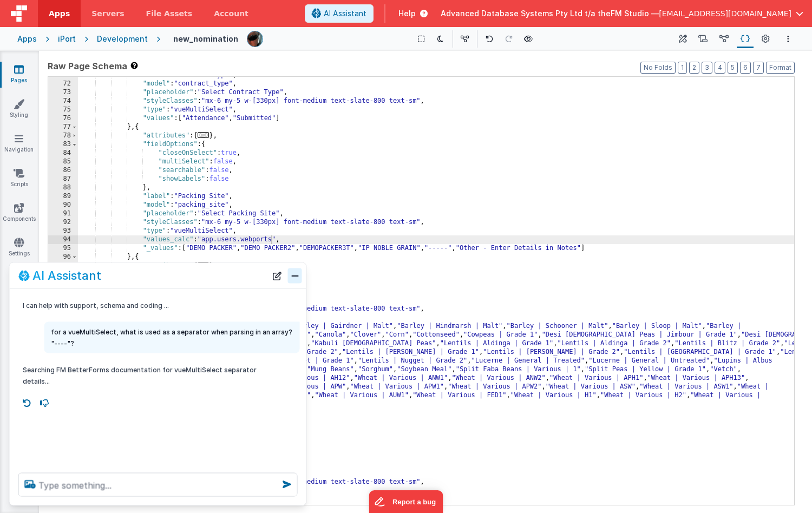
click at [298, 276] on button "Close" at bounding box center [295, 275] width 14 height 15
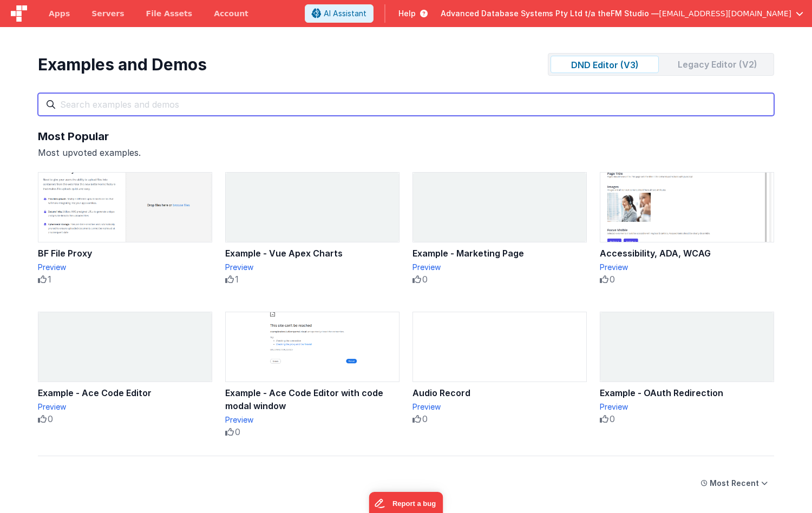
click at [96, 108] on input "text" at bounding box center [406, 104] width 736 height 23
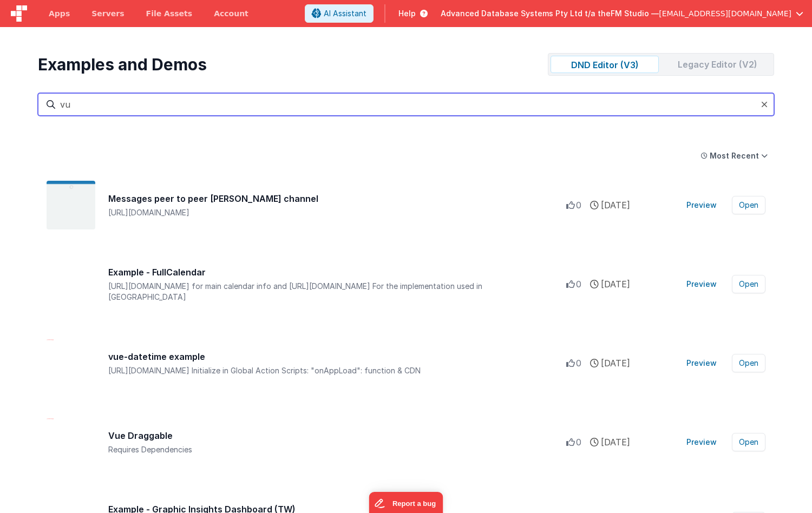
type input "v"
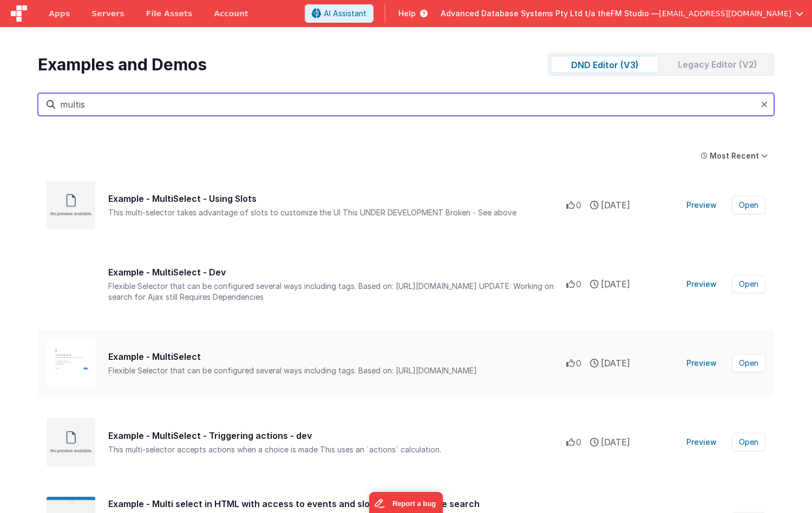
type input "multis"
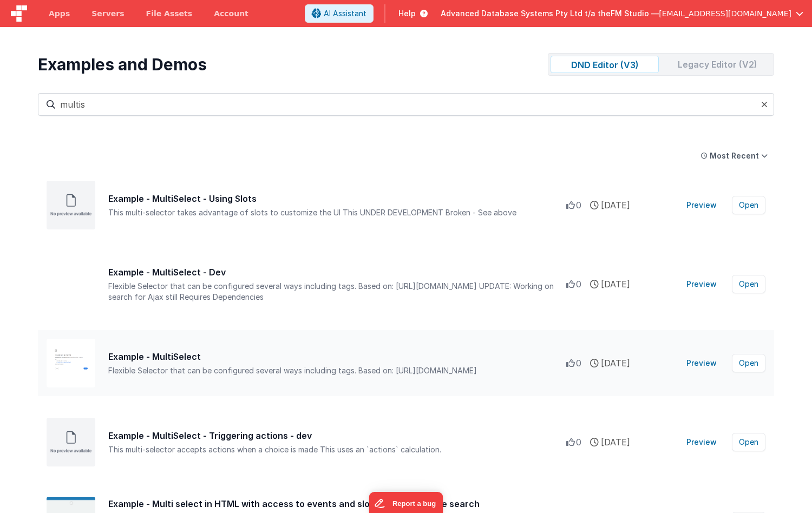
click at [701, 361] on button "Preview" at bounding box center [701, 363] width 43 height 17
click at [749, 364] on button "Open" at bounding box center [749, 363] width 34 height 18
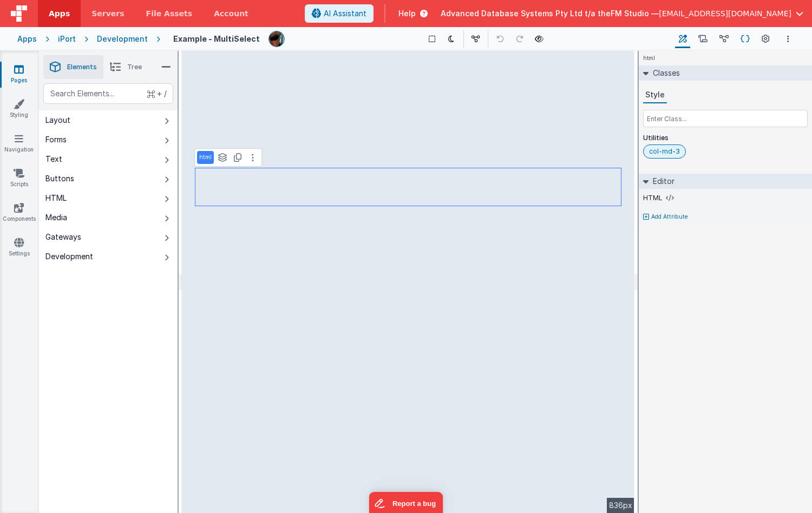
click at [747, 40] on icon at bounding box center [745, 39] width 9 height 11
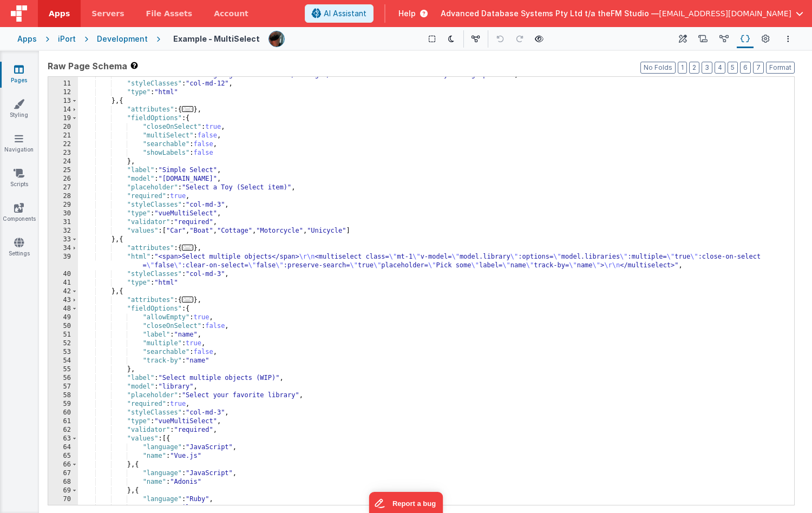
scroll to position [49, 0]
click at [125, 240] on div ""html" : "<hr><h3><strong>Regular Selectors</strong></h3><br>Multi Selector has…" at bounding box center [436, 294] width 716 height 446
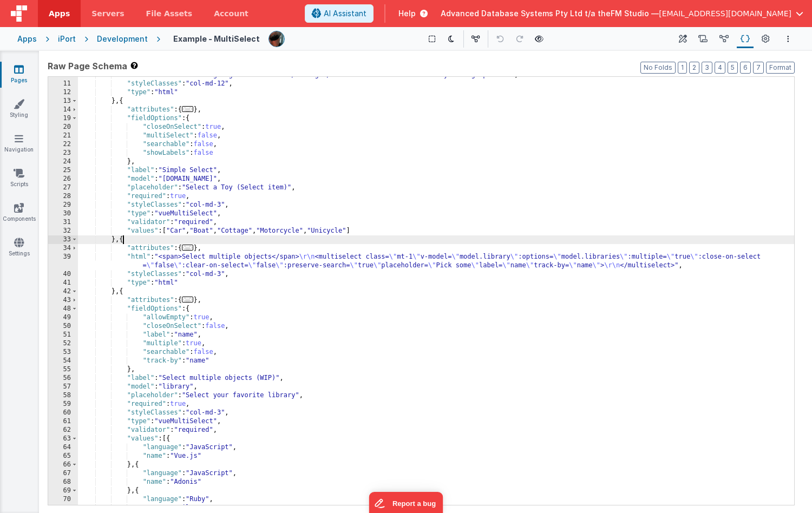
click at [125, 240] on div ""html" : "<hr><h3><strong>Regular Selectors</strong></h3><br>Multi Selector has…" at bounding box center [436, 294] width 716 height 446
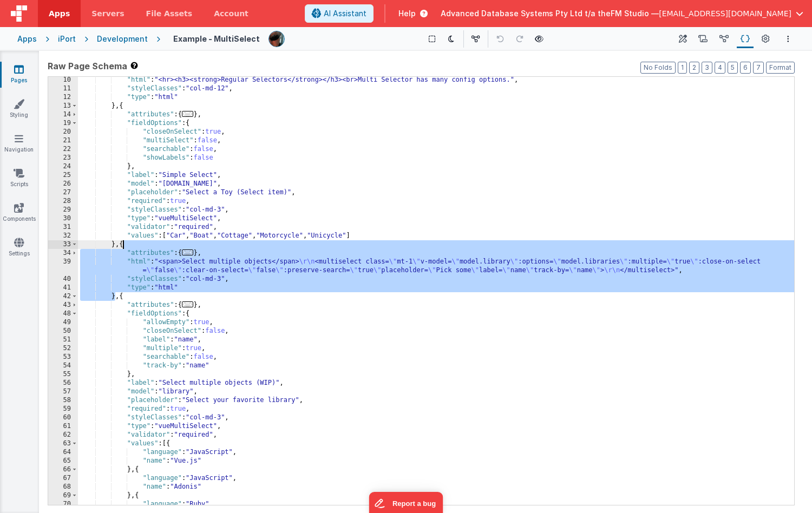
scroll to position [50, 0]
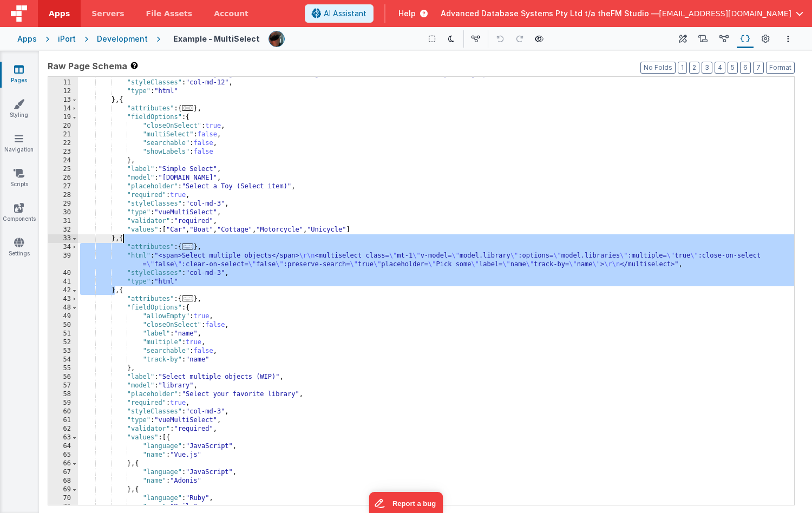
click at [279, 404] on div ""html" : "<hr><h3><strong>Regular Selectors</strong></h3><br>Multi Selector has…" at bounding box center [436, 293] width 716 height 446
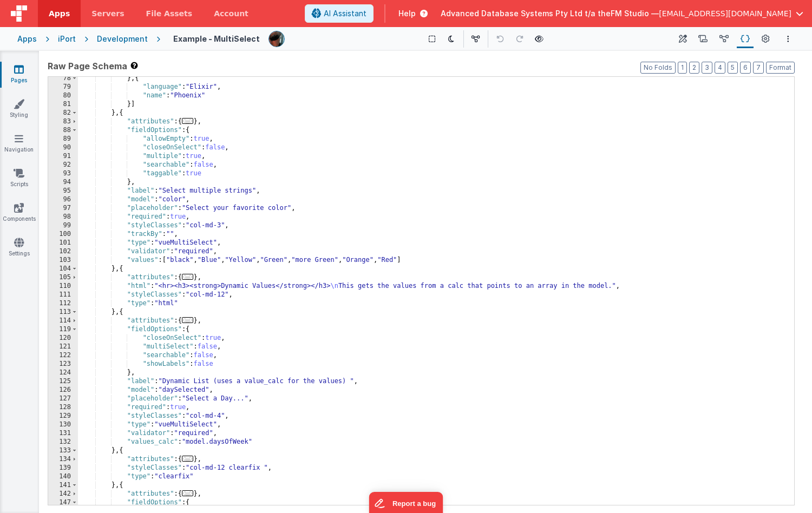
scroll to position [541, 0]
click at [124, 110] on div "} , { "language" : "Elixir" , "name" : "Phoenix" }] } , { "attributes" : { ... …" at bounding box center [436, 296] width 716 height 446
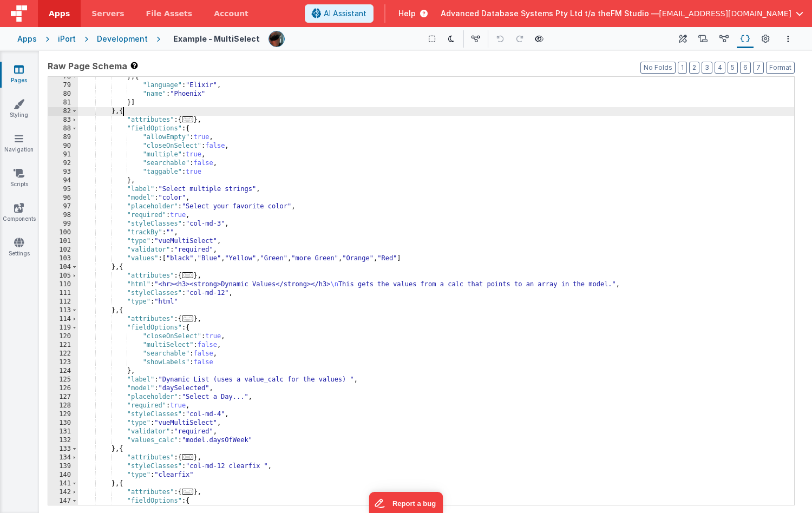
click at [124, 110] on div "} , { "language" : "Elixir" , "name" : "Phoenix" }] } , { "attributes" : { ... …" at bounding box center [436, 296] width 716 height 446
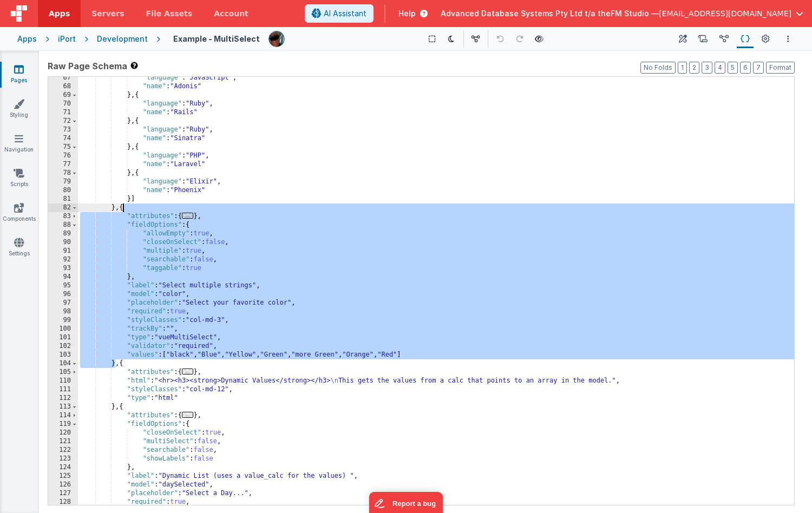
scroll to position [431, 0]
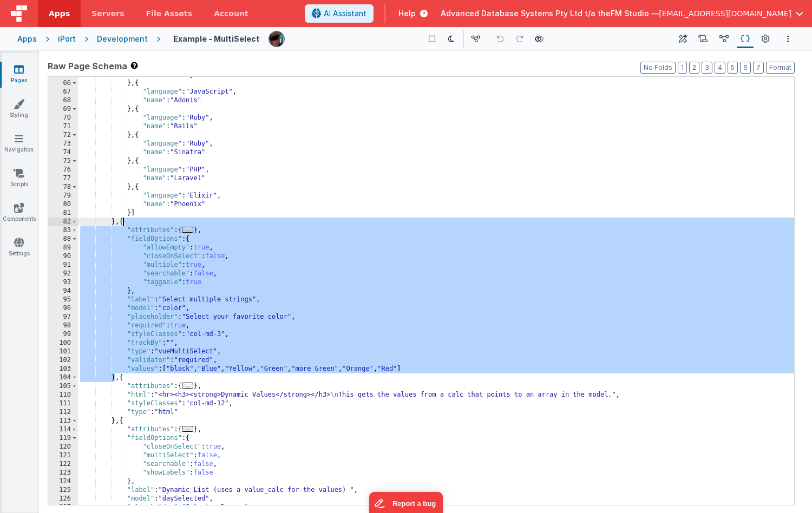
click at [290, 285] on div ""name" : "Vue.js" } , { "language" : "JavaScript" , "name" : "Adonis" } , { "la…" at bounding box center [436, 293] width 716 height 446
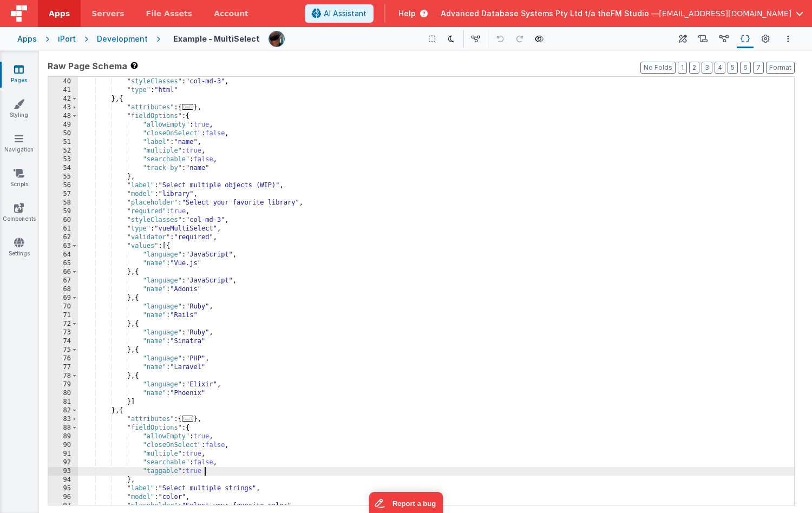
scroll to position [243, 0]
click at [286, 230] on div ""styleClasses" : "col-md-3" , "type" : "html" } , { "attributes" : { ... } , "f…" at bounding box center [436, 299] width 716 height 446
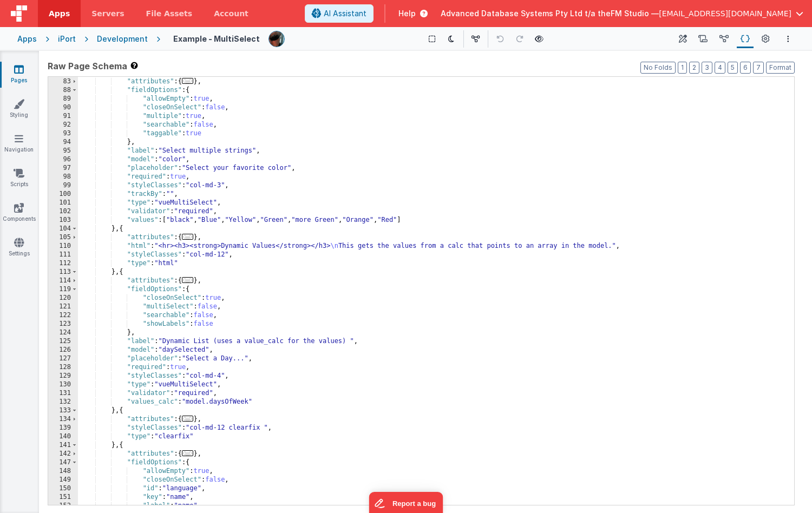
scroll to position [586, 0]
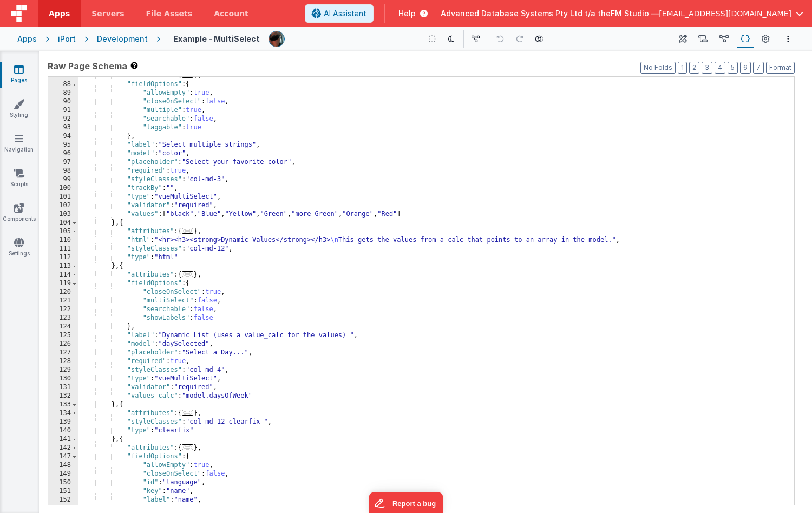
click at [139, 395] on div ""attributes" : { ... } , "fieldOptions" : { "allowEmpty" : true , "closeOnSelec…" at bounding box center [436, 294] width 716 height 446
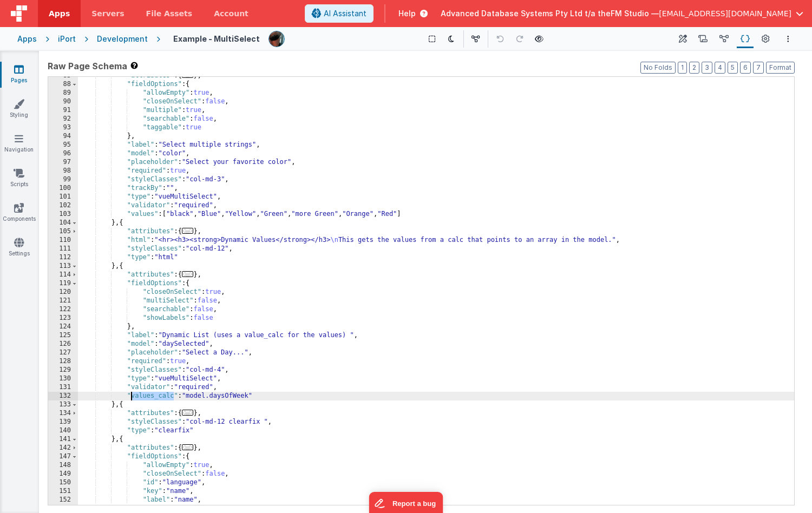
click at [139, 395] on div ""attributes" : { ... } , "fieldOptions" : { "allowEmpty" : true , "closeOnSelec…" at bounding box center [436, 294] width 716 height 446
